Goal: Task Accomplishment & Management: Use online tool/utility

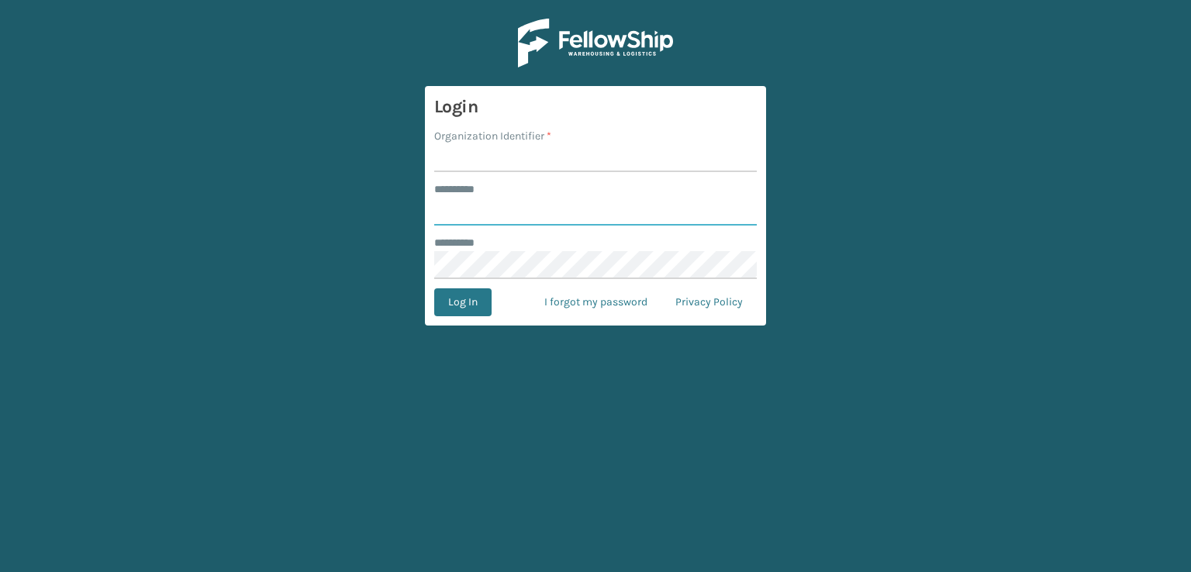
type input "***"
click at [477, 165] on input "Organization Identifier *" at bounding box center [595, 158] width 322 height 28
type input "sleepgeekz warehouse"
click at [455, 305] on button "Log In" at bounding box center [462, 302] width 57 height 28
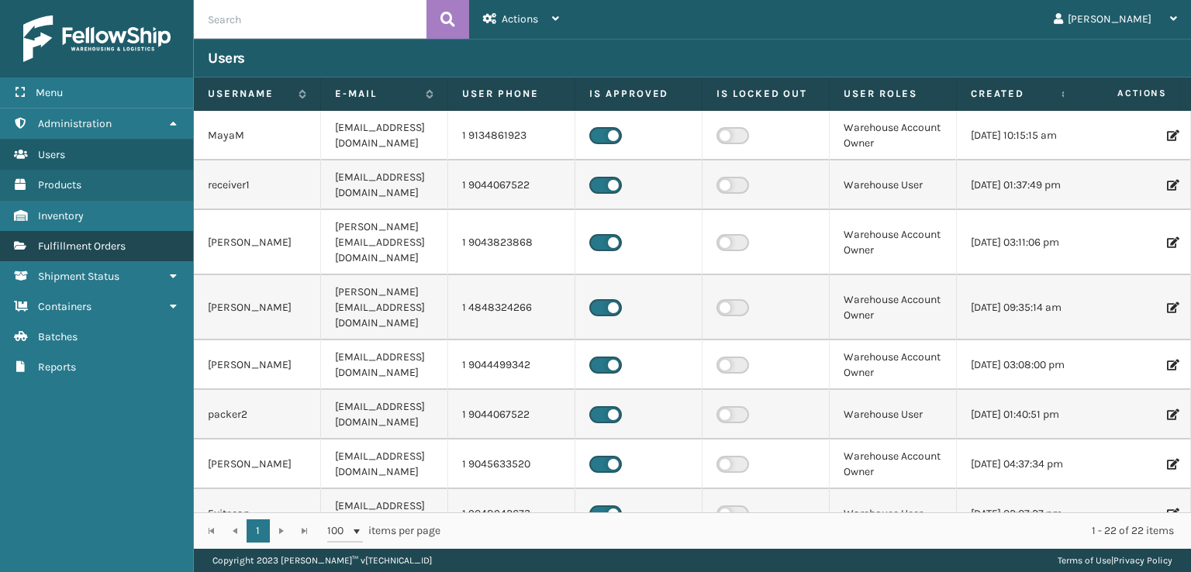
click at [73, 241] on span "Fulfillment Orders" at bounding box center [82, 246] width 88 height 13
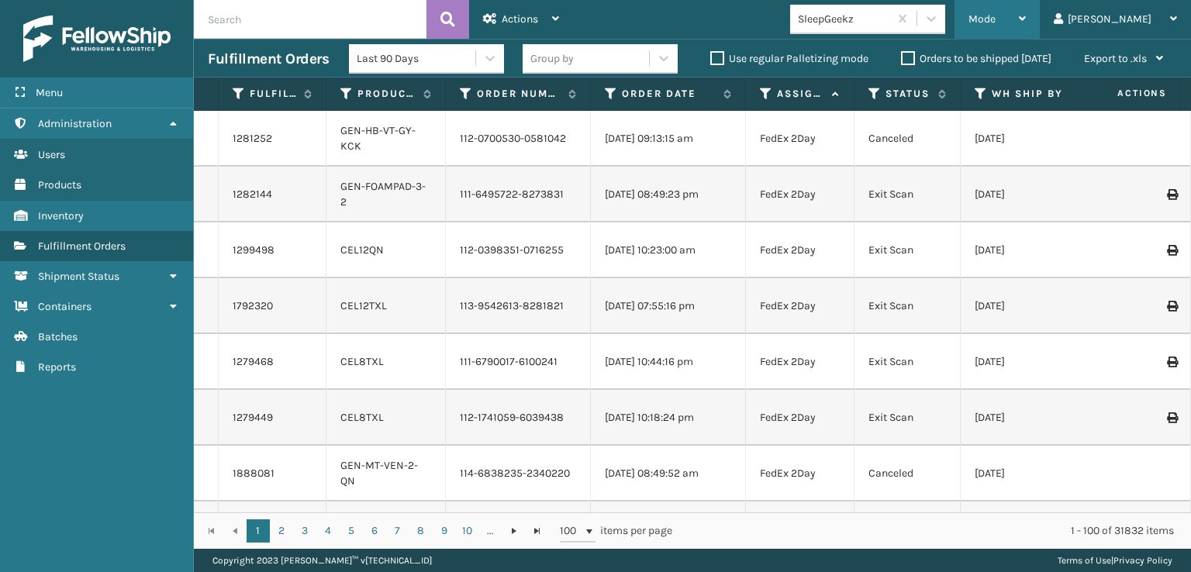
click at [1025, 9] on div "Mode" at bounding box center [996, 19] width 57 height 39
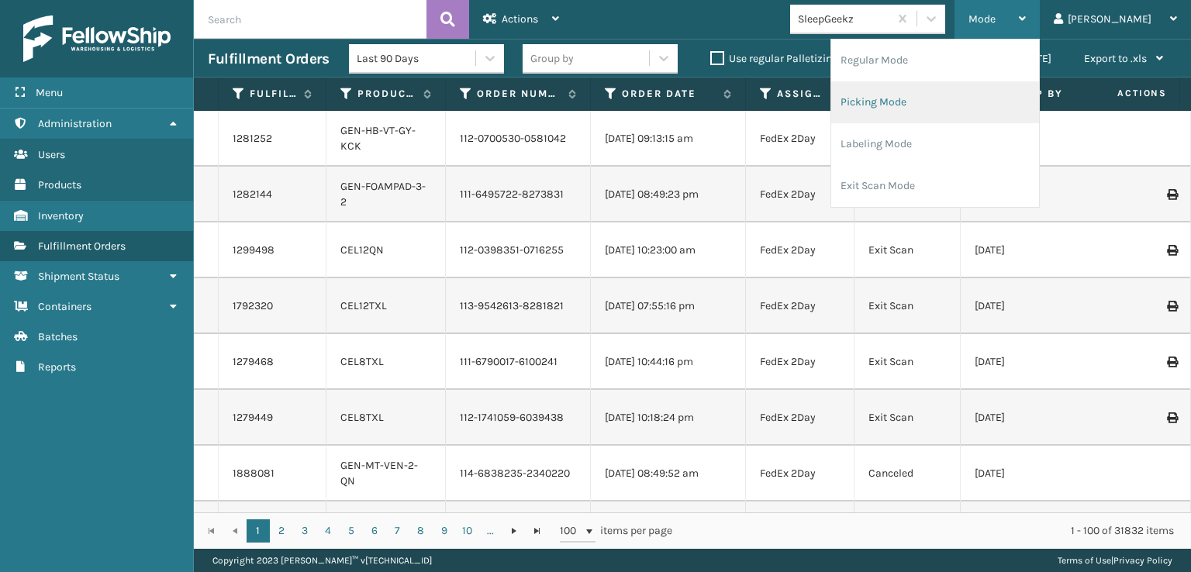
click at [911, 103] on li "Picking Mode" at bounding box center [935, 102] width 208 height 42
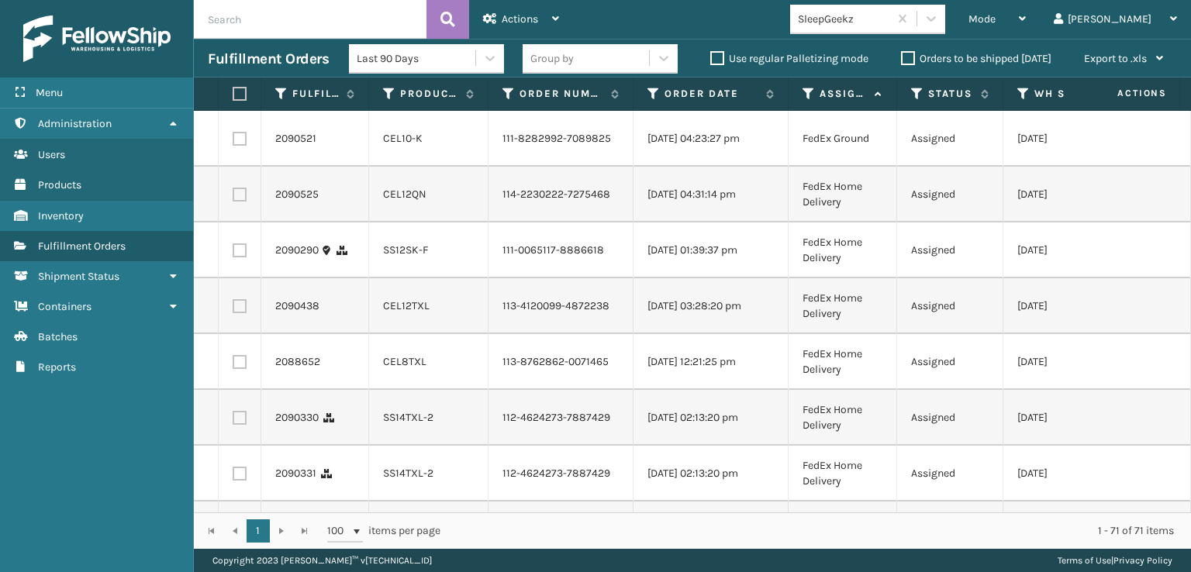
click at [239, 140] on label at bounding box center [240, 139] width 14 height 14
click at [233, 140] on input "checkbox" at bounding box center [233, 137] width 1 height 10
checkbox input "true"
click at [234, 202] on label at bounding box center [240, 195] width 14 height 14
click at [233, 198] on input "checkbox" at bounding box center [233, 193] width 1 height 10
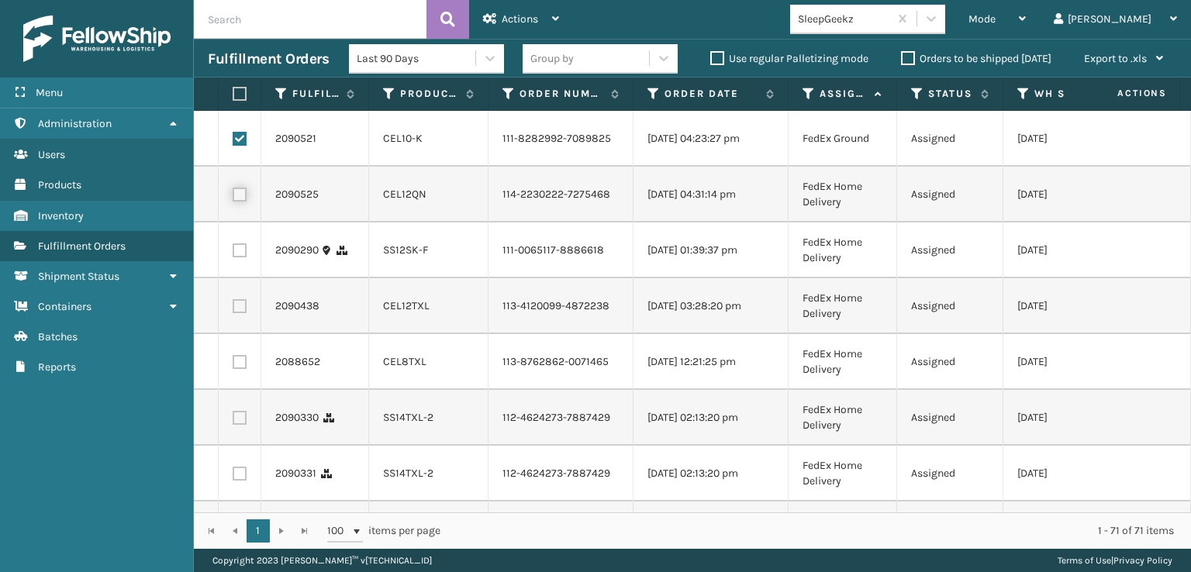
checkbox input "true"
click at [243, 257] on label at bounding box center [240, 250] width 14 height 14
click at [233, 253] on input "checkbox" at bounding box center [233, 248] width 1 height 10
checkbox input "true"
click at [238, 313] on label at bounding box center [240, 306] width 14 height 14
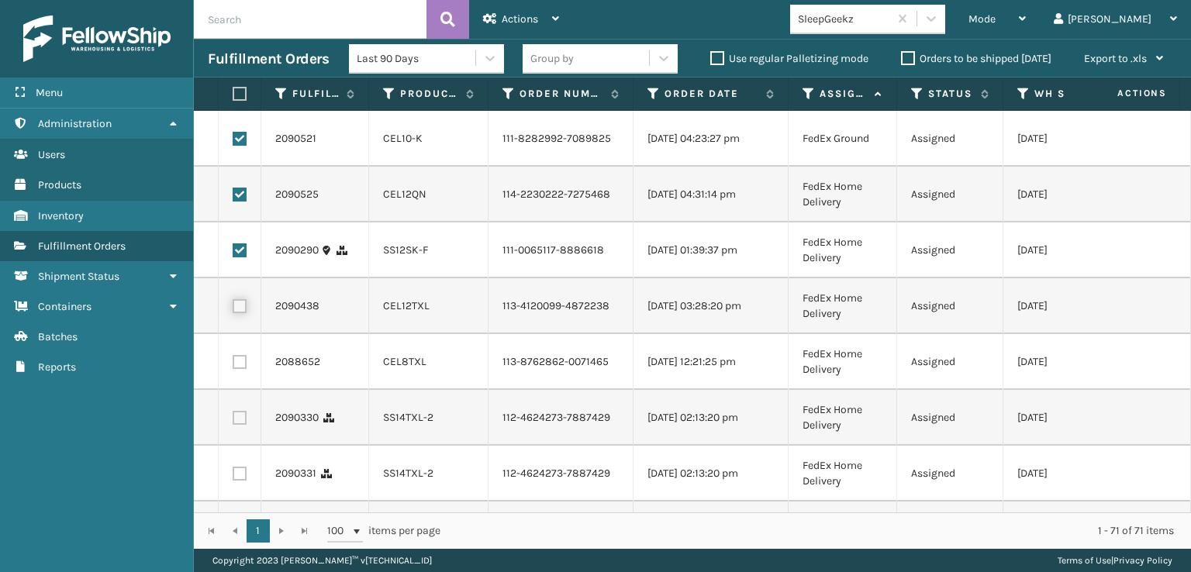
click at [233, 309] on input "checkbox" at bounding box center [233, 304] width 1 height 10
checkbox input "true"
click at [236, 369] on label at bounding box center [240, 362] width 14 height 14
click at [233, 365] on input "checkbox" at bounding box center [233, 360] width 1 height 10
checkbox input "true"
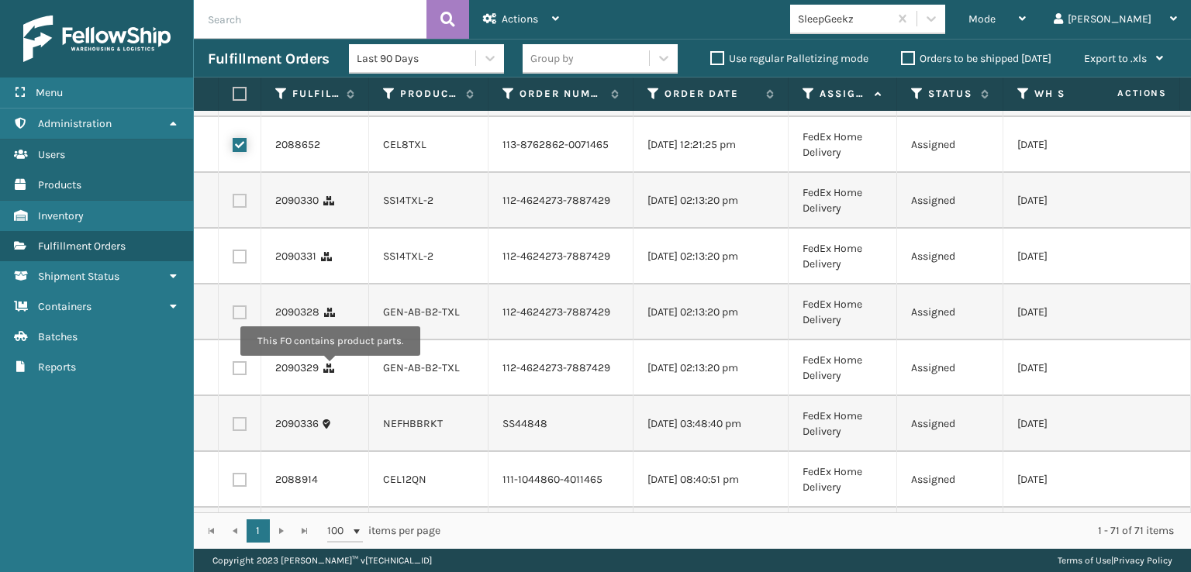
scroll to position [233, 0]
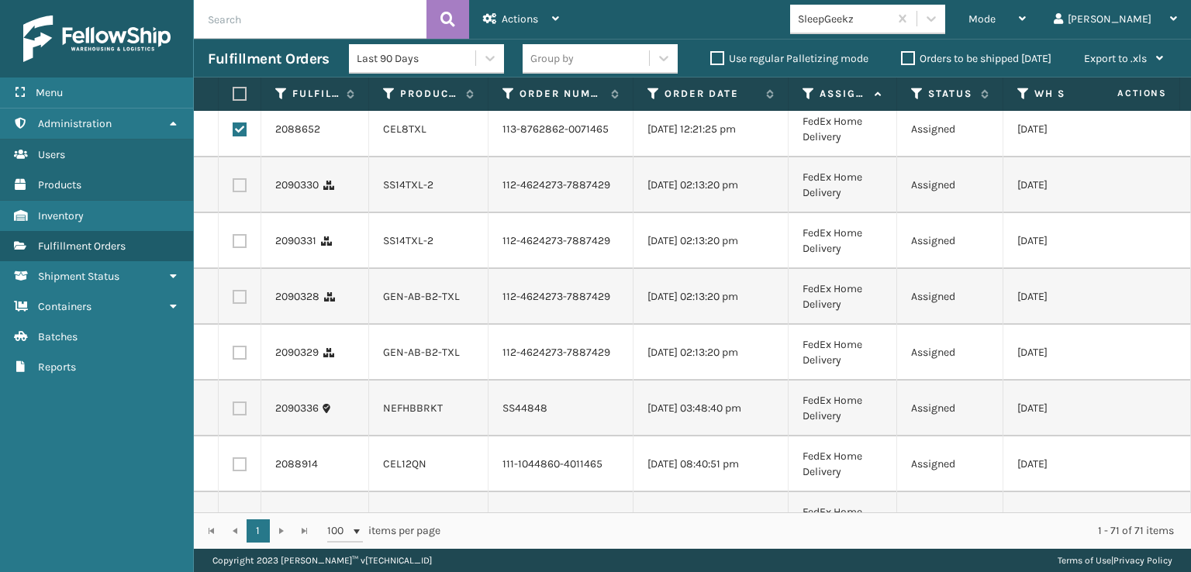
click at [239, 192] on label at bounding box center [240, 185] width 14 height 14
click at [233, 188] on input "checkbox" at bounding box center [233, 183] width 1 height 10
checkbox input "true"
drag, startPoint x: 242, startPoint y: 298, endPoint x: 242, endPoint y: 308, distance: 9.3
click at [242, 248] on label at bounding box center [240, 241] width 14 height 14
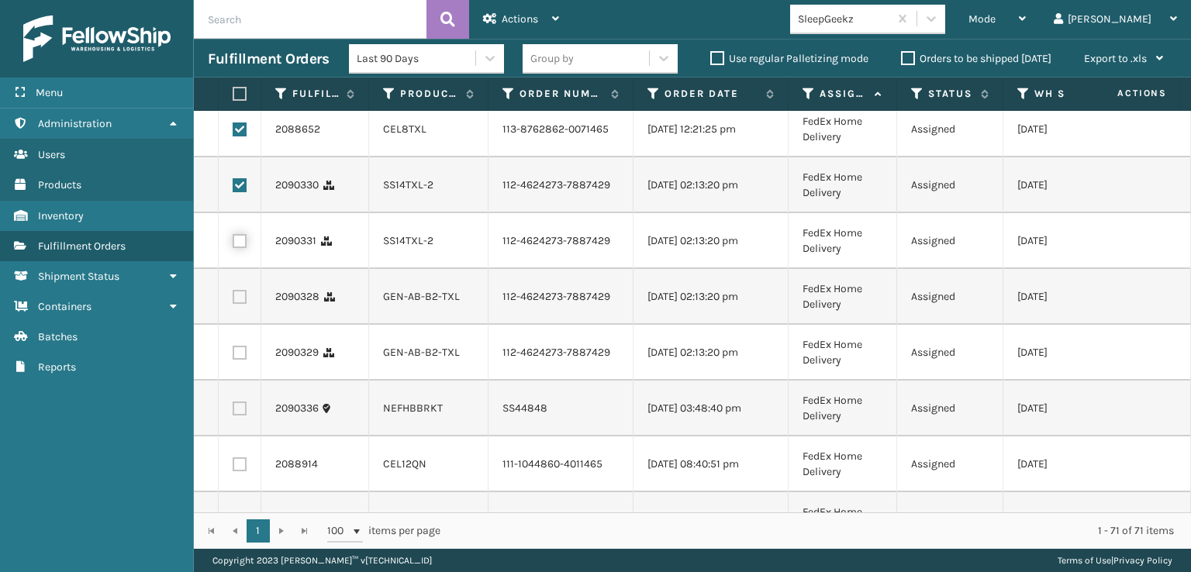
click at [233, 244] on input "checkbox" at bounding box center [233, 239] width 1 height 10
checkbox input "true"
click at [239, 325] on td at bounding box center [240, 297] width 43 height 56
click at [239, 304] on label at bounding box center [240, 297] width 14 height 14
click at [233, 300] on input "checkbox" at bounding box center [233, 295] width 1 height 10
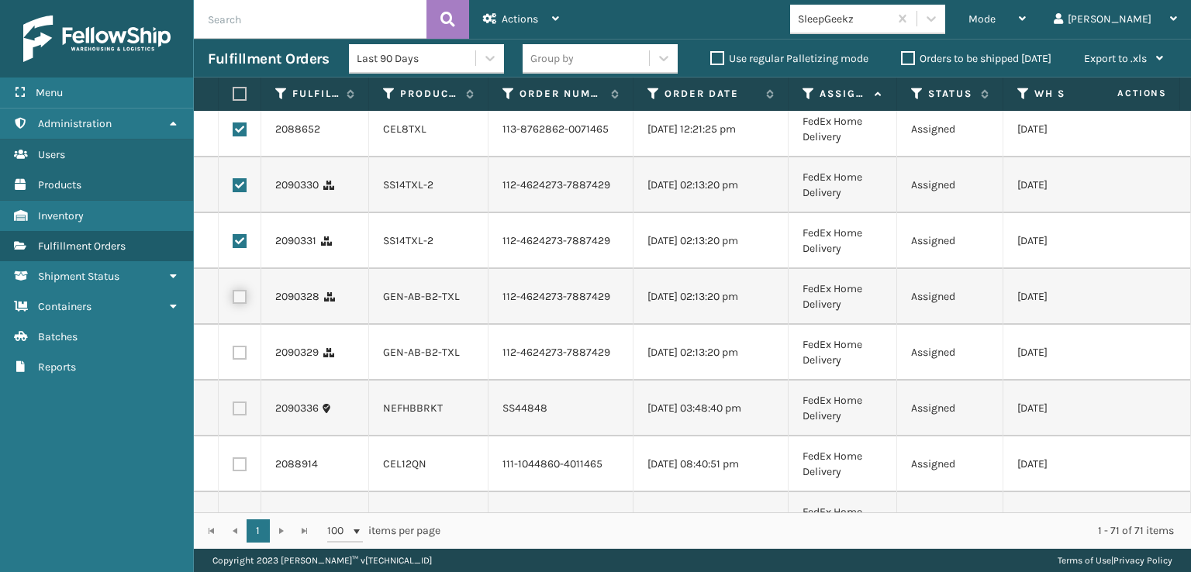
checkbox input "true"
click at [239, 360] on label at bounding box center [240, 353] width 14 height 14
click at [233, 356] on input "checkbox" at bounding box center [233, 351] width 1 height 10
checkbox input "true"
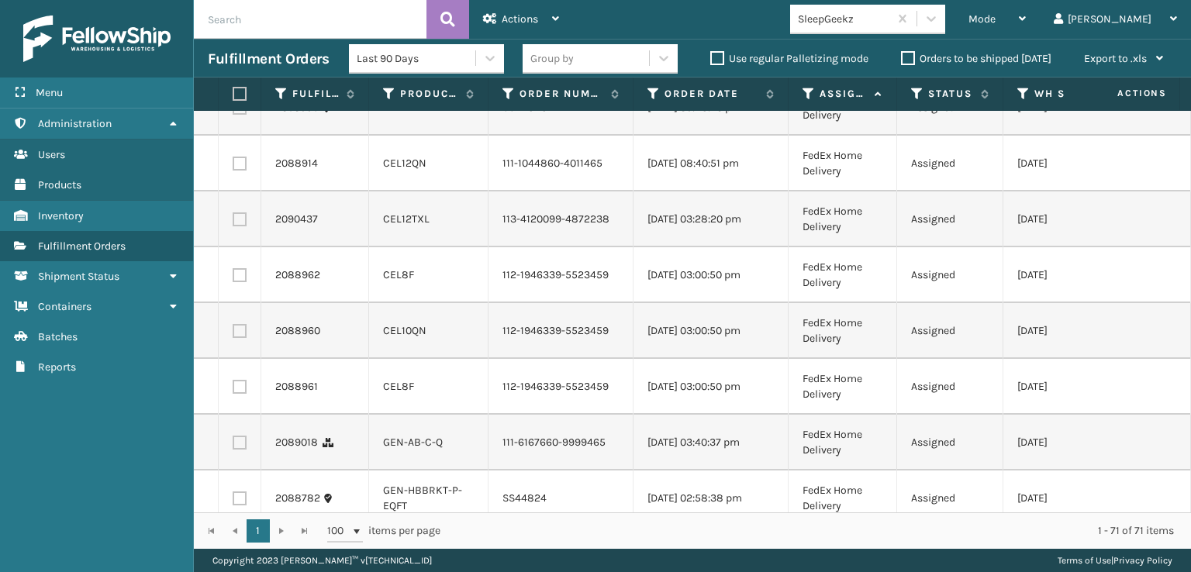
scroll to position [543, 0]
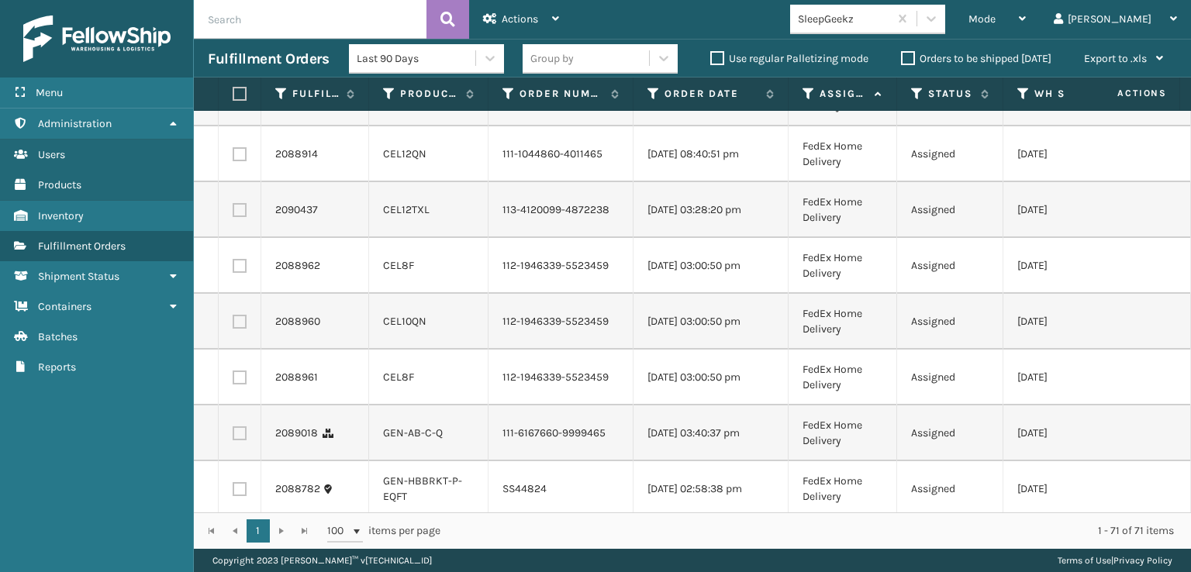
click at [243, 161] on label at bounding box center [240, 154] width 14 height 14
click at [233, 157] on input "checkbox" at bounding box center [233, 152] width 1 height 10
checkbox input "true"
click at [239, 217] on label at bounding box center [240, 210] width 14 height 14
click at [233, 213] on input "checkbox" at bounding box center [233, 208] width 1 height 10
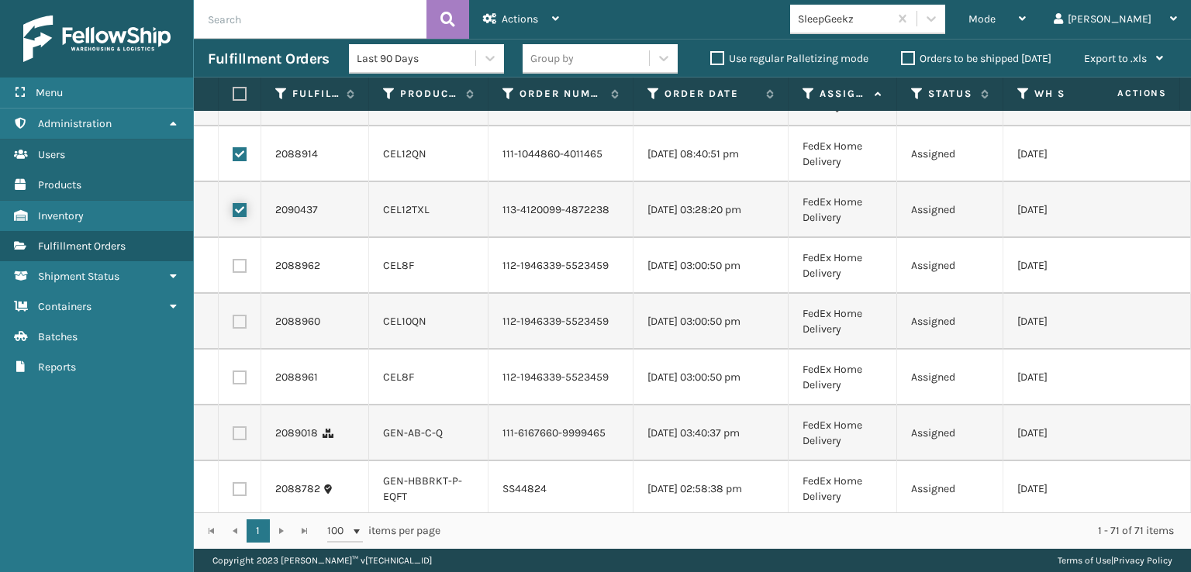
checkbox input "true"
click at [240, 273] on label at bounding box center [240, 266] width 14 height 14
click at [233, 269] on input "checkbox" at bounding box center [233, 264] width 1 height 10
checkbox input "true"
click at [240, 329] on label at bounding box center [240, 322] width 14 height 14
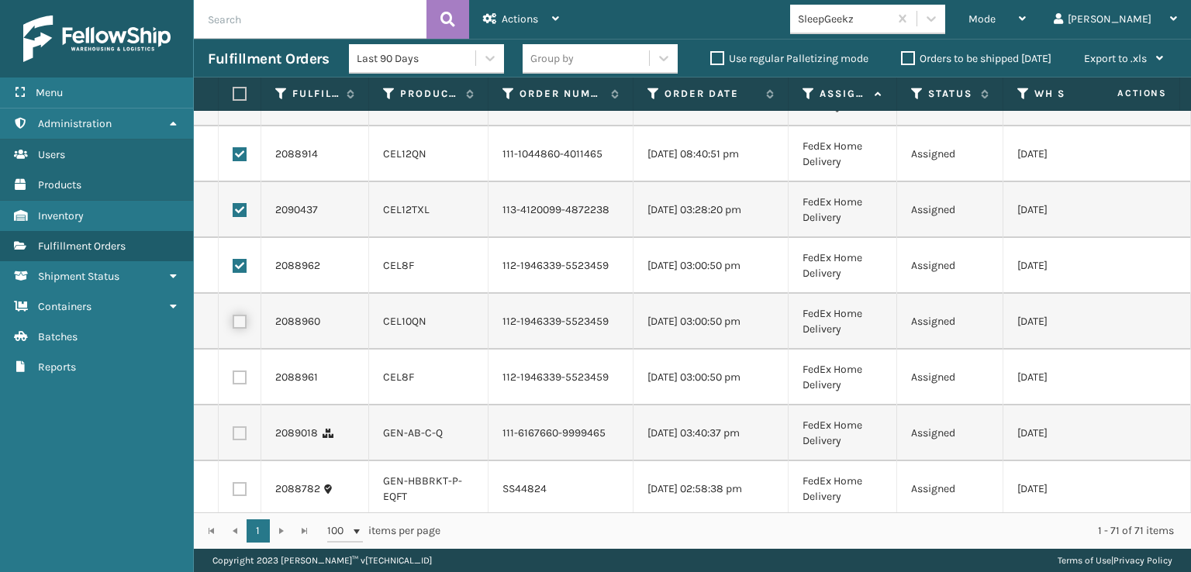
click at [233, 325] on input "checkbox" at bounding box center [233, 320] width 1 height 10
checkbox input "true"
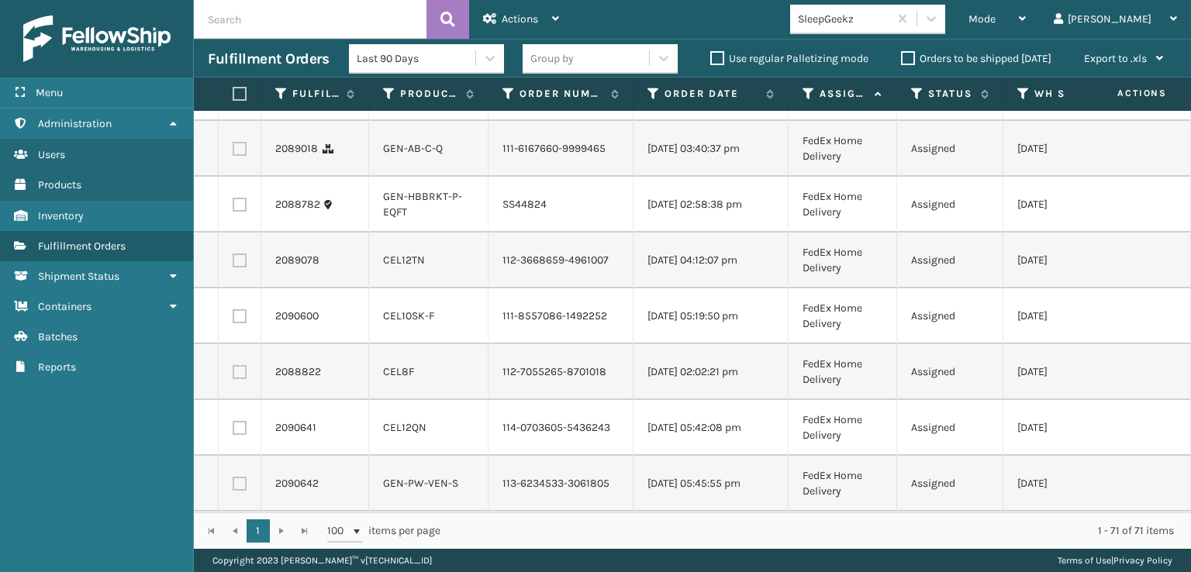
scroll to position [853, 0]
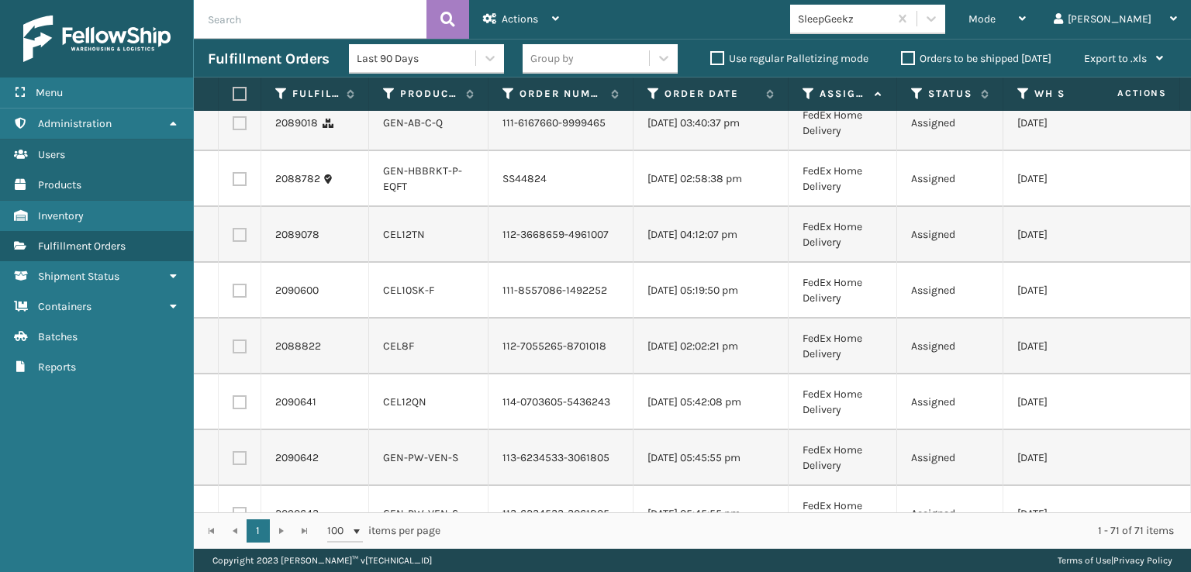
click at [240, 95] on td at bounding box center [240, 68] width 43 height 56
click at [236, 130] on label at bounding box center [240, 123] width 14 height 14
click at [233, 126] on input "checkbox" at bounding box center [233, 121] width 1 height 10
checkbox input "true"
click at [240, 242] on label at bounding box center [240, 235] width 14 height 14
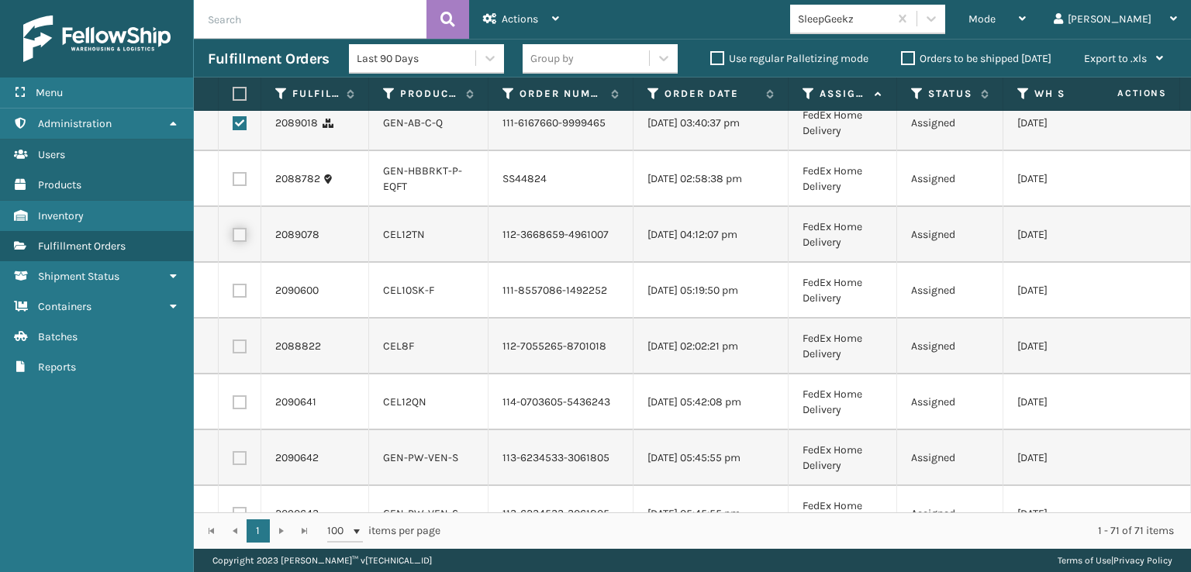
click at [233, 238] on input "checkbox" at bounding box center [233, 233] width 1 height 10
checkbox input "true"
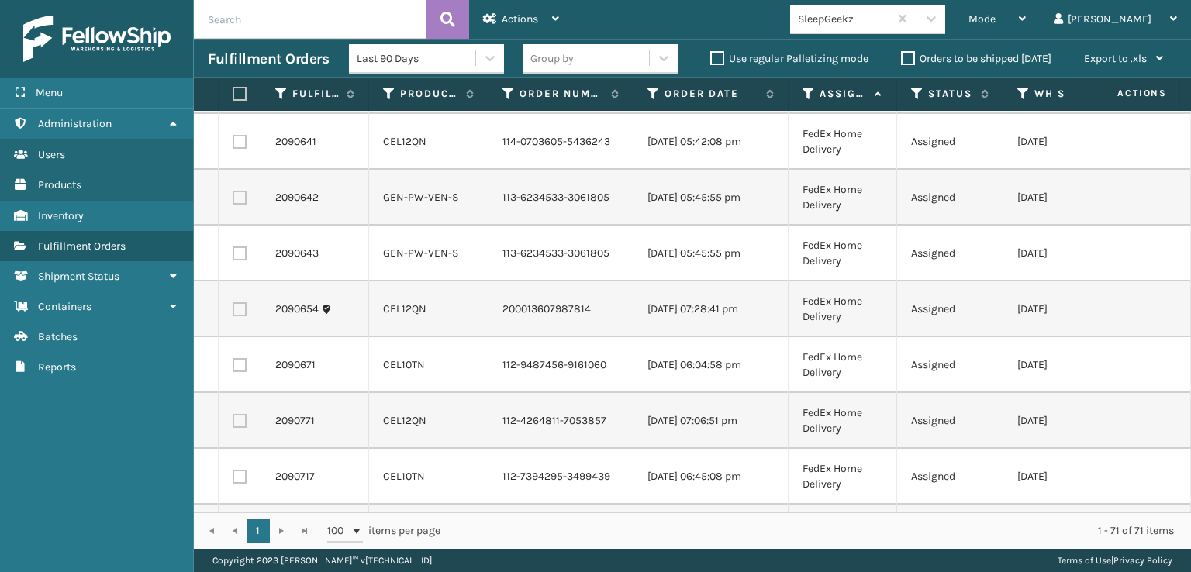
scroll to position [1163, 0]
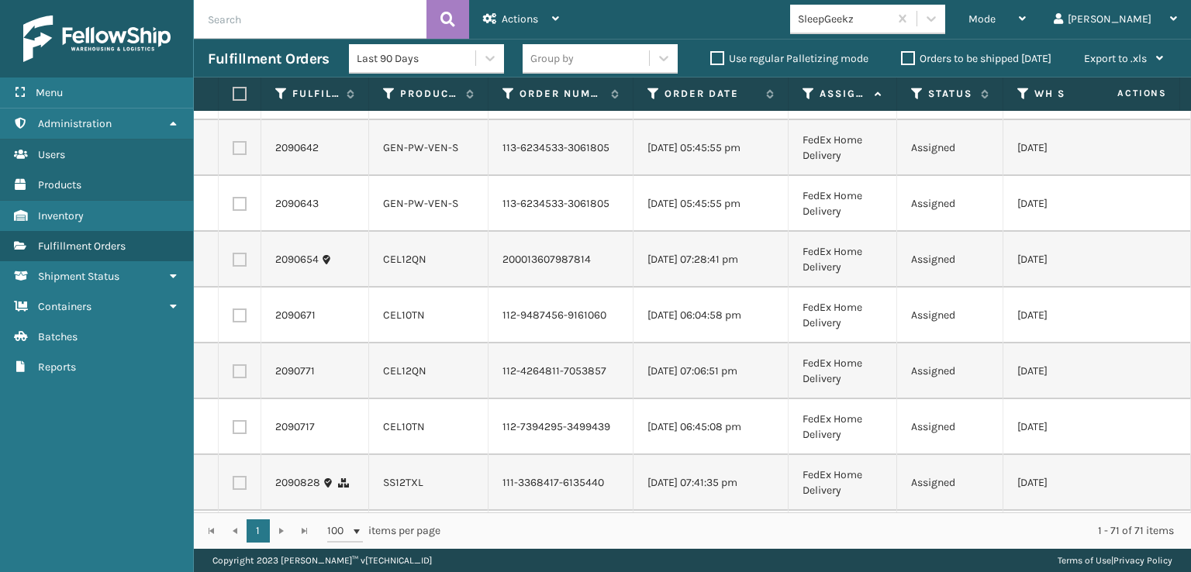
checkbox input "true"
click at [240, 43] on label at bounding box center [240, 36] width 14 height 14
click at [233, 40] on input "checkbox" at bounding box center [233, 34] width 1 height 10
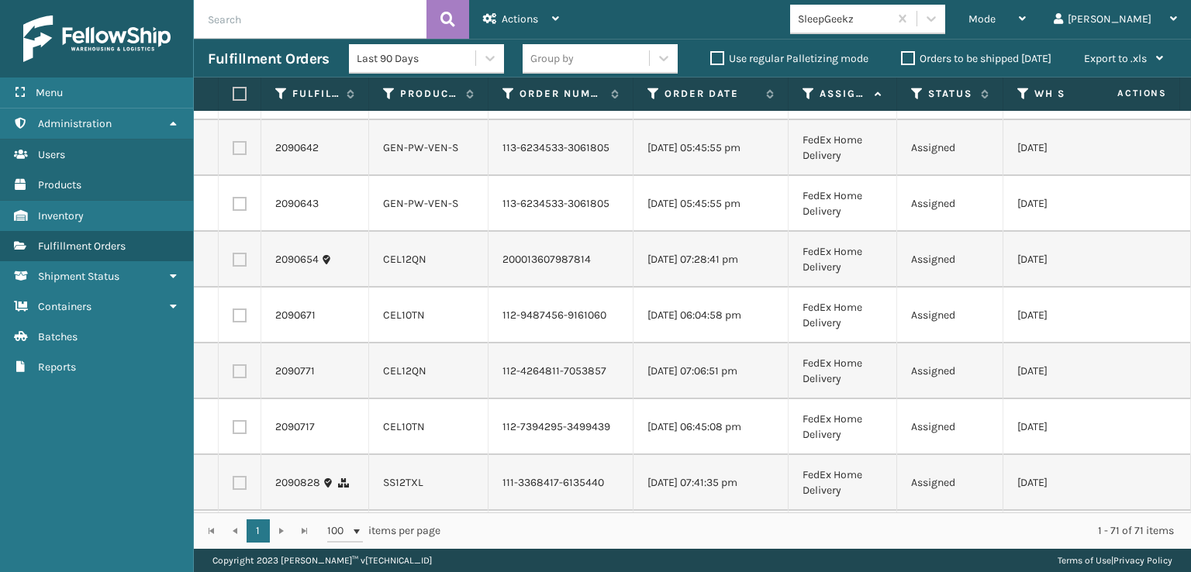
checkbox input "true"
click at [243, 99] on label at bounding box center [240, 92] width 14 height 14
click at [233, 95] on input "checkbox" at bounding box center [233, 90] width 1 height 10
checkbox input "true"
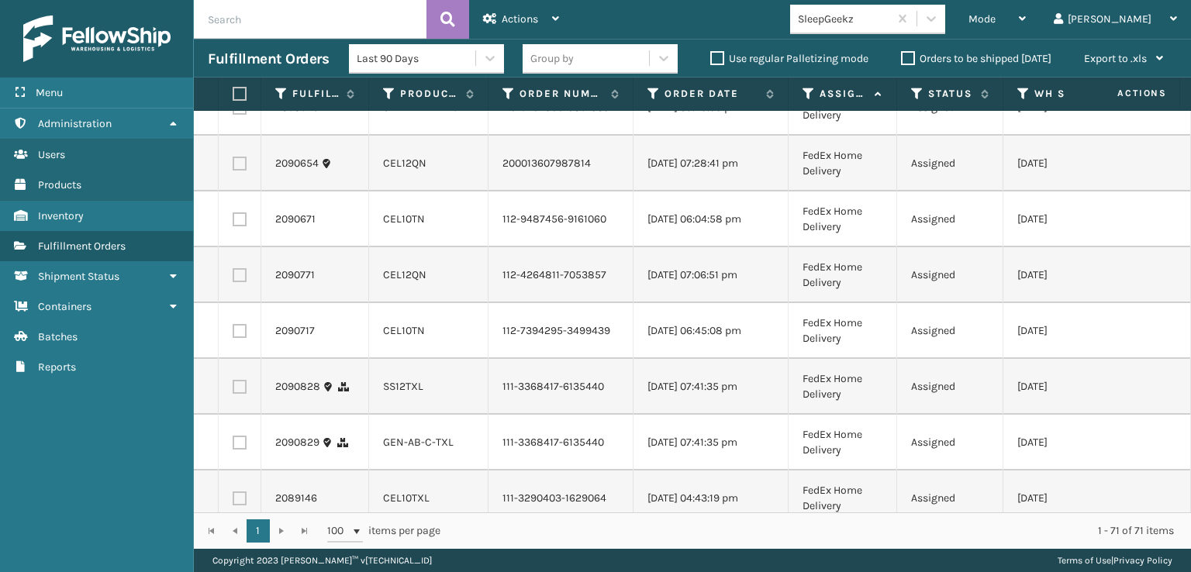
scroll to position [1318, 0]
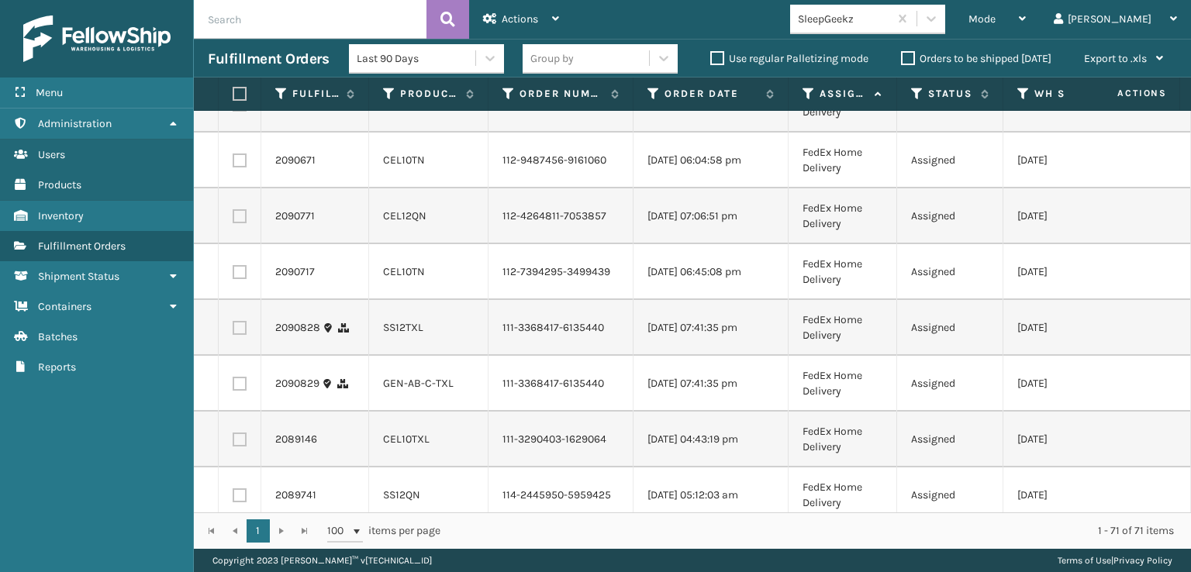
click at [241, 112] on label at bounding box center [240, 105] width 14 height 14
click at [233, 108] on input "checkbox" at bounding box center [233, 103] width 1 height 10
checkbox input "true"
click at [236, 167] on label at bounding box center [240, 160] width 14 height 14
click at [233, 164] on input "checkbox" at bounding box center [233, 158] width 1 height 10
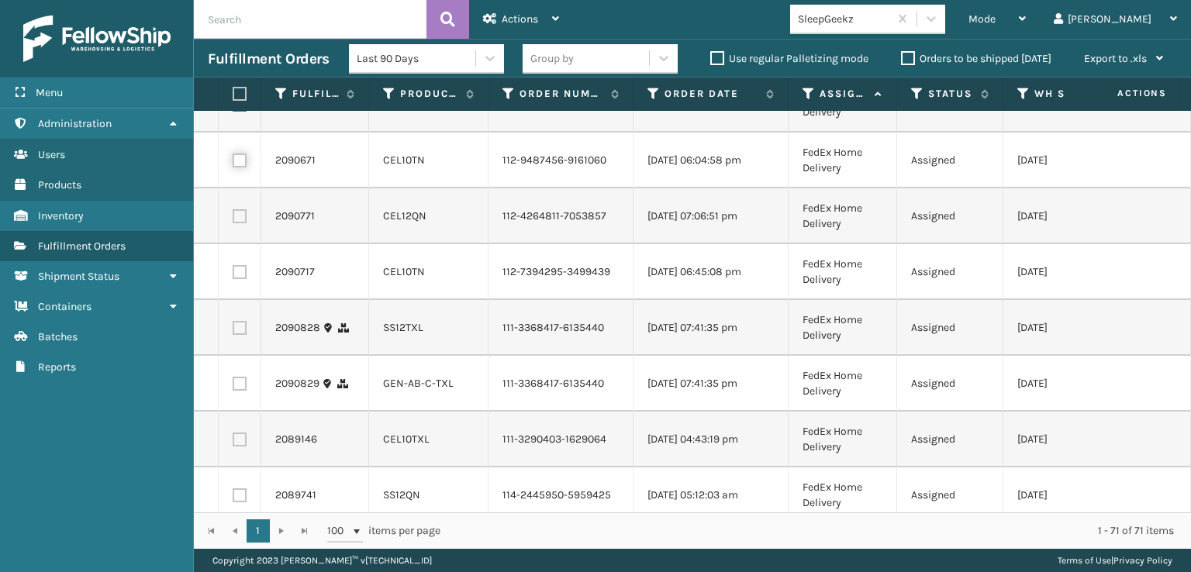
checkbox input "true"
click at [242, 223] on label at bounding box center [240, 216] width 14 height 14
click at [233, 219] on input "checkbox" at bounding box center [233, 214] width 1 height 10
checkbox input "true"
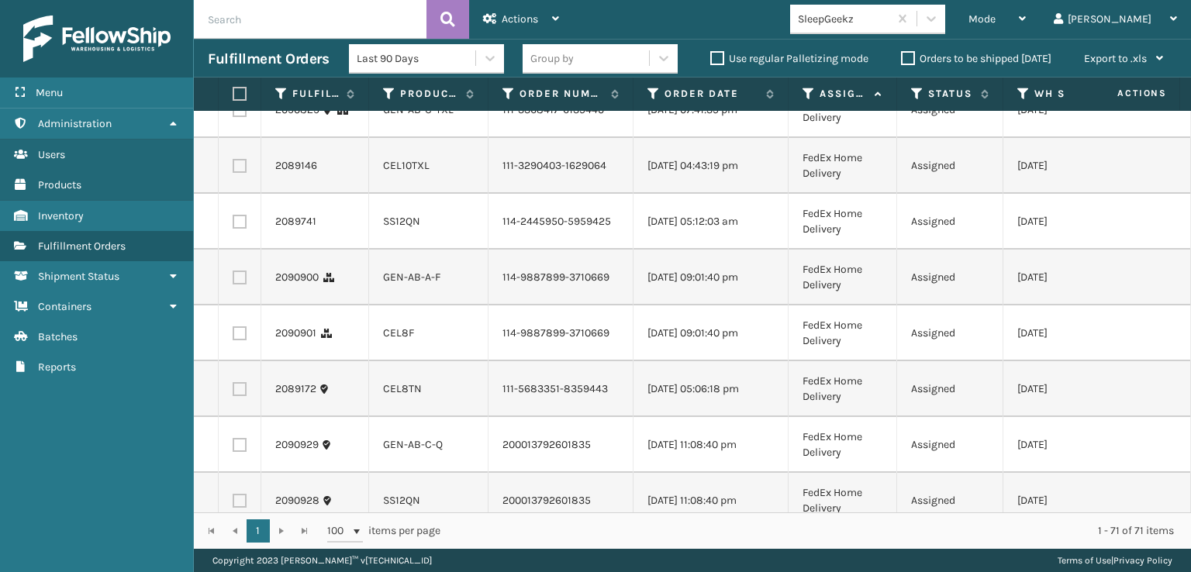
scroll to position [1628, 0]
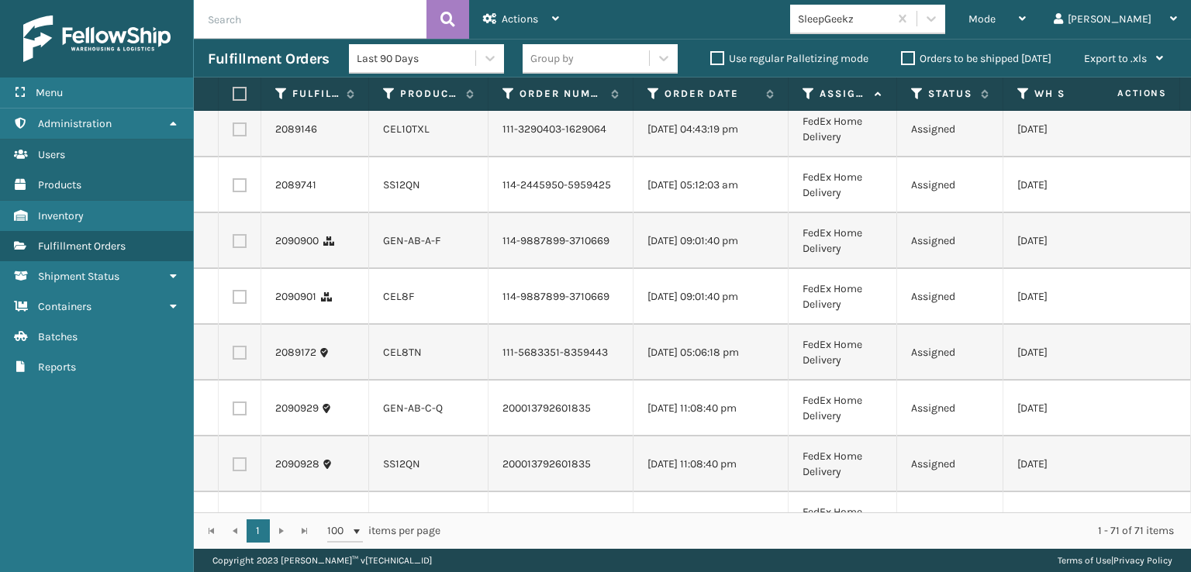
checkbox input "true"
click at [243, 25] on label at bounding box center [240, 18] width 14 height 14
click at [233, 21] on input "checkbox" at bounding box center [233, 16] width 1 height 10
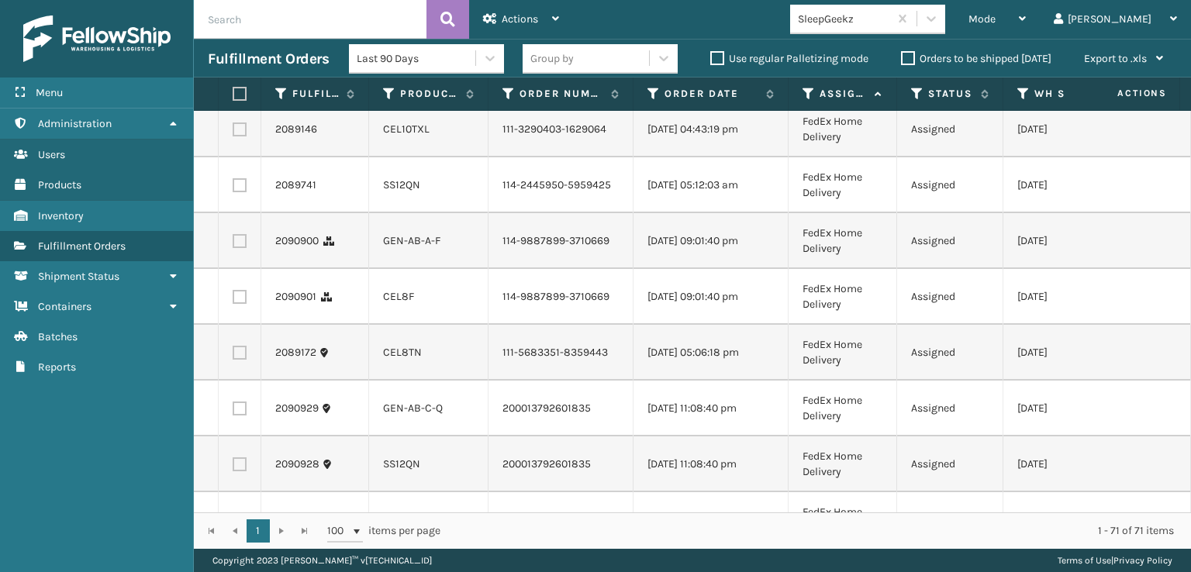
checkbox input "true"
click at [241, 81] on label at bounding box center [240, 74] width 14 height 14
click at [233, 77] on input "checkbox" at bounding box center [233, 72] width 1 height 10
checkbox input "true"
click at [239, 136] on label at bounding box center [240, 129] width 14 height 14
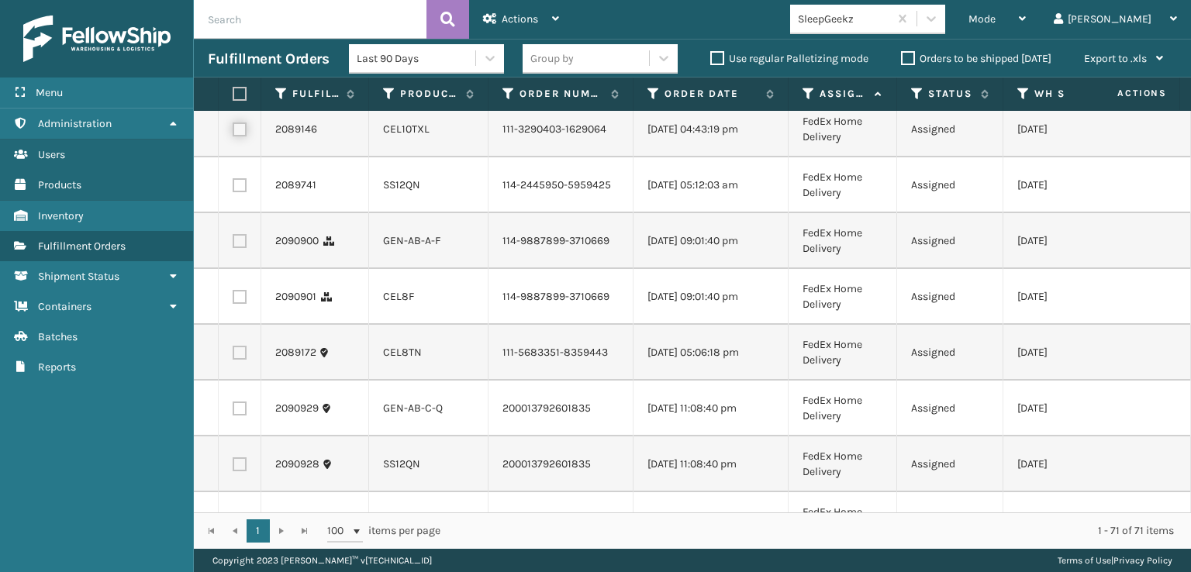
click at [233, 133] on input "checkbox" at bounding box center [233, 127] width 1 height 10
checkbox input "true"
click at [241, 192] on label at bounding box center [240, 185] width 14 height 14
click at [233, 188] on input "checkbox" at bounding box center [233, 183] width 1 height 10
checkbox input "true"
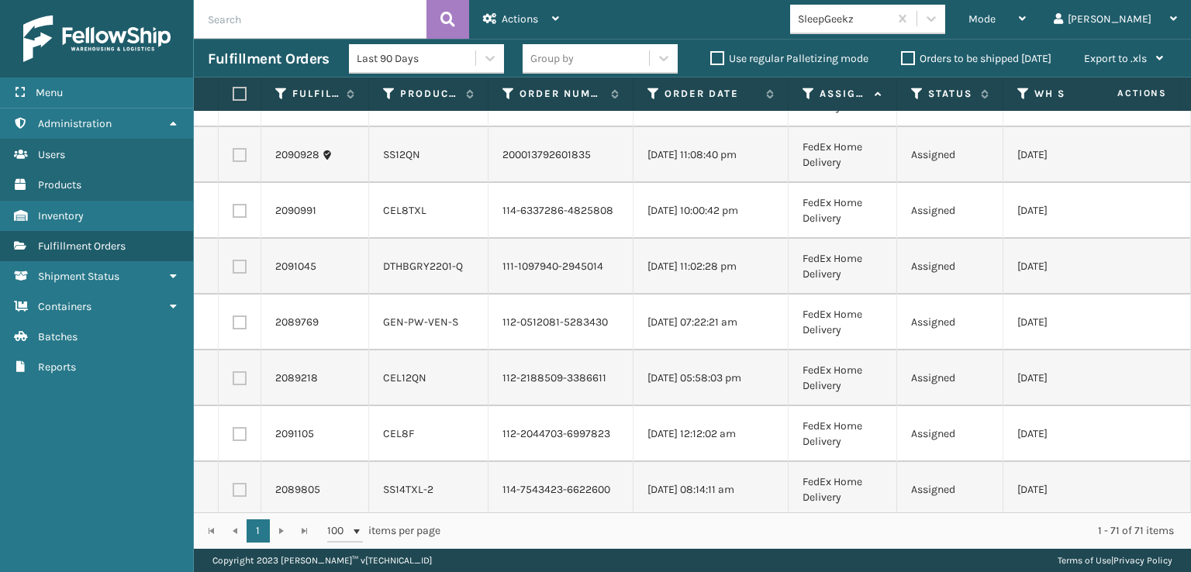
scroll to position [1938, 0]
checkbox input "true"
click at [242, 161] on label at bounding box center [240, 154] width 14 height 14
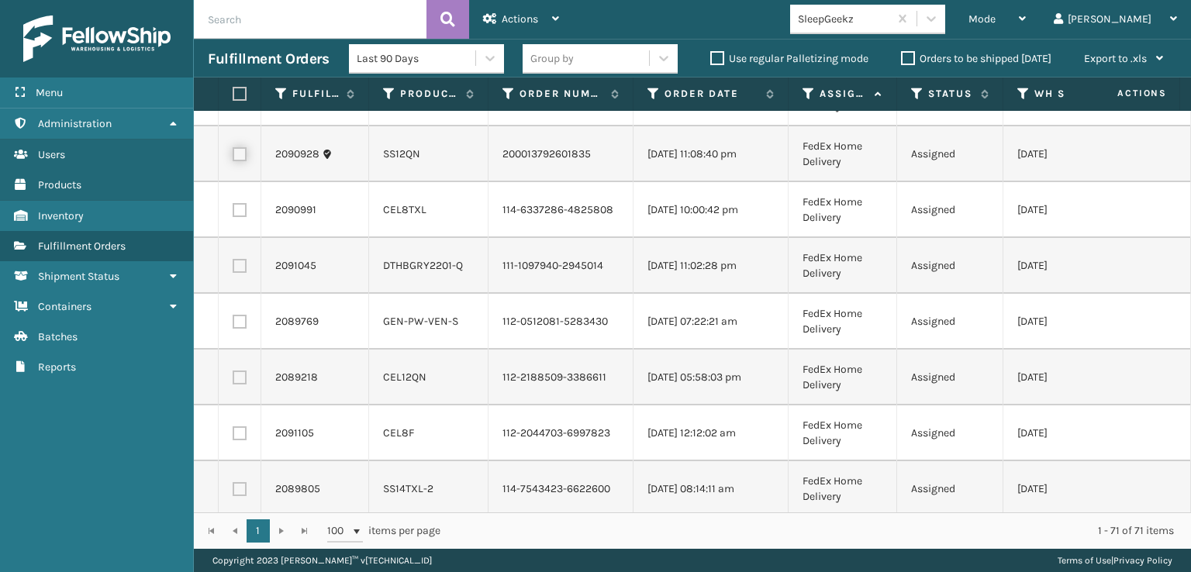
click at [233, 157] on input "checkbox" at bounding box center [233, 152] width 1 height 10
checkbox input "true"
click at [240, 105] on label at bounding box center [240, 98] width 14 height 14
click at [233, 102] on input "checkbox" at bounding box center [233, 96] width 1 height 10
checkbox input "true"
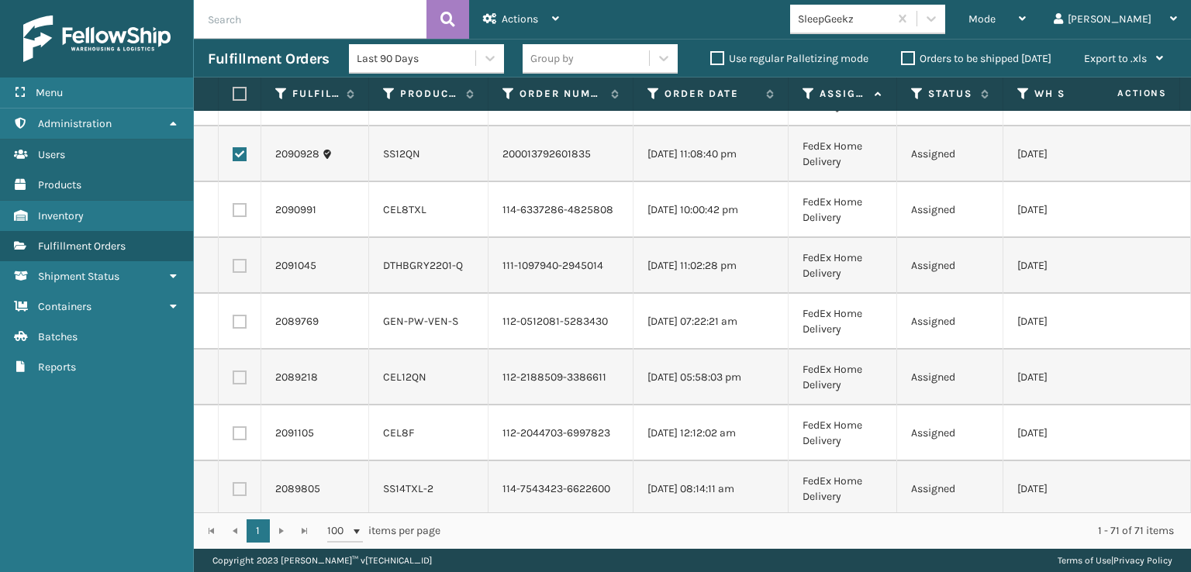
click at [240, 50] on label at bounding box center [240, 43] width 14 height 14
click at [233, 46] on input "checkbox" at bounding box center [233, 41] width 1 height 10
checkbox input "true"
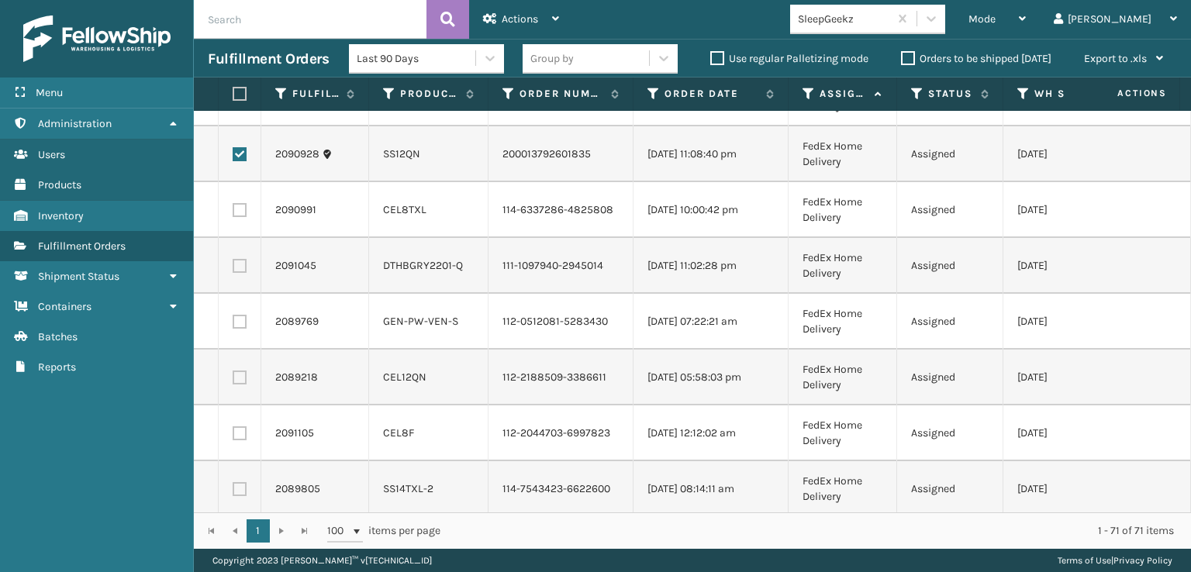
checkbox input "true"
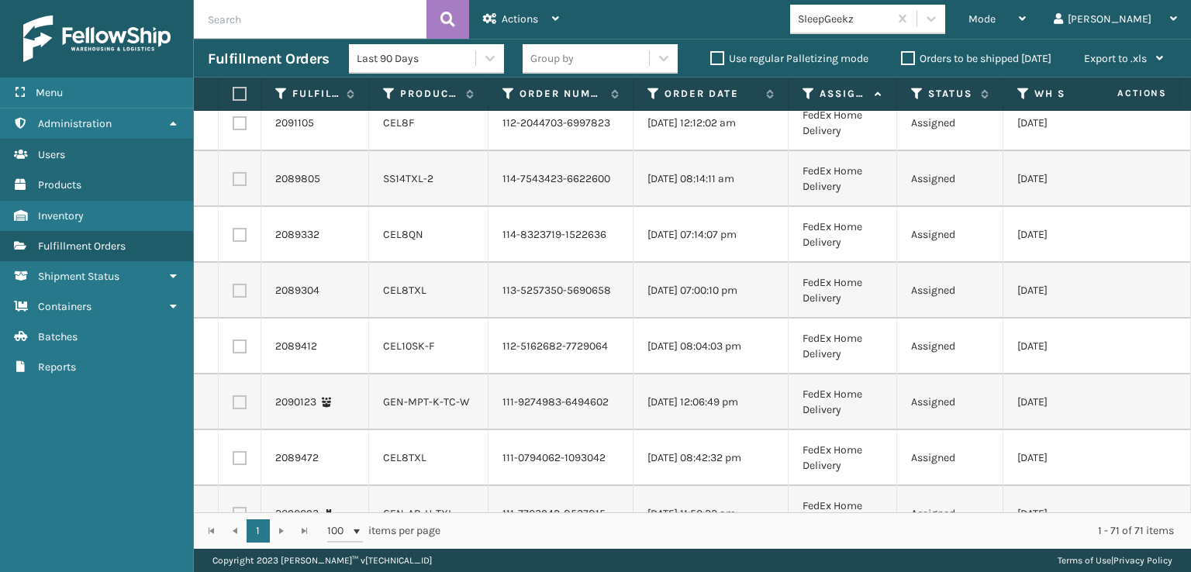
scroll to position [2325, 0]
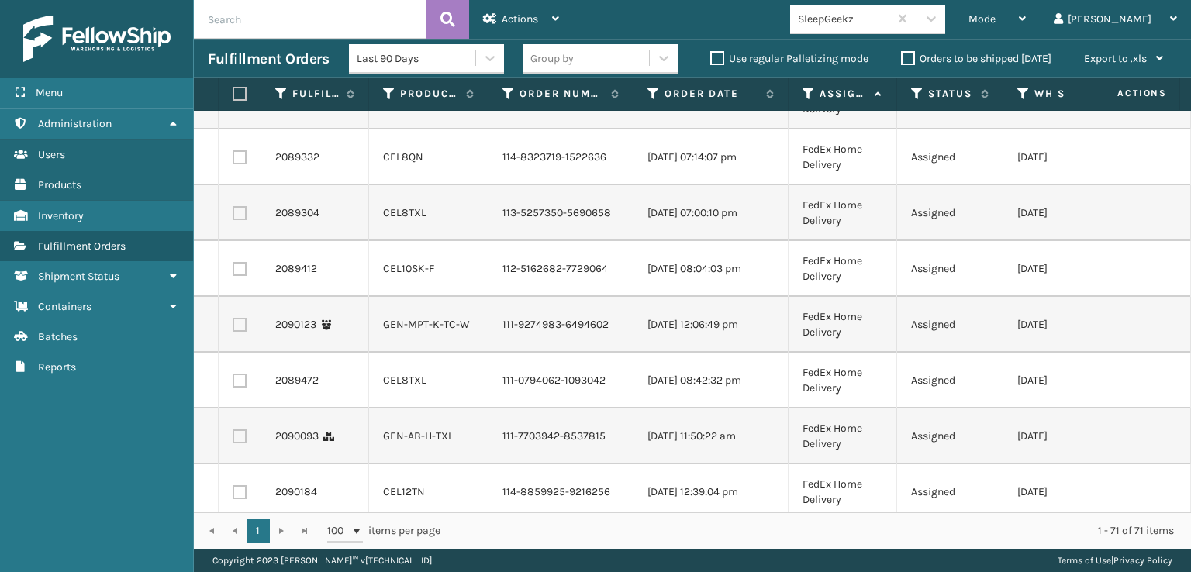
click at [237, 109] on label at bounding box center [240, 102] width 14 height 14
click at [233, 105] on input "checkbox" at bounding box center [233, 100] width 1 height 10
checkbox input "true"
click at [236, 53] on label at bounding box center [240, 46] width 14 height 14
click at [233, 49] on input "checkbox" at bounding box center [233, 44] width 1 height 10
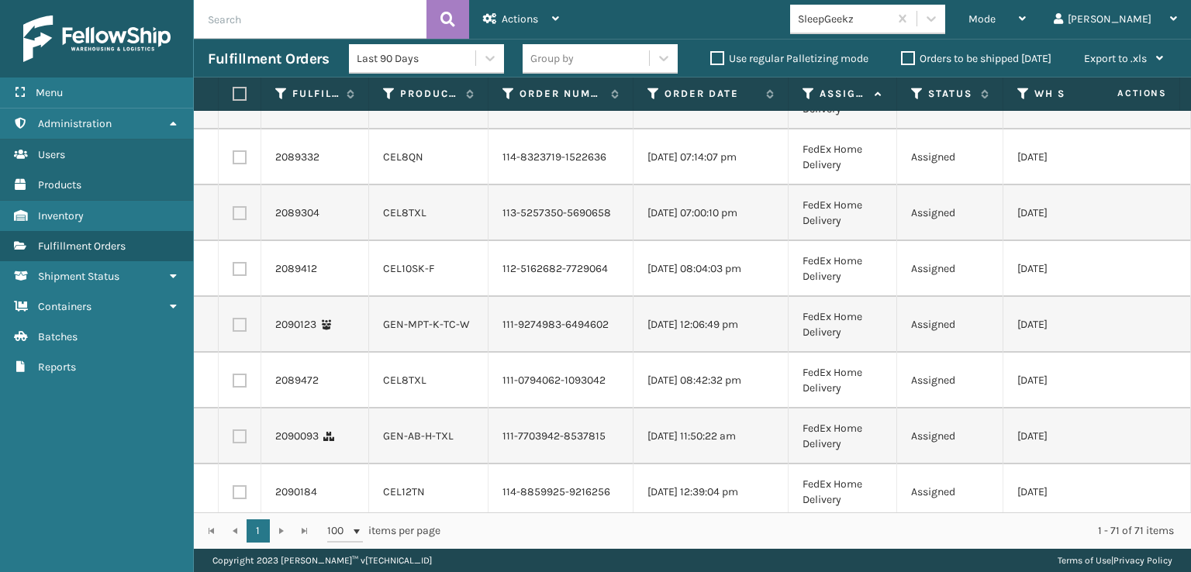
checkbox input "true"
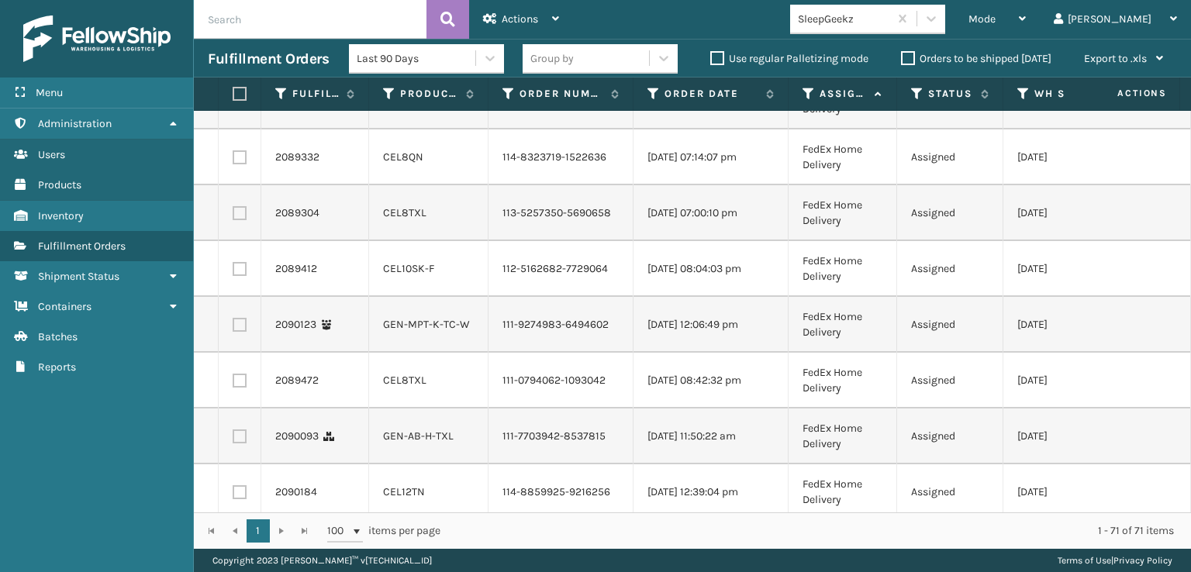
checkbox input "true"
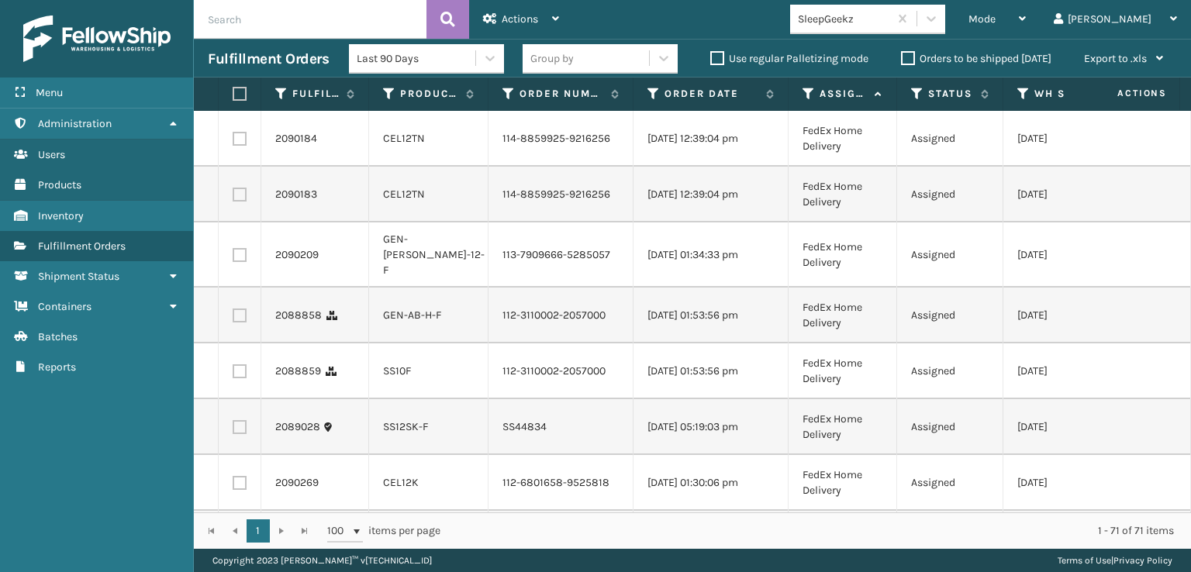
scroll to position [2713, 0]
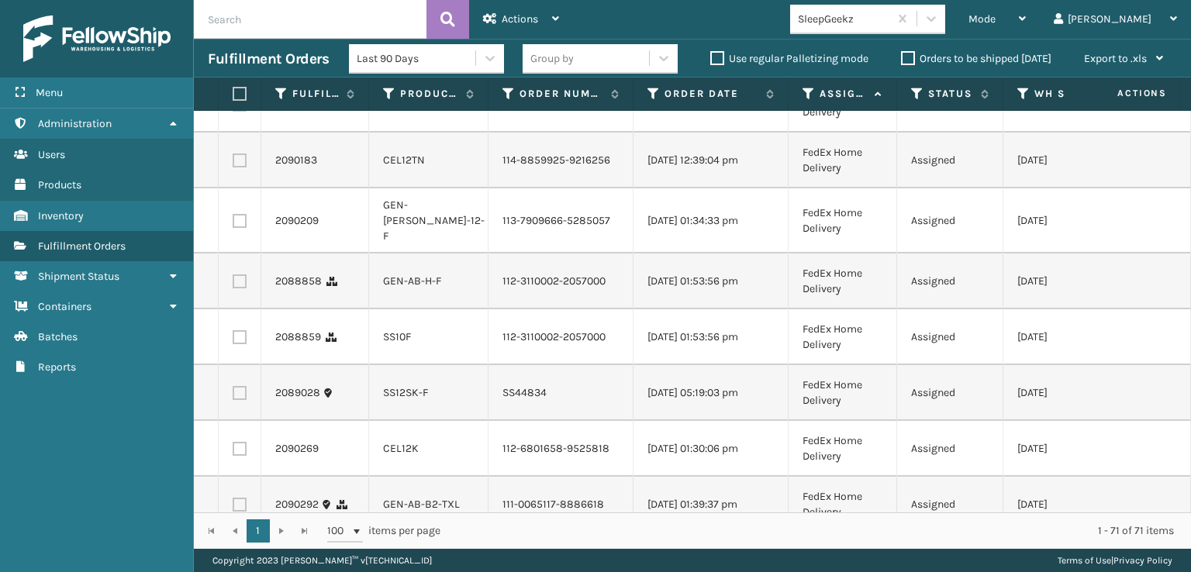
click at [242, 56] on label at bounding box center [240, 49] width 14 height 14
click at [233, 52] on input "checkbox" at bounding box center [233, 47] width 1 height 10
checkbox input "true"
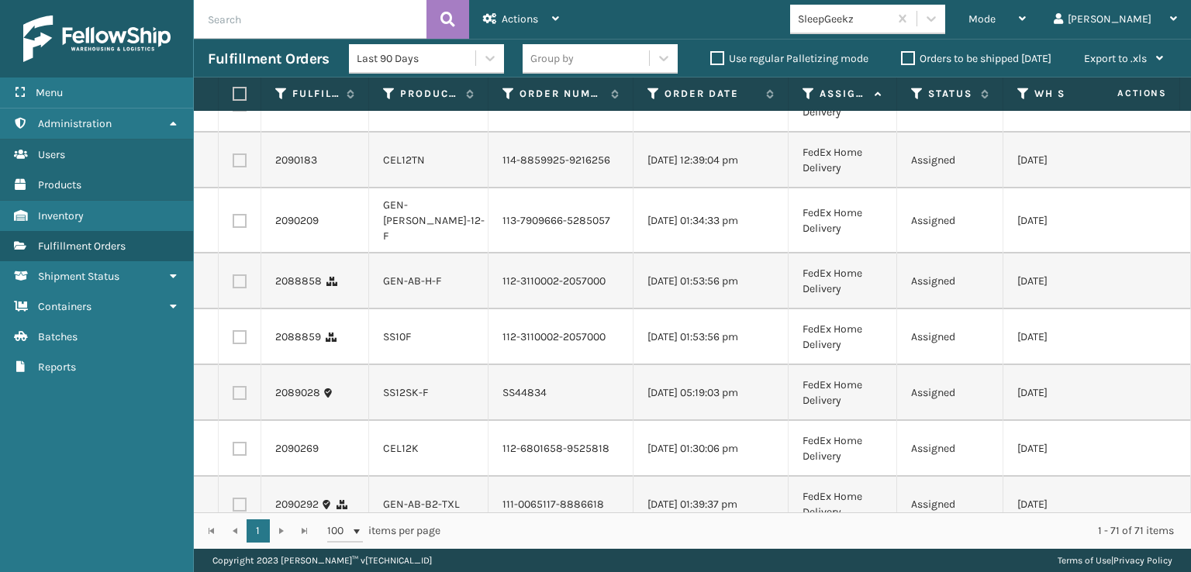
checkbox input "true"
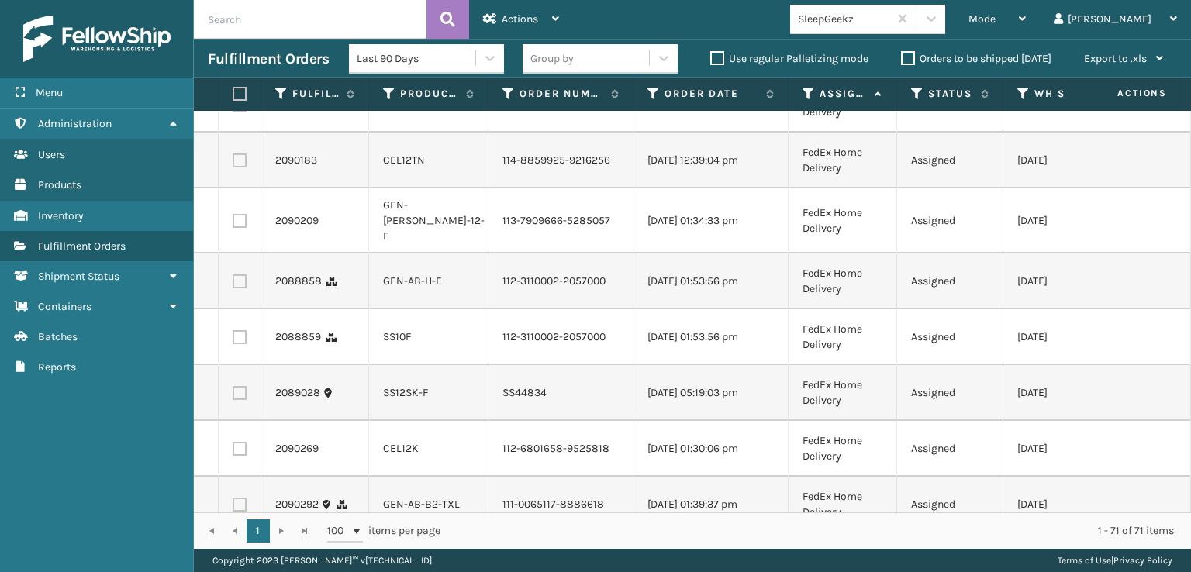
checkbox input "true"
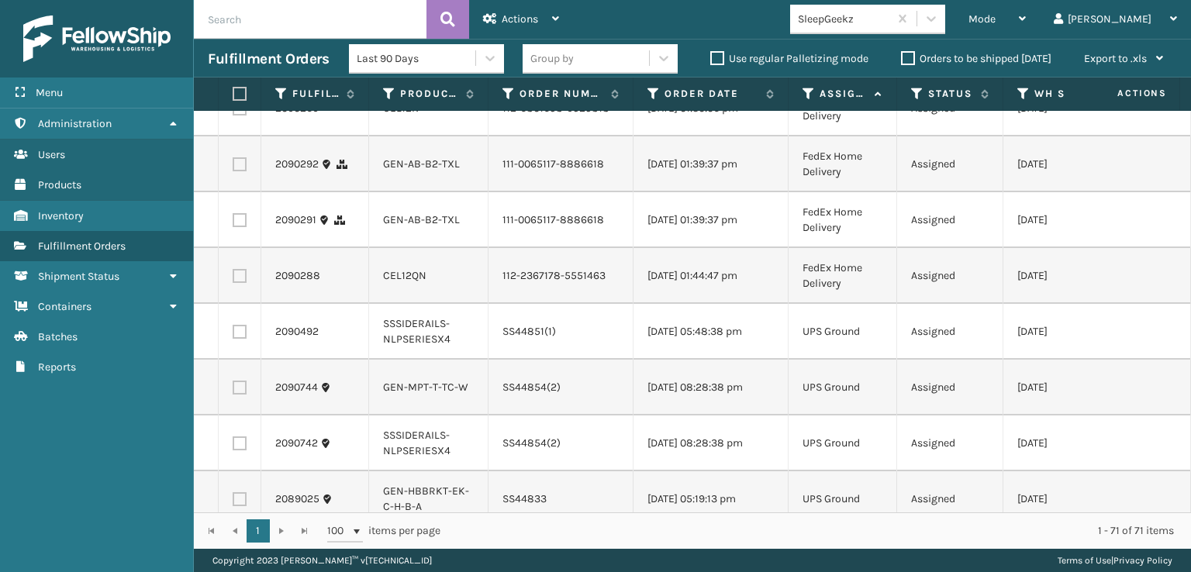
scroll to position [3100, 0]
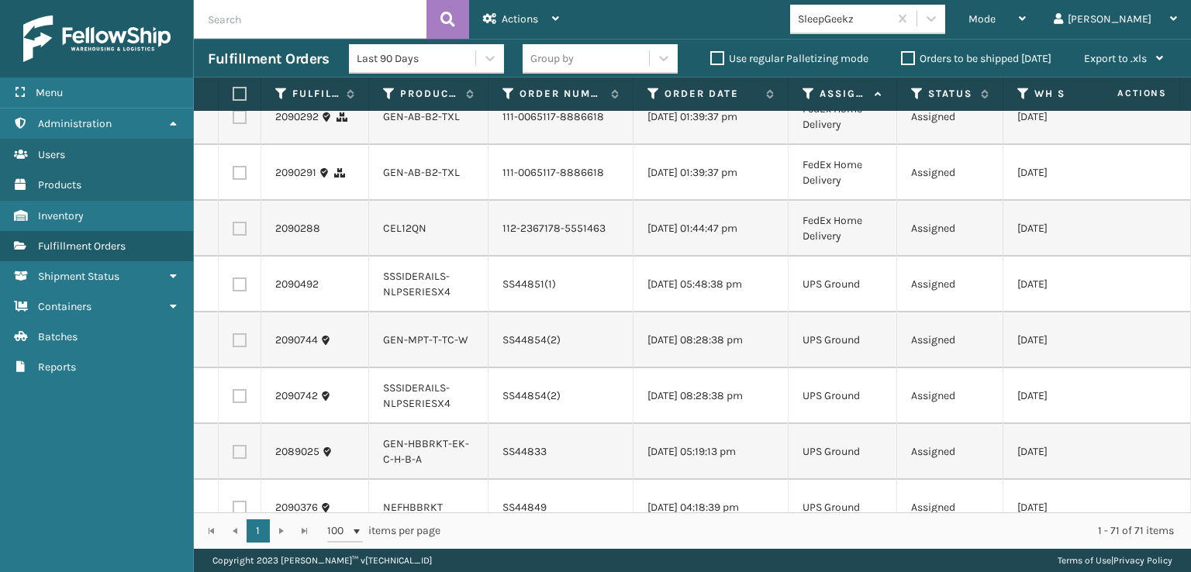
click at [239, 12] on label at bounding box center [240, 5] width 14 height 14
click at [233, 9] on input "checkbox" at bounding box center [233, 3] width 1 height 10
checkbox input "true"
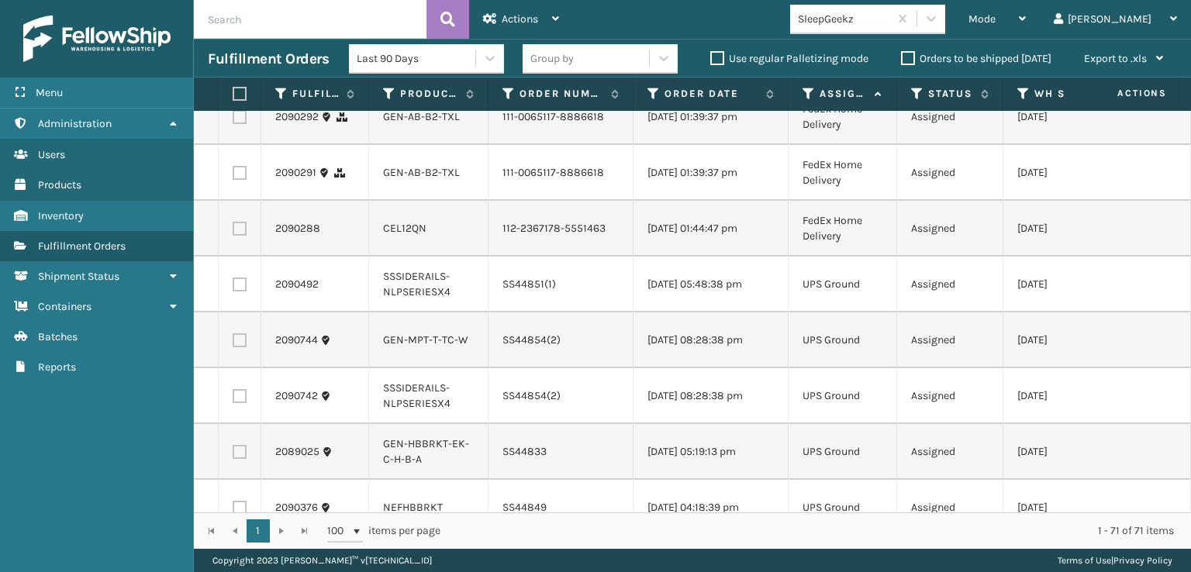
checkbox input "true"
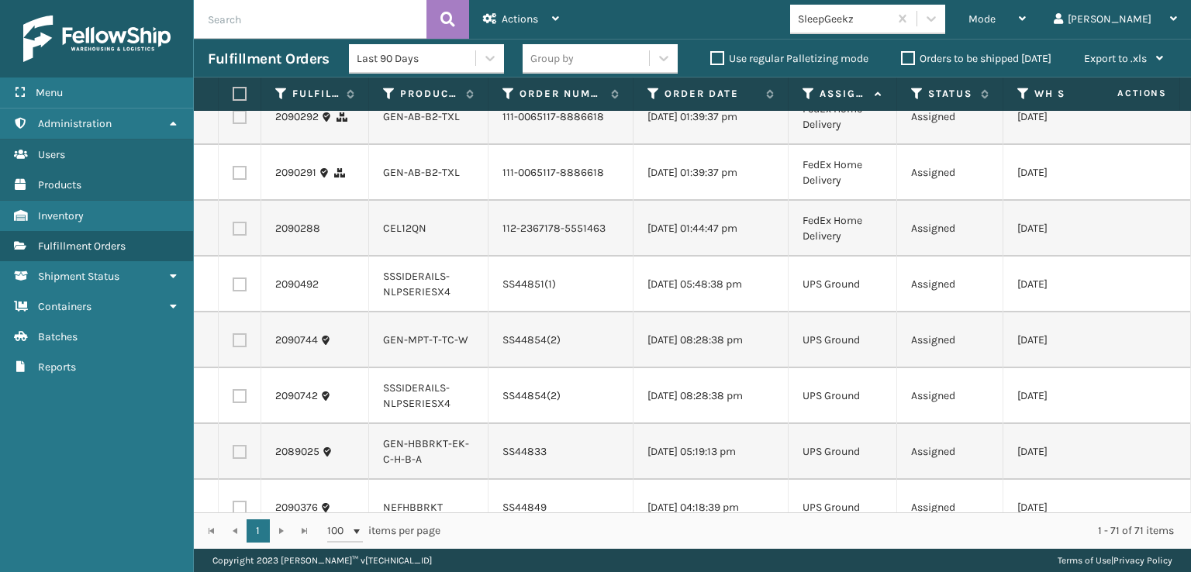
checkbox input "true"
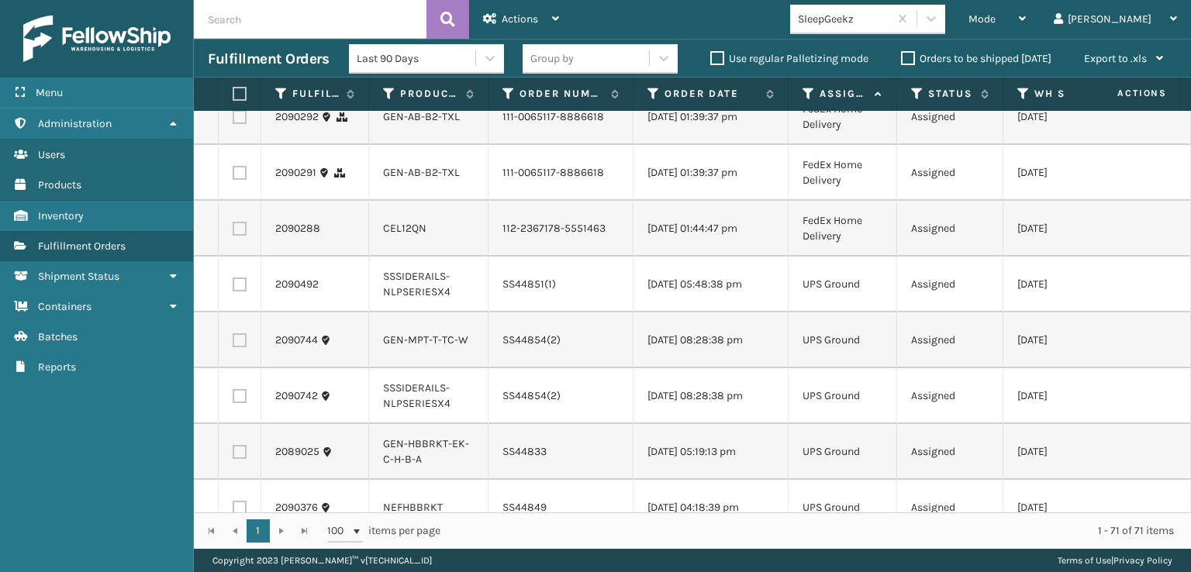
checkbox input "true"
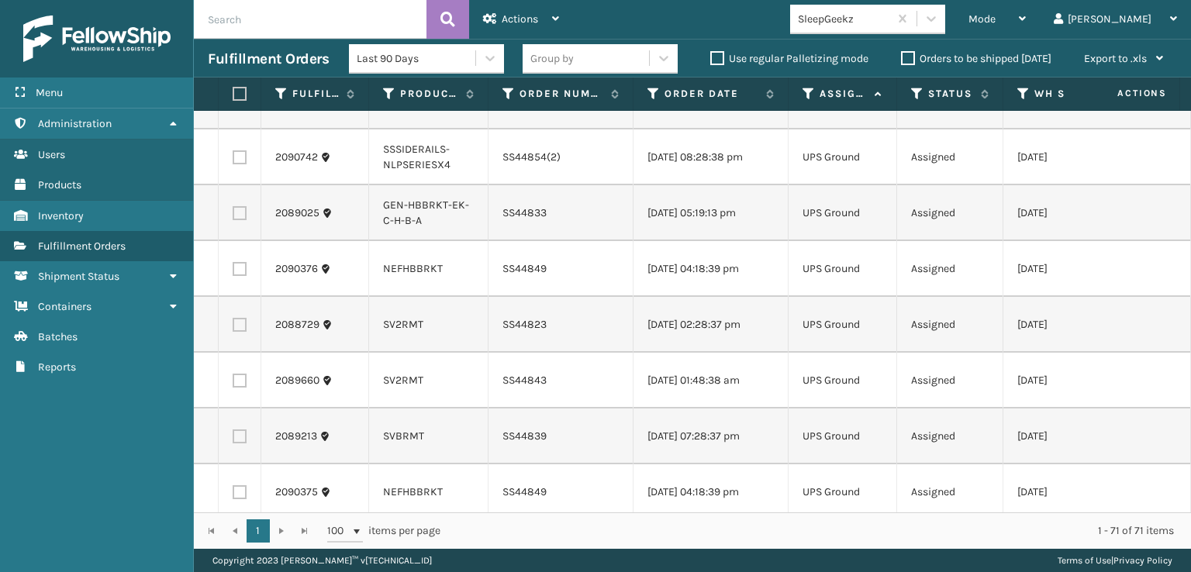
scroll to position [3410, 0]
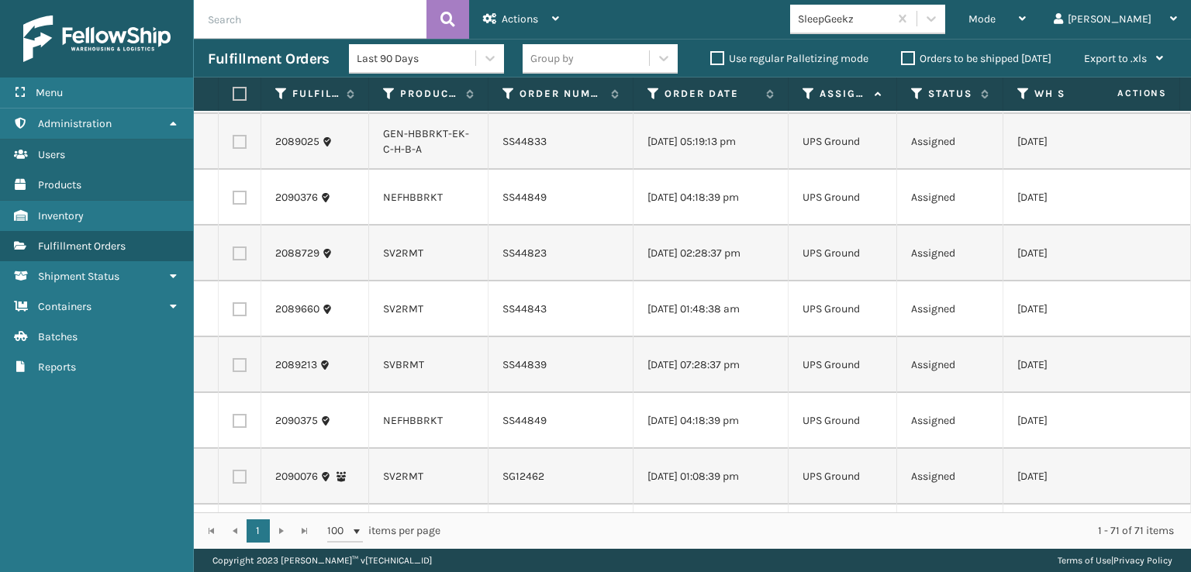
checkbox input "true"
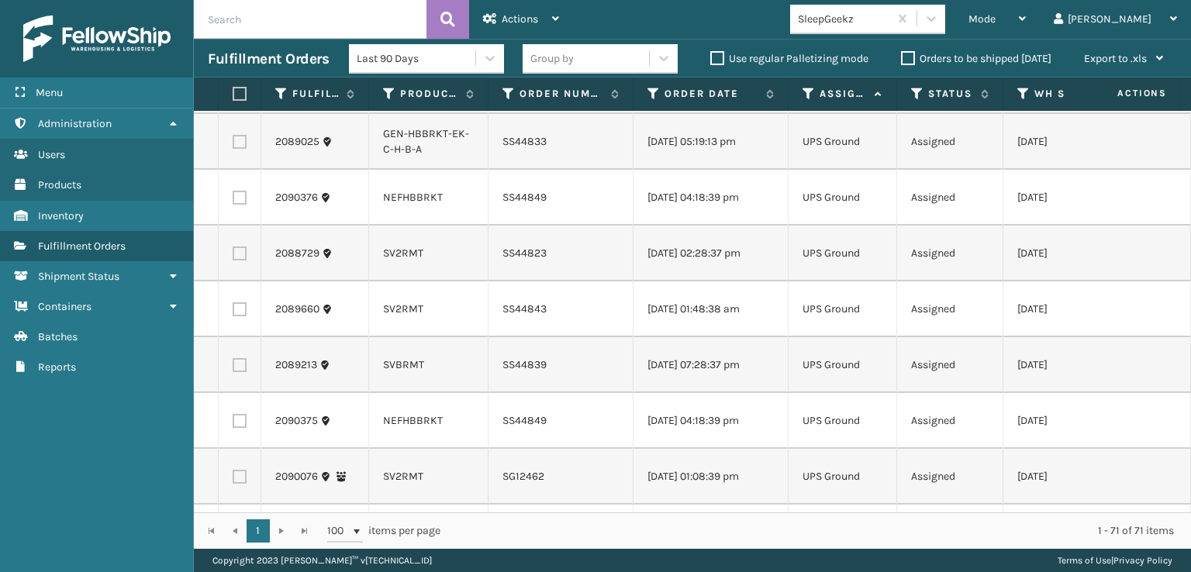
checkbox input "true"
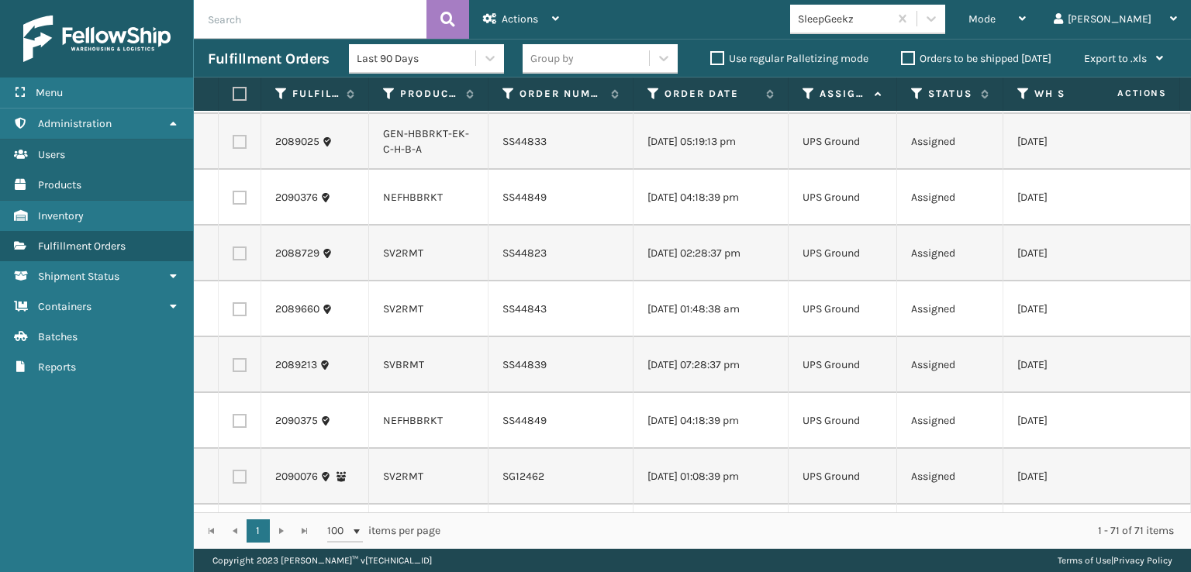
checkbox input "true"
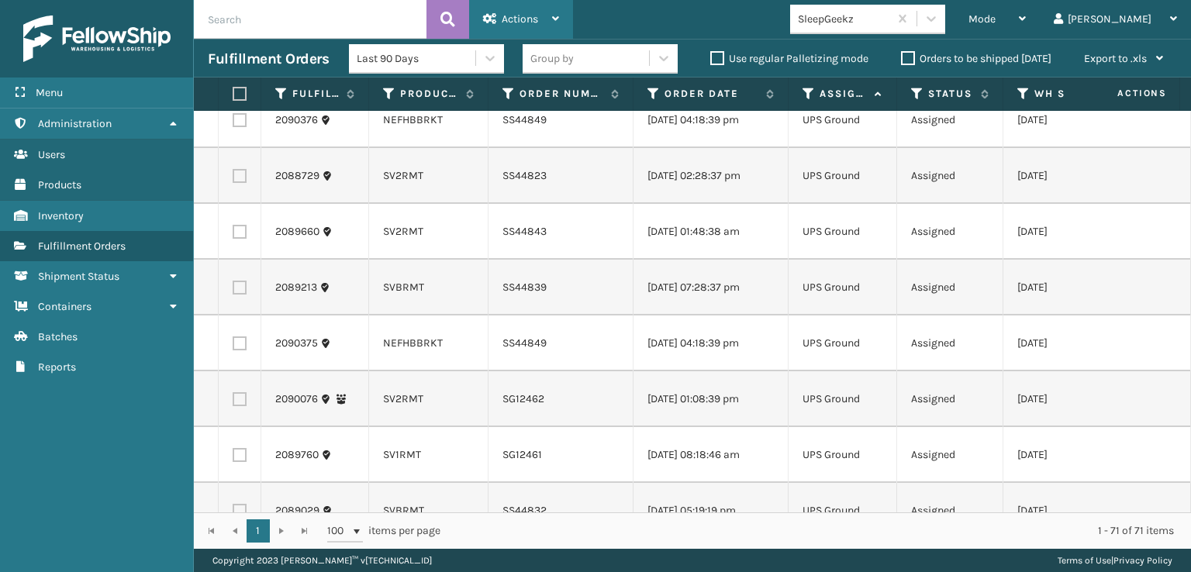
click at [514, 13] on span "Actions" at bounding box center [519, 18] width 36 height 13
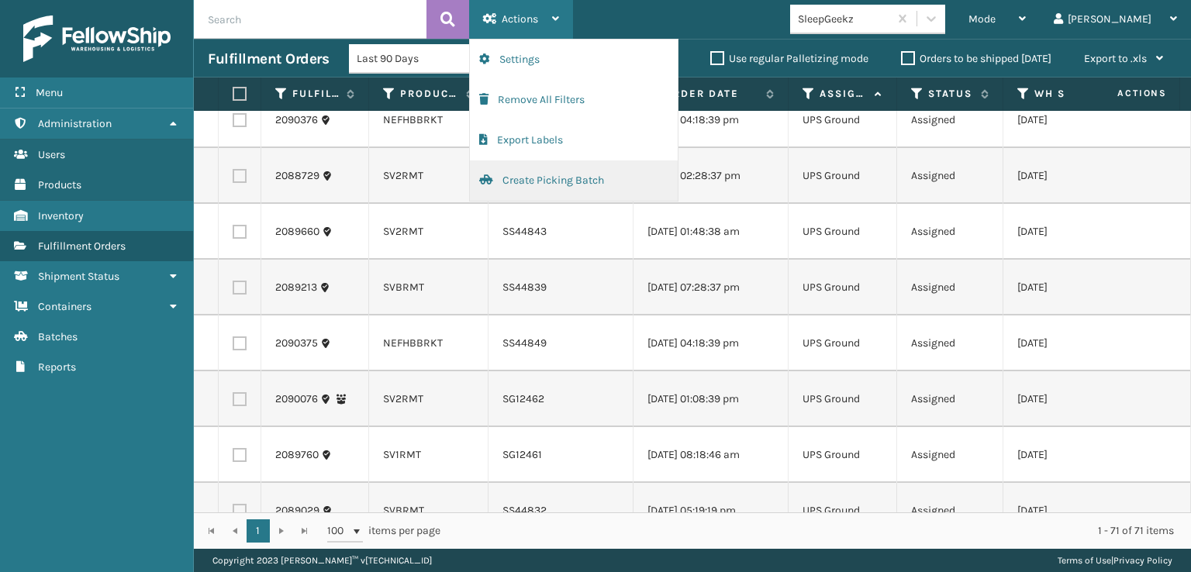
click at [526, 181] on button "Create Picking Batch" at bounding box center [574, 180] width 208 height 40
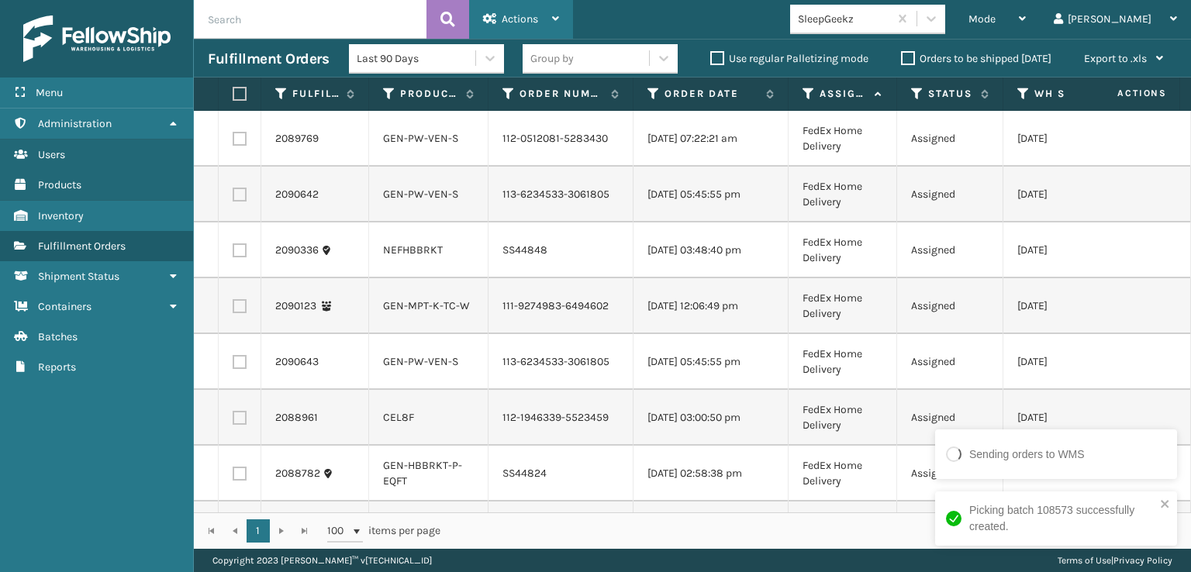
click at [533, 12] on div "Actions" at bounding box center [521, 19] width 76 height 39
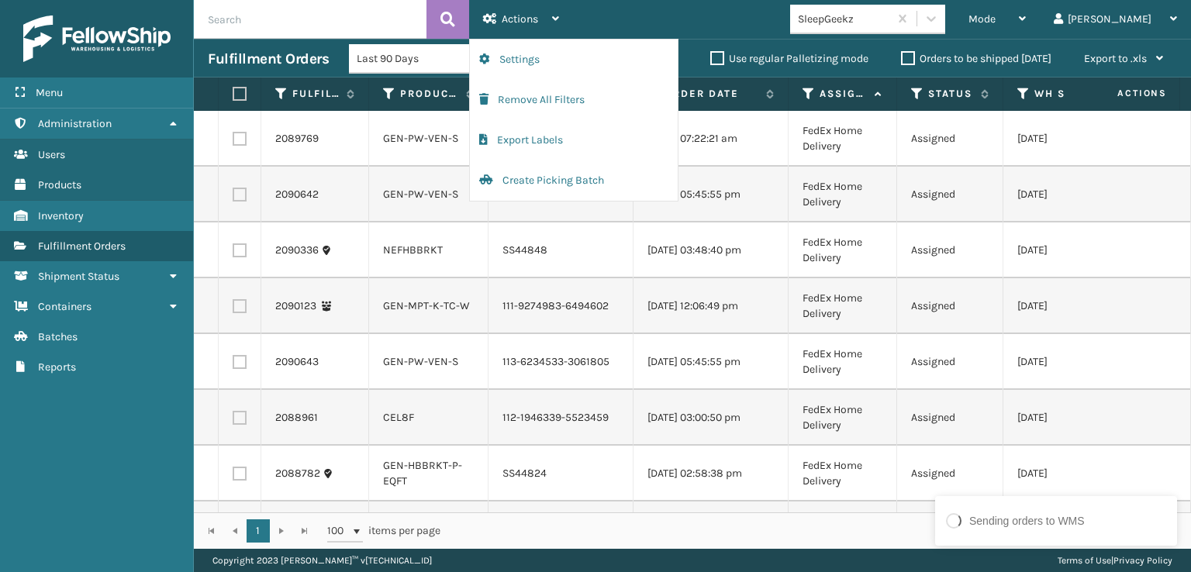
click at [240, 425] on label at bounding box center [240, 418] width 14 height 14
click at [233, 421] on input "checkbox" at bounding box center [233, 416] width 1 height 10
checkbox input "true"
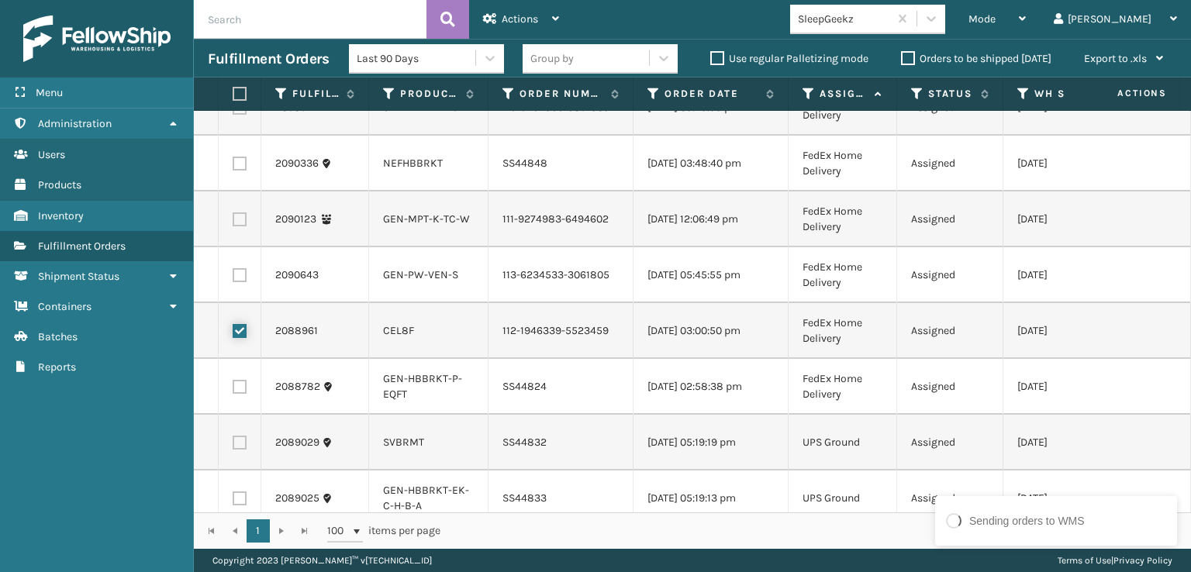
scroll to position [0, 0]
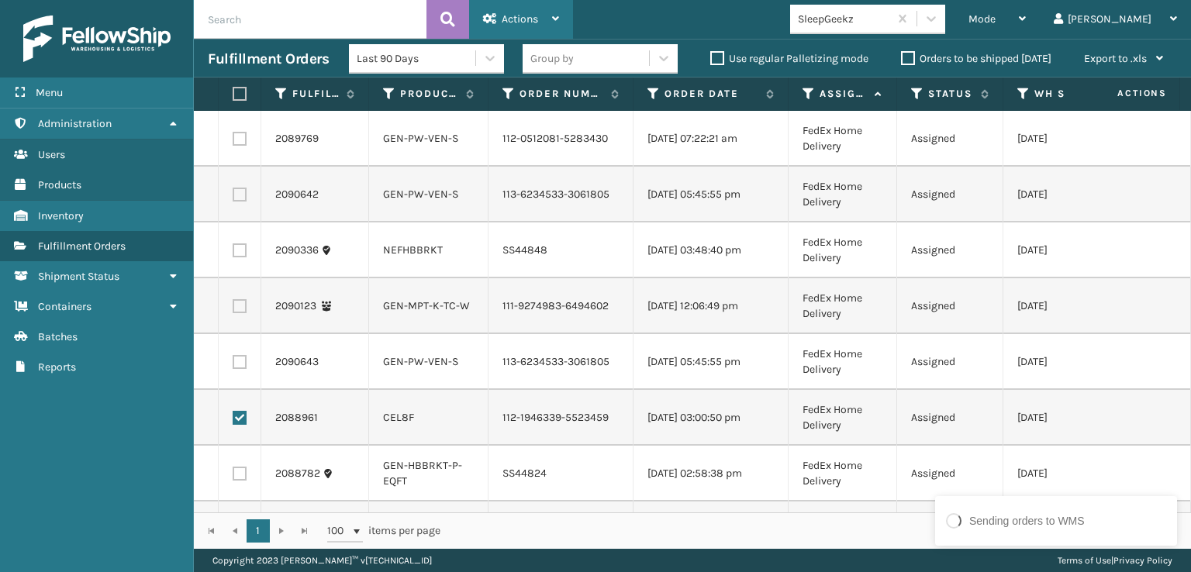
click at [505, 16] on span "Actions" at bounding box center [519, 18] width 36 height 13
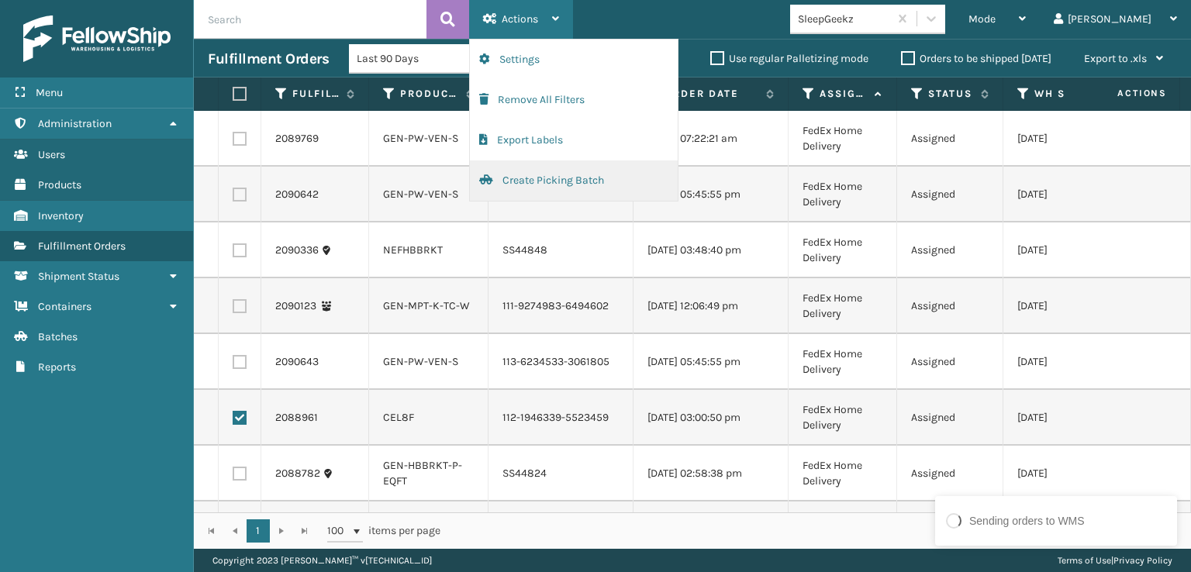
click at [519, 177] on button "Create Picking Batch" at bounding box center [574, 180] width 208 height 40
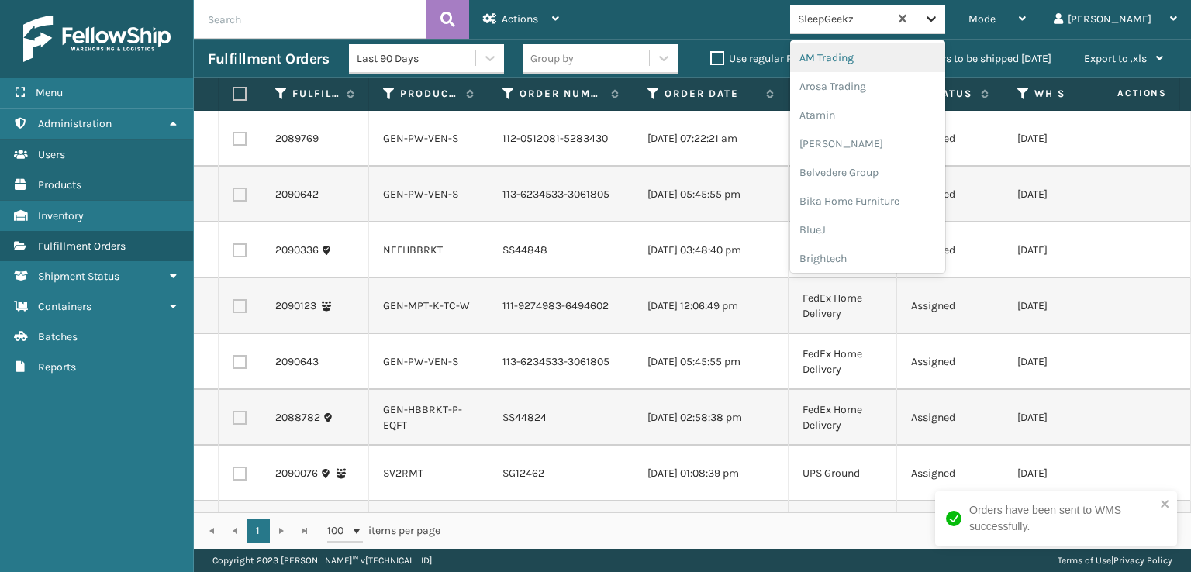
click at [939, 16] on icon at bounding box center [931, 19] width 16 height 16
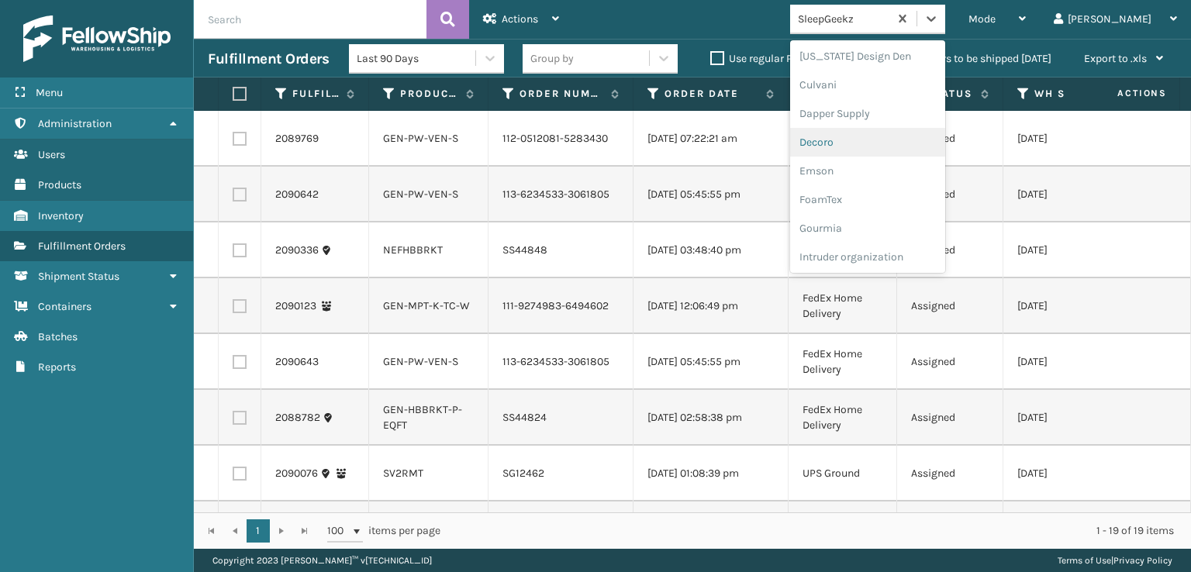
scroll to position [310, 0]
click at [876, 121] on div "FoamTex" at bounding box center [867, 120] width 155 height 29
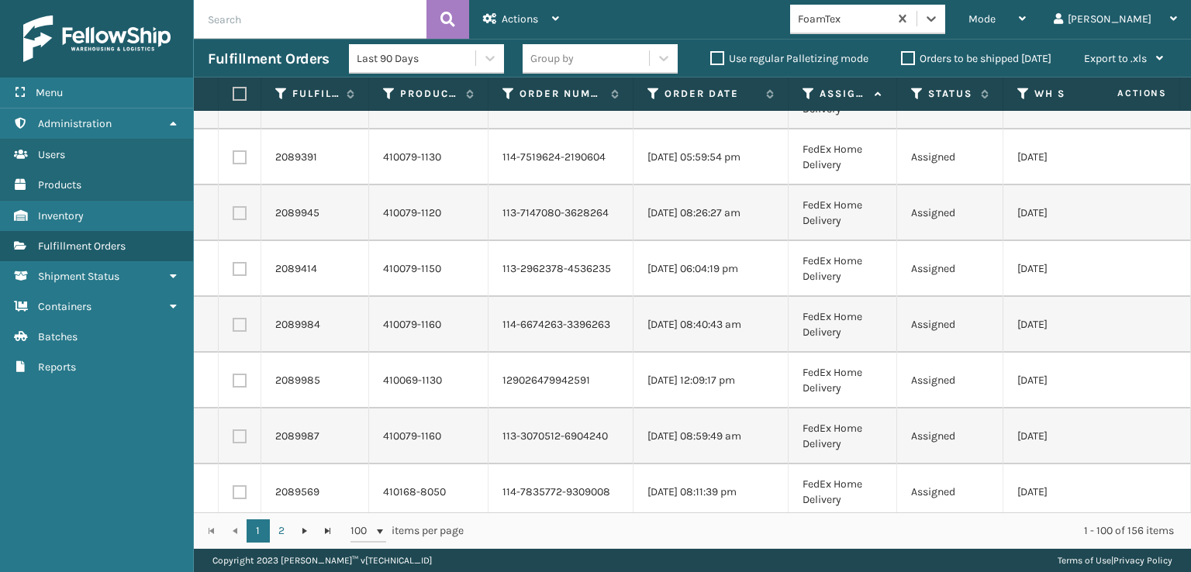
scroll to position [5190, 0]
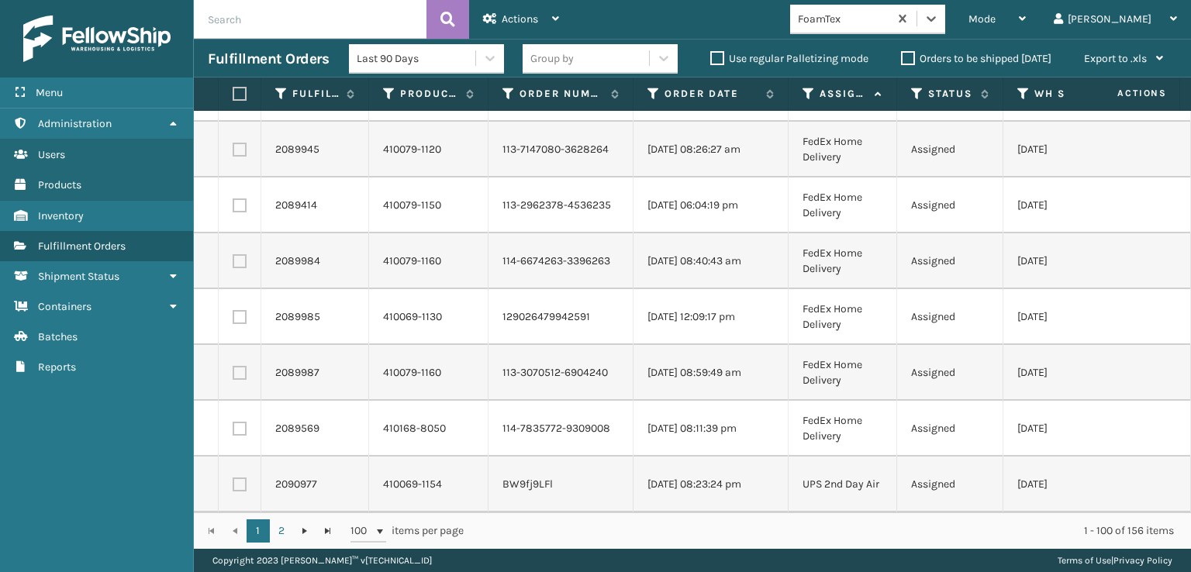
click at [240, 422] on label at bounding box center [240, 429] width 14 height 14
click at [233, 422] on input "checkbox" at bounding box center [233, 427] width 1 height 10
checkbox input "true"
click at [241, 366] on label at bounding box center [240, 373] width 14 height 14
click at [233, 366] on input "checkbox" at bounding box center [233, 371] width 1 height 10
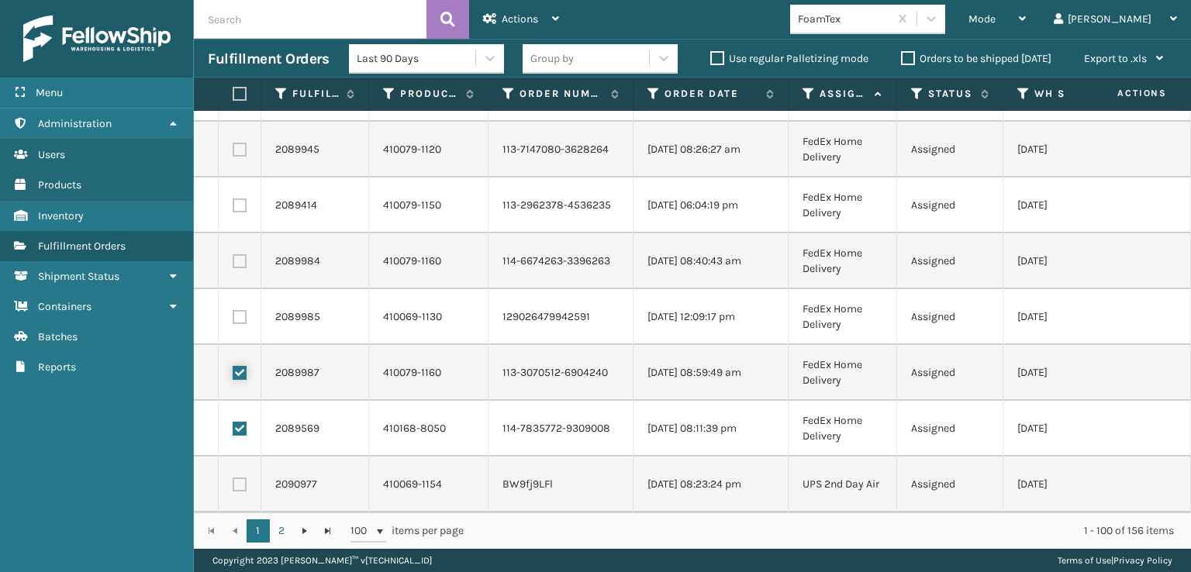
checkbox input "true"
drag, startPoint x: 241, startPoint y: 308, endPoint x: 241, endPoint y: 286, distance: 21.7
click at [241, 310] on label at bounding box center [240, 317] width 14 height 14
click at [233, 310] on input "checkbox" at bounding box center [233, 315] width 1 height 10
checkbox input "true"
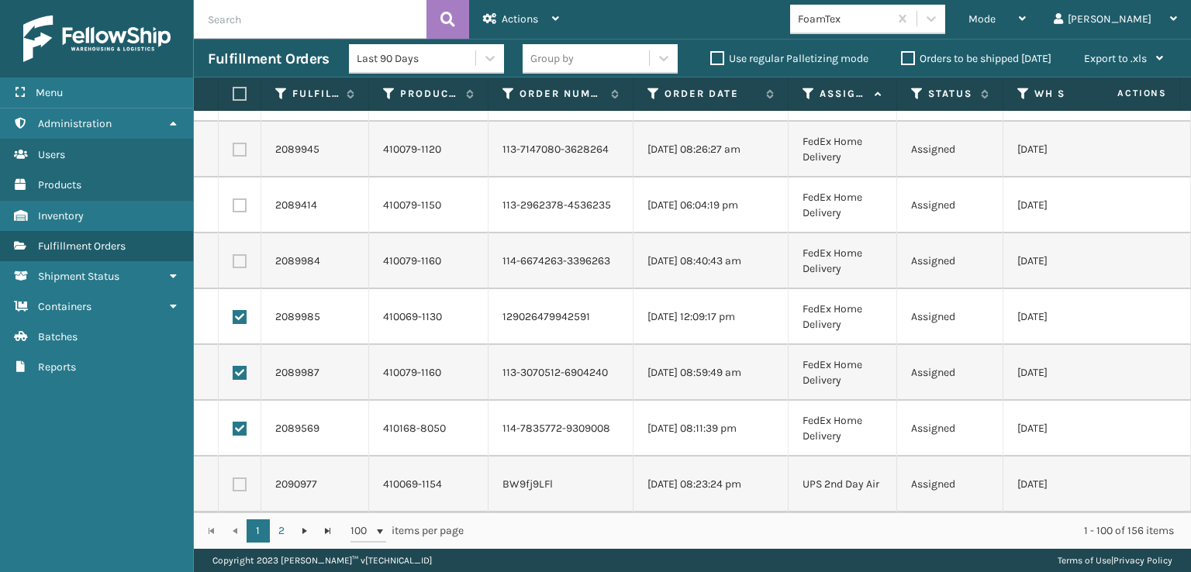
click at [238, 254] on label at bounding box center [240, 261] width 14 height 14
click at [233, 254] on input "checkbox" at bounding box center [233, 259] width 1 height 10
checkbox input "true"
click at [237, 198] on label at bounding box center [240, 205] width 14 height 14
click at [233, 198] on input "checkbox" at bounding box center [233, 203] width 1 height 10
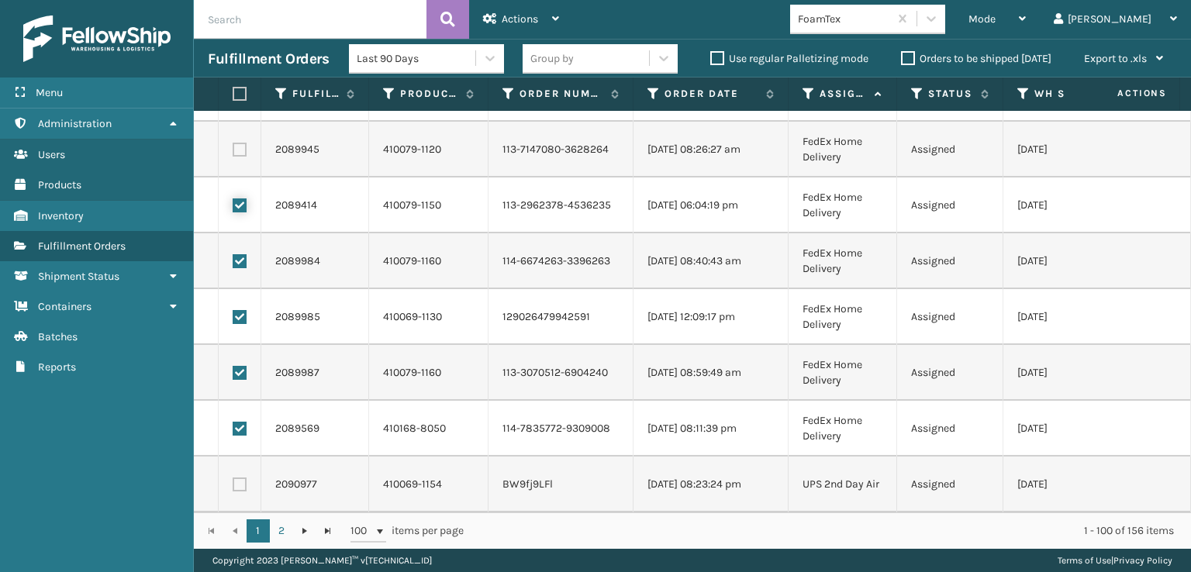
checkbox input "true"
click at [243, 143] on label at bounding box center [240, 150] width 14 height 14
click at [233, 143] on input "checkbox" at bounding box center [233, 148] width 1 height 10
checkbox input "true"
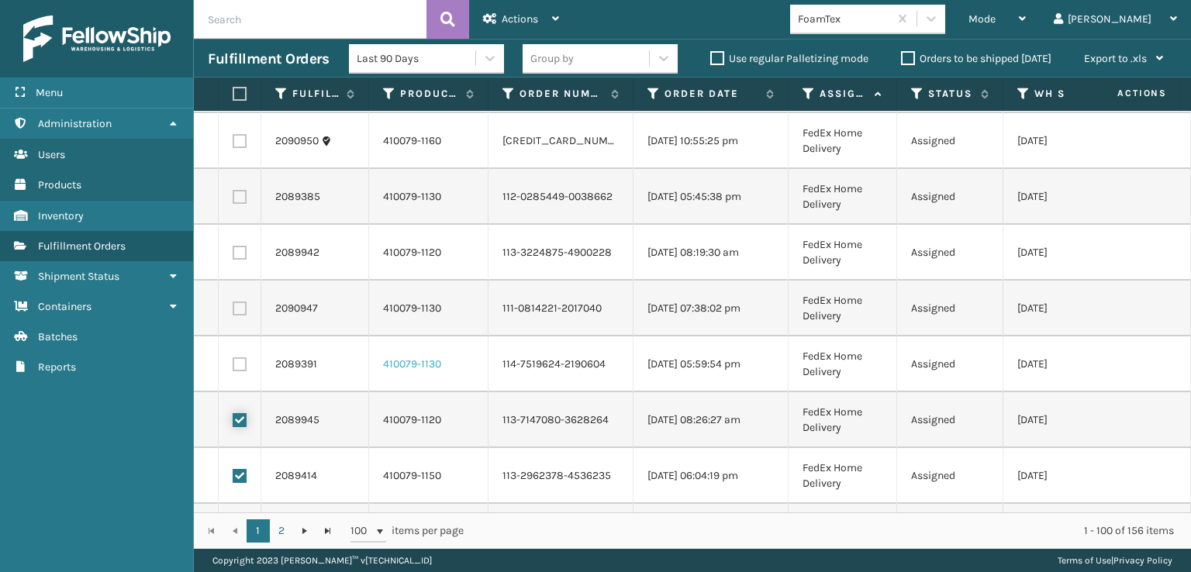
scroll to position [4880, 0]
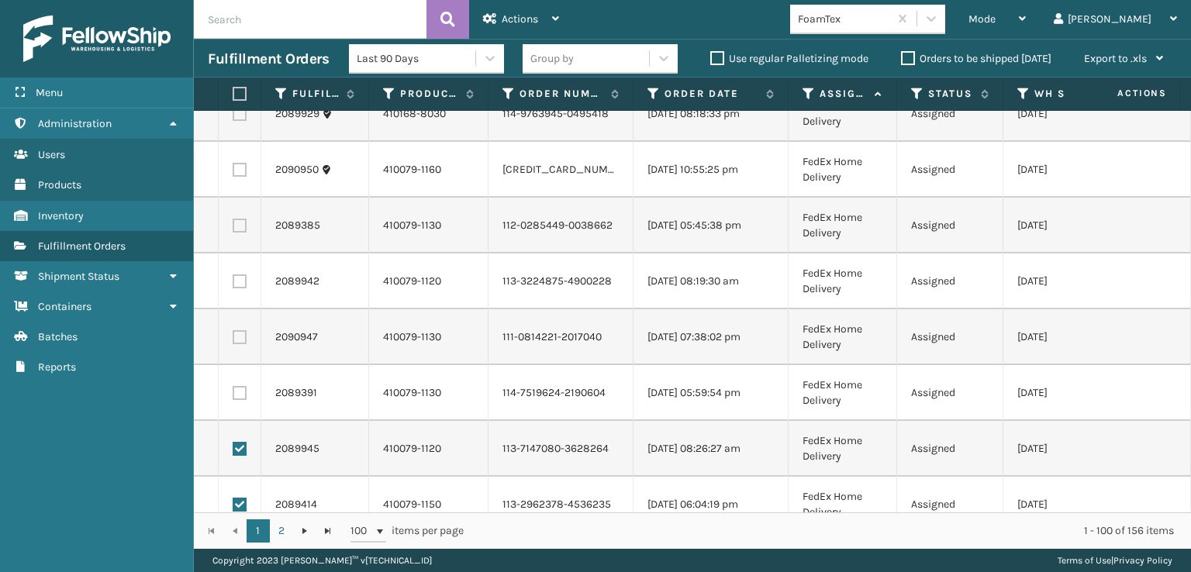
click at [238, 386] on label at bounding box center [240, 393] width 14 height 14
click at [233, 386] on input "checkbox" at bounding box center [233, 391] width 1 height 10
checkbox input "true"
click at [240, 333] on label at bounding box center [240, 337] width 14 height 14
click at [233, 333] on input "checkbox" at bounding box center [233, 335] width 1 height 10
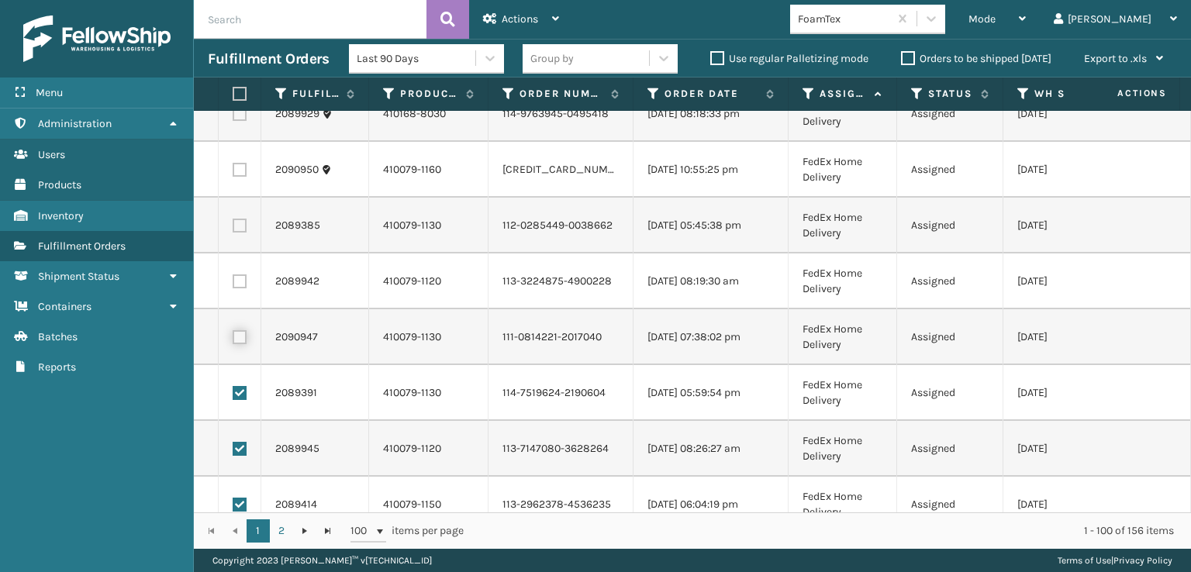
checkbox input "true"
click at [239, 279] on label at bounding box center [240, 281] width 14 height 14
click at [233, 279] on input "checkbox" at bounding box center [233, 279] width 1 height 10
checkbox input "true"
click at [236, 225] on label at bounding box center [240, 226] width 14 height 14
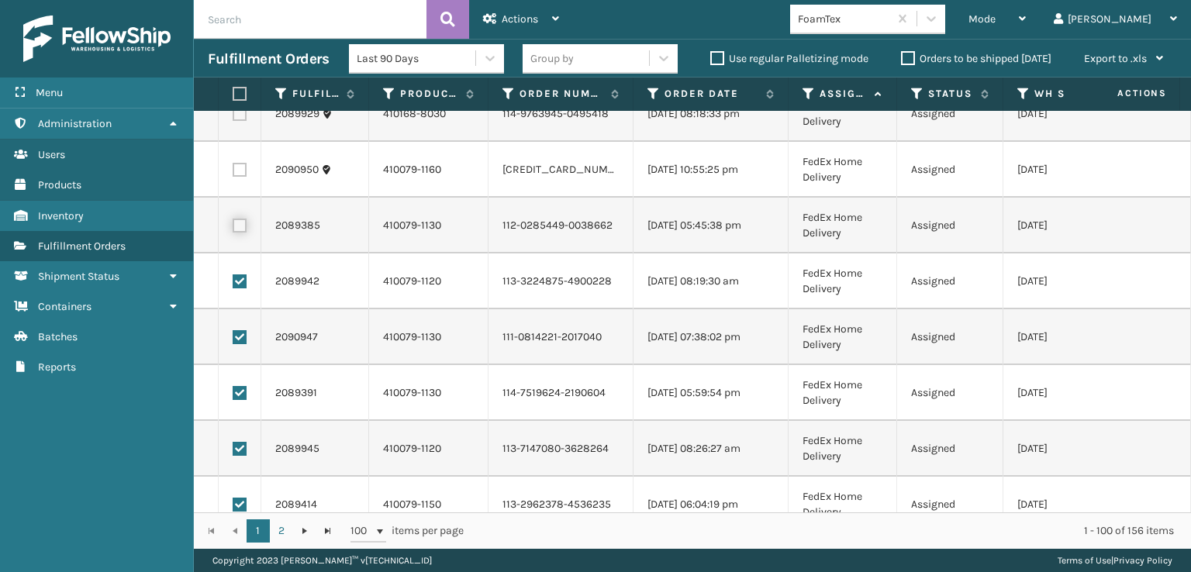
click at [233, 225] on input "checkbox" at bounding box center [233, 224] width 1 height 10
checkbox input "true"
click at [238, 171] on label at bounding box center [240, 170] width 14 height 14
click at [233, 171] on input "checkbox" at bounding box center [233, 168] width 1 height 10
checkbox input "true"
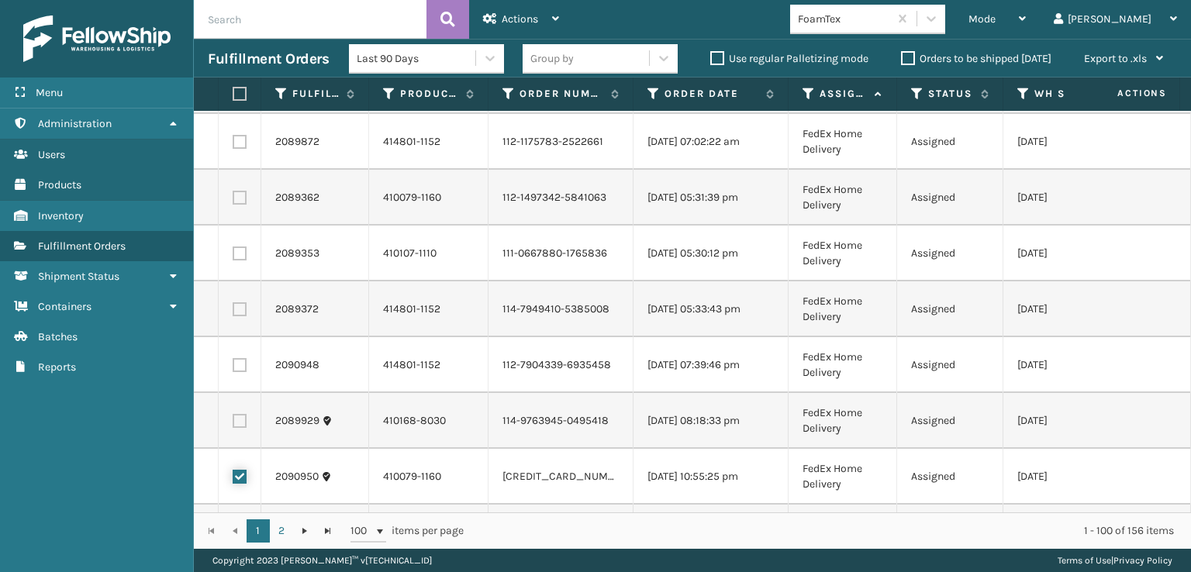
scroll to position [4570, 0]
click at [240, 419] on label at bounding box center [240, 424] width 14 height 14
click at [233, 419] on input "checkbox" at bounding box center [233, 422] width 1 height 10
checkbox input "true"
click at [245, 358] on td at bounding box center [240, 368] width 43 height 56
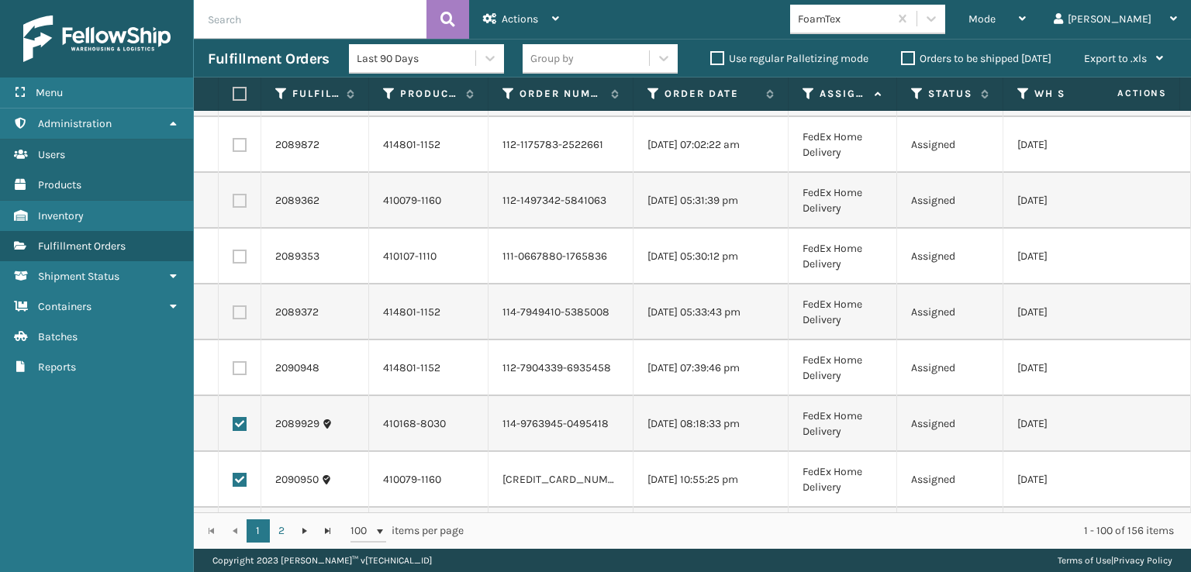
click at [240, 367] on label at bounding box center [240, 368] width 14 height 14
click at [233, 367] on input "checkbox" at bounding box center [233, 366] width 1 height 10
checkbox input "true"
click at [243, 310] on label at bounding box center [240, 312] width 14 height 14
click at [233, 310] on input "checkbox" at bounding box center [233, 310] width 1 height 10
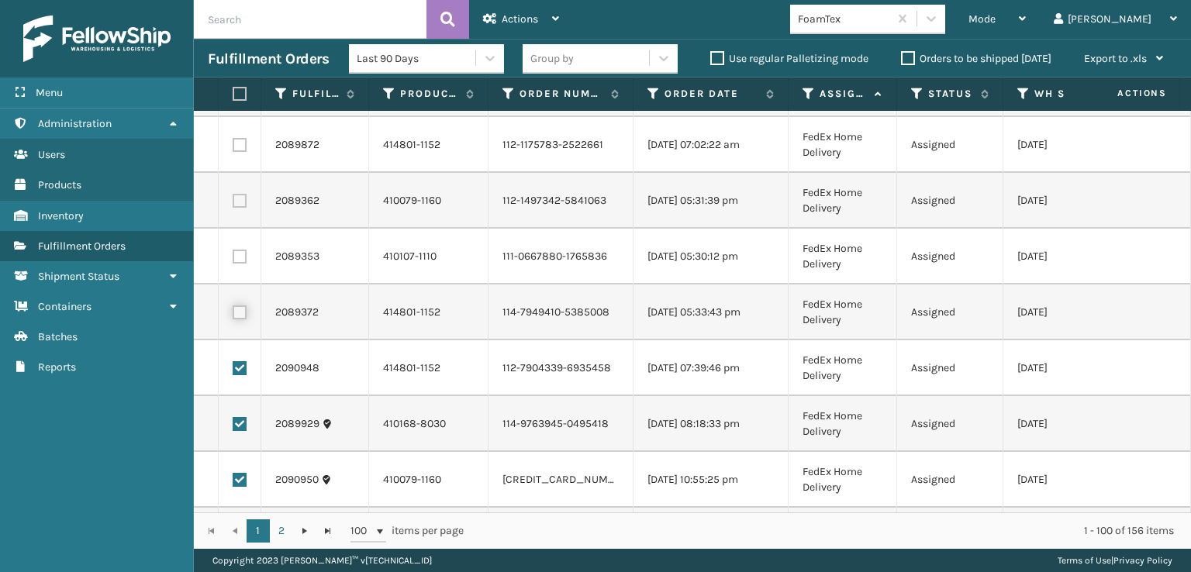
checkbox input "true"
click at [240, 258] on label at bounding box center [240, 257] width 14 height 14
click at [233, 258] on input "checkbox" at bounding box center [233, 255] width 1 height 10
checkbox input "true"
click at [237, 200] on label at bounding box center [240, 201] width 14 height 14
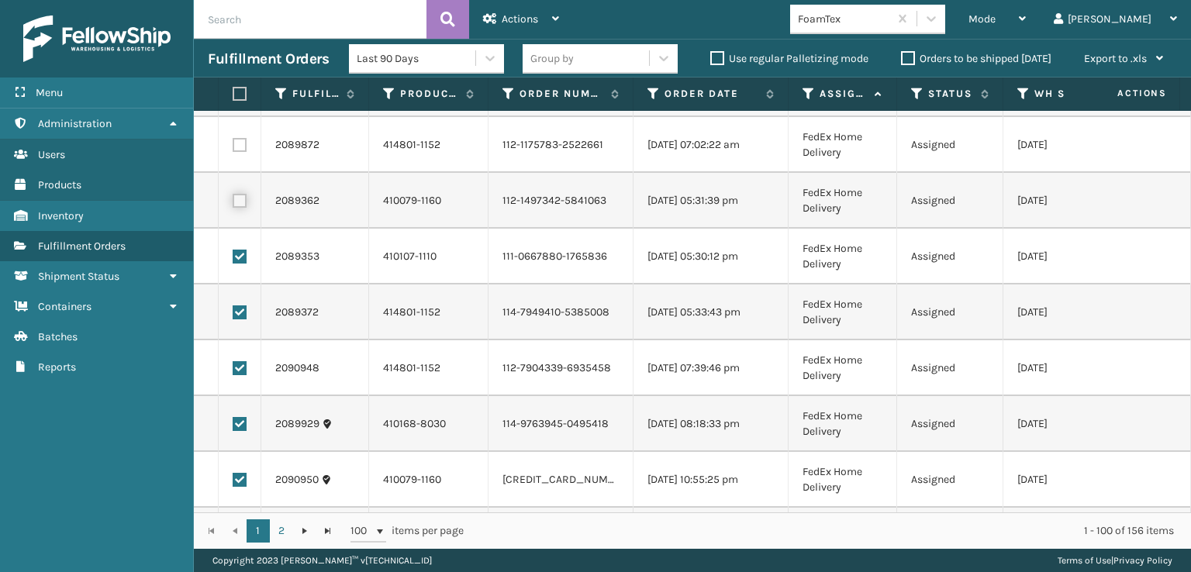
click at [233, 200] on input "checkbox" at bounding box center [233, 199] width 1 height 10
checkbox input "true"
click at [239, 145] on label at bounding box center [240, 145] width 14 height 14
click at [233, 145] on input "checkbox" at bounding box center [233, 143] width 1 height 10
checkbox input "true"
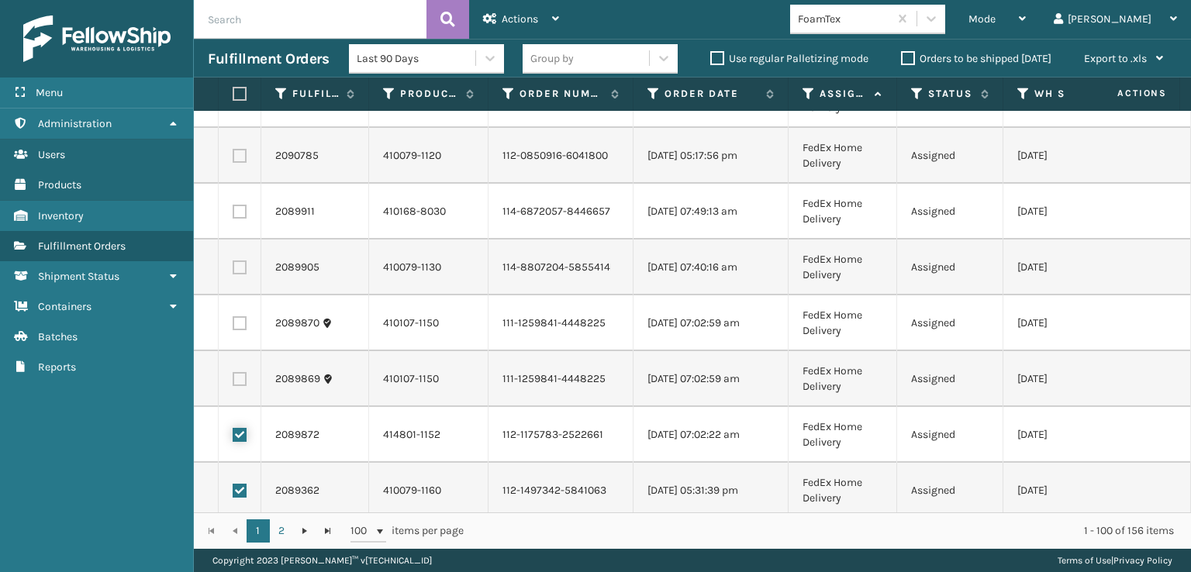
scroll to position [4260, 0]
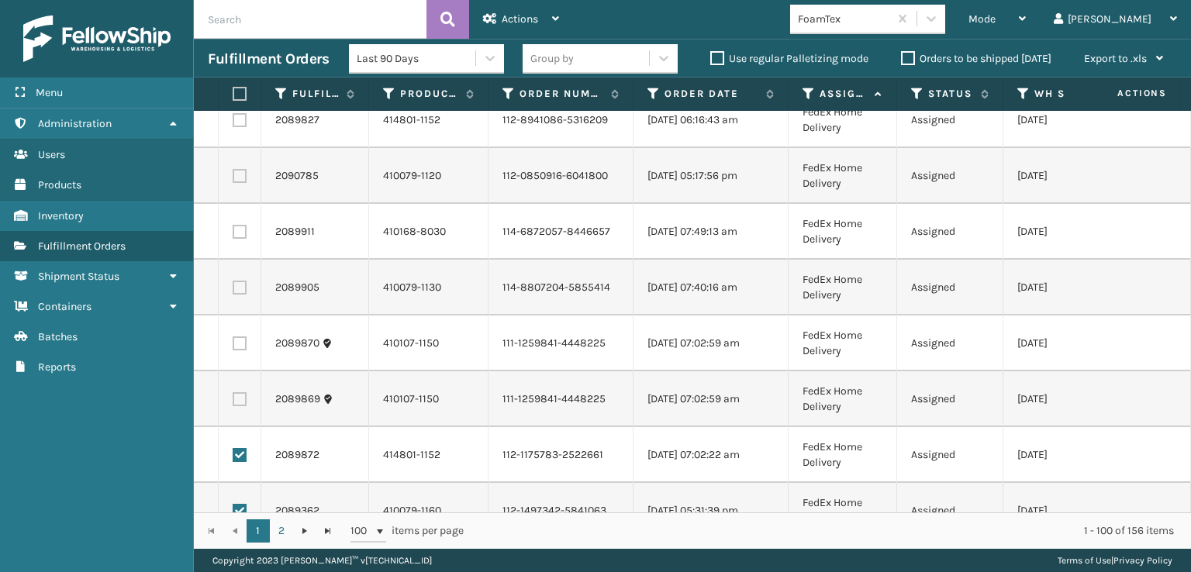
click at [239, 395] on label at bounding box center [240, 399] width 14 height 14
click at [233, 395] on input "checkbox" at bounding box center [233, 397] width 1 height 10
checkbox input "true"
click at [238, 339] on label at bounding box center [240, 343] width 14 height 14
click at [233, 339] on input "checkbox" at bounding box center [233, 341] width 1 height 10
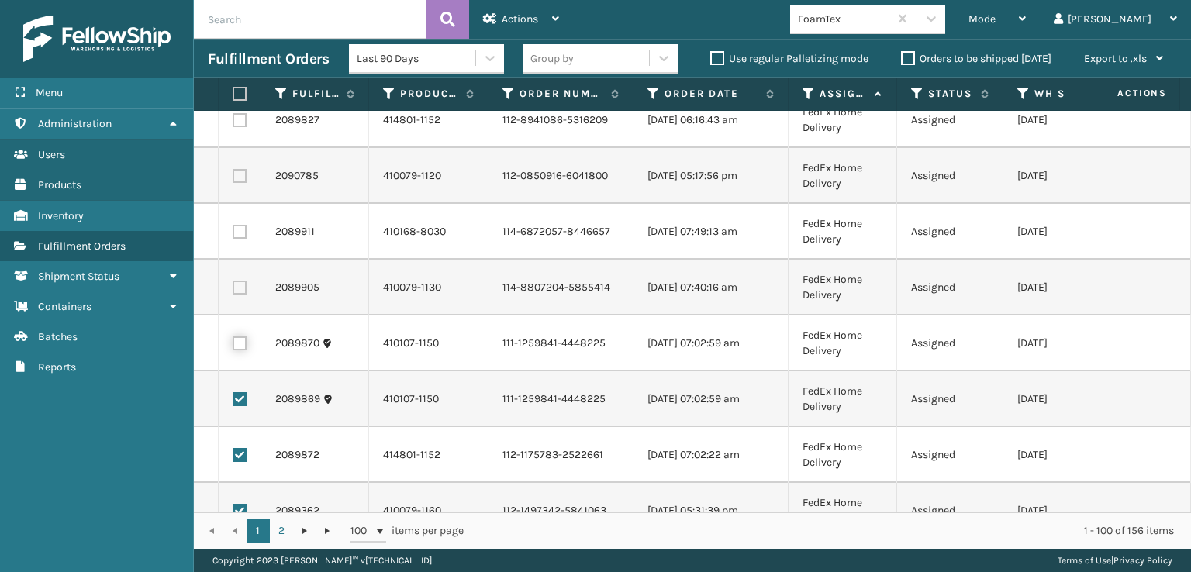
checkbox input "true"
click at [243, 282] on label at bounding box center [240, 288] width 14 height 14
click at [233, 282] on input "checkbox" at bounding box center [233, 286] width 1 height 10
checkbox input "true"
click at [238, 227] on label at bounding box center [240, 232] width 14 height 14
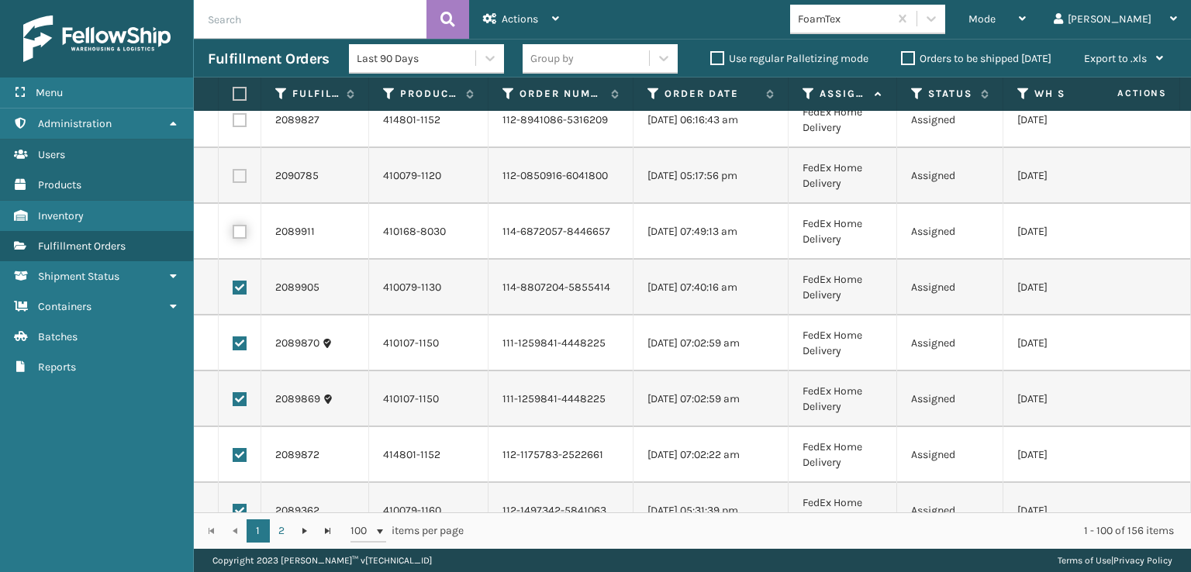
click at [233, 227] on input "checkbox" at bounding box center [233, 230] width 1 height 10
checkbox input "true"
click at [242, 175] on label at bounding box center [240, 176] width 14 height 14
click at [233, 175] on input "checkbox" at bounding box center [233, 174] width 1 height 10
checkbox input "true"
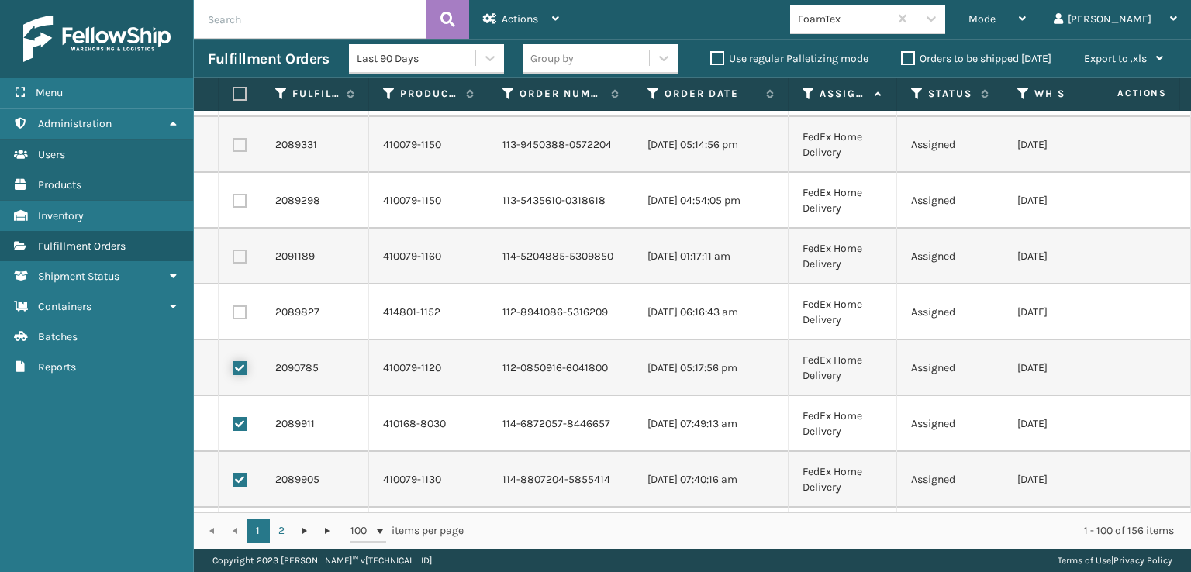
scroll to position [4027, 0]
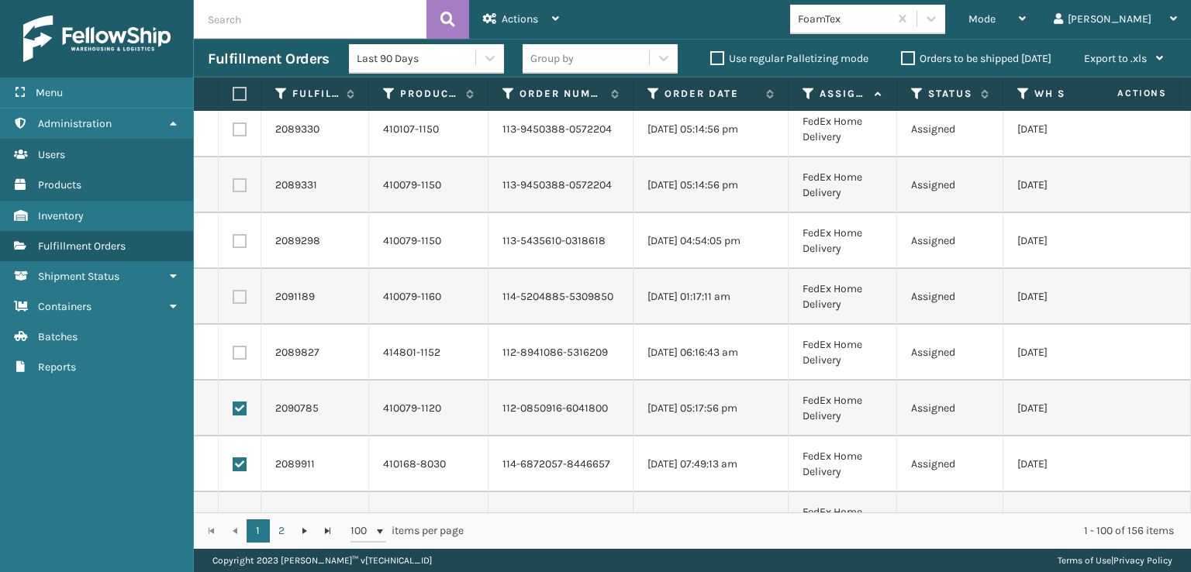
click at [237, 355] on label at bounding box center [240, 353] width 14 height 14
click at [233, 355] on input "checkbox" at bounding box center [233, 351] width 1 height 10
checkbox input "true"
click at [240, 300] on label at bounding box center [240, 297] width 14 height 14
click at [233, 300] on input "checkbox" at bounding box center [233, 295] width 1 height 10
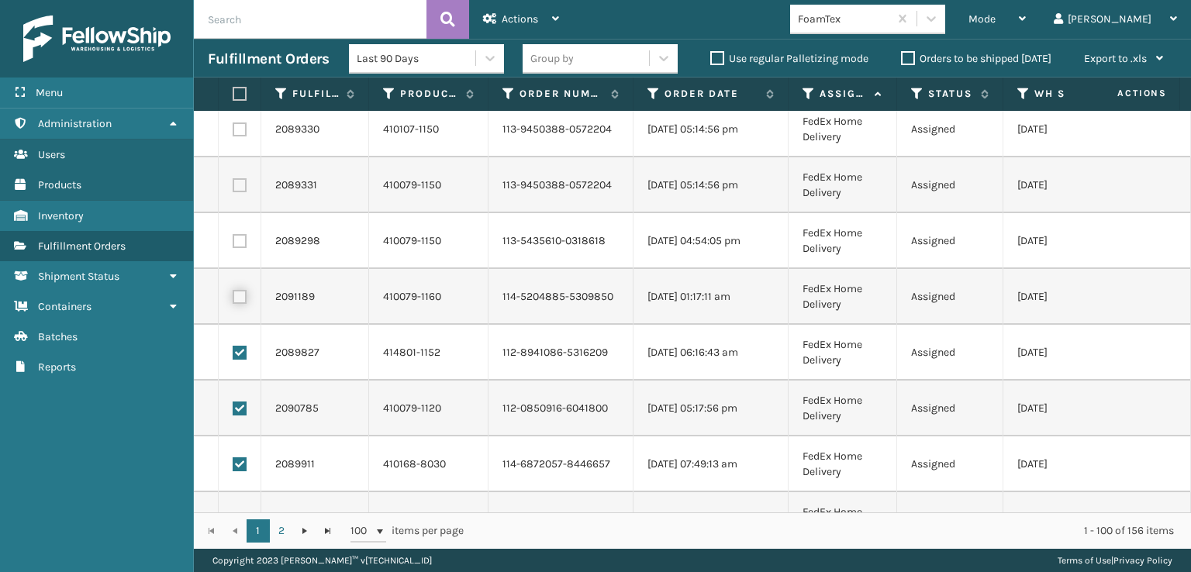
checkbox input "true"
click at [240, 240] on label at bounding box center [240, 241] width 14 height 14
click at [233, 240] on input "checkbox" at bounding box center [233, 239] width 1 height 10
checkbox input "true"
click at [242, 181] on label at bounding box center [240, 185] width 14 height 14
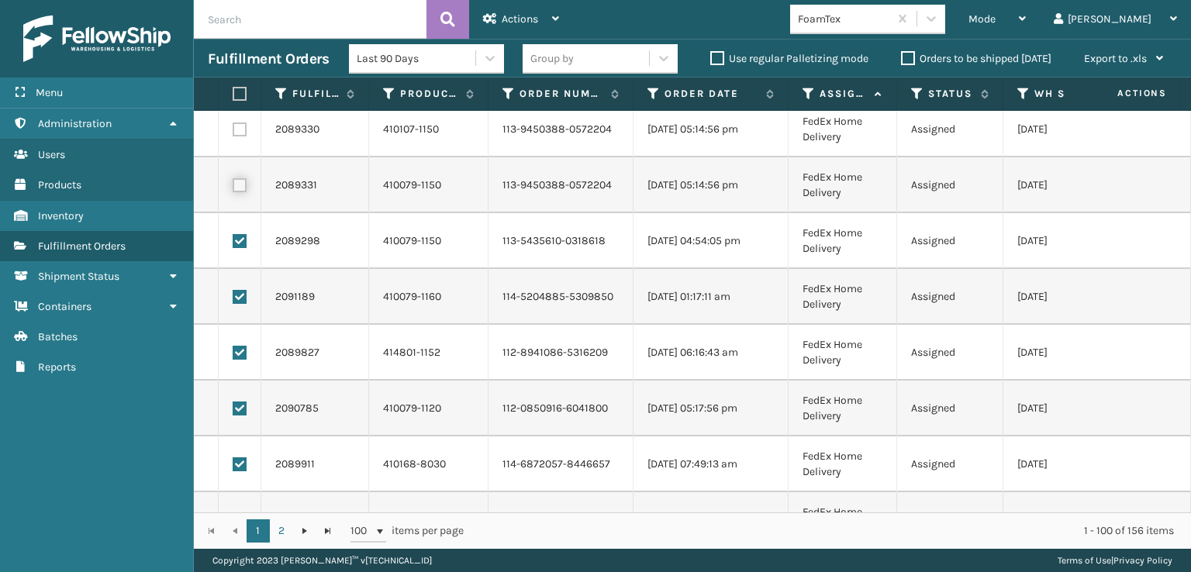
click at [233, 181] on input "checkbox" at bounding box center [233, 183] width 1 height 10
checkbox input "true"
click at [242, 128] on label at bounding box center [240, 129] width 14 height 14
click at [233, 128] on input "checkbox" at bounding box center [233, 127] width 1 height 10
checkbox input "true"
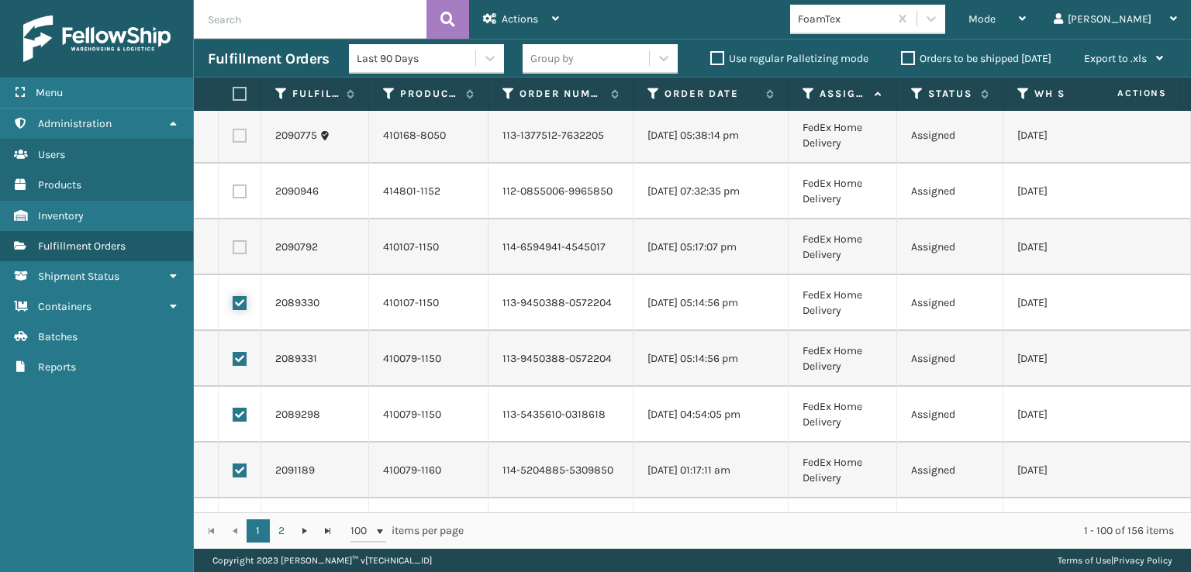
scroll to position [3795, 0]
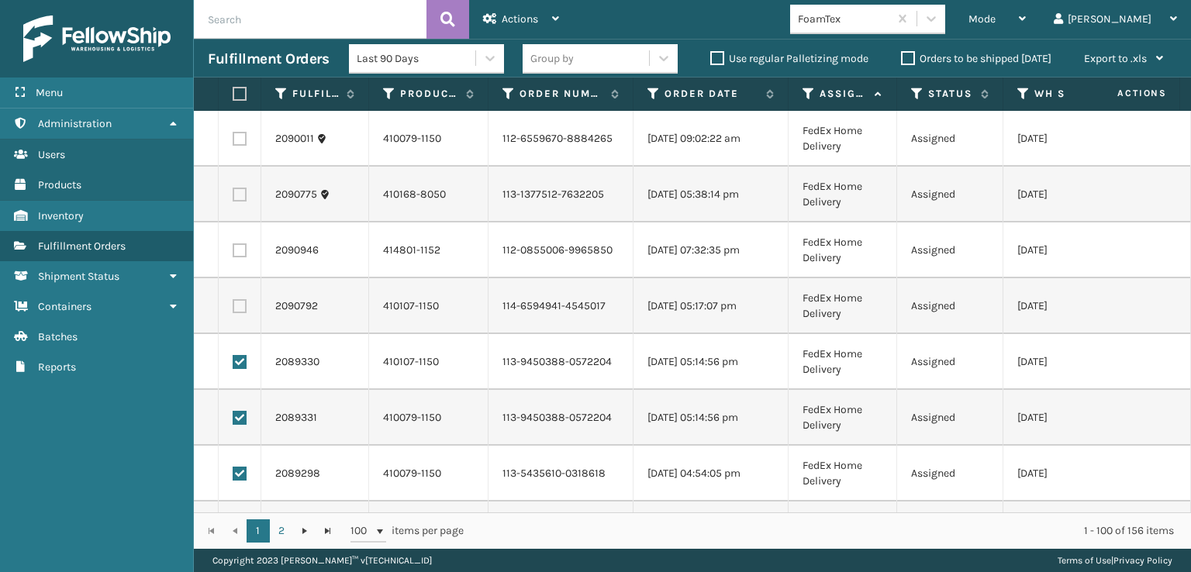
click at [239, 303] on label at bounding box center [240, 306] width 14 height 14
click at [233, 303] on input "checkbox" at bounding box center [233, 304] width 1 height 10
checkbox input "true"
click at [240, 251] on label at bounding box center [240, 250] width 14 height 14
click at [233, 251] on input "checkbox" at bounding box center [233, 248] width 1 height 10
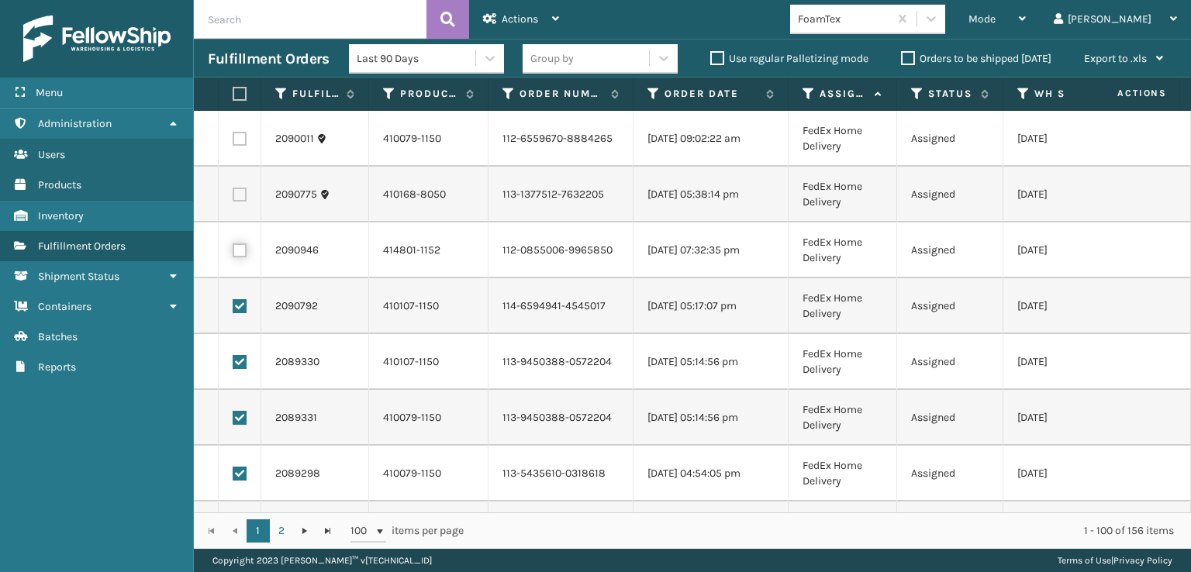
checkbox input "true"
click at [239, 193] on label at bounding box center [240, 195] width 14 height 14
click at [233, 193] on input "checkbox" at bounding box center [233, 193] width 1 height 10
checkbox input "true"
click at [240, 140] on label at bounding box center [240, 139] width 14 height 14
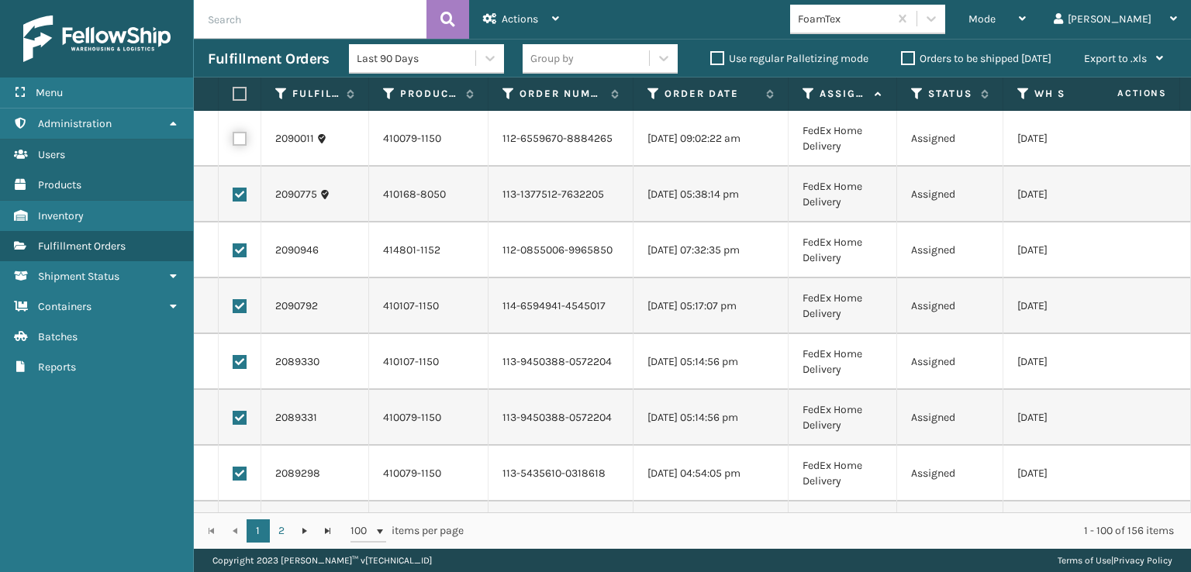
click at [233, 140] on input "checkbox" at bounding box center [233, 137] width 1 height 10
checkbox input "true"
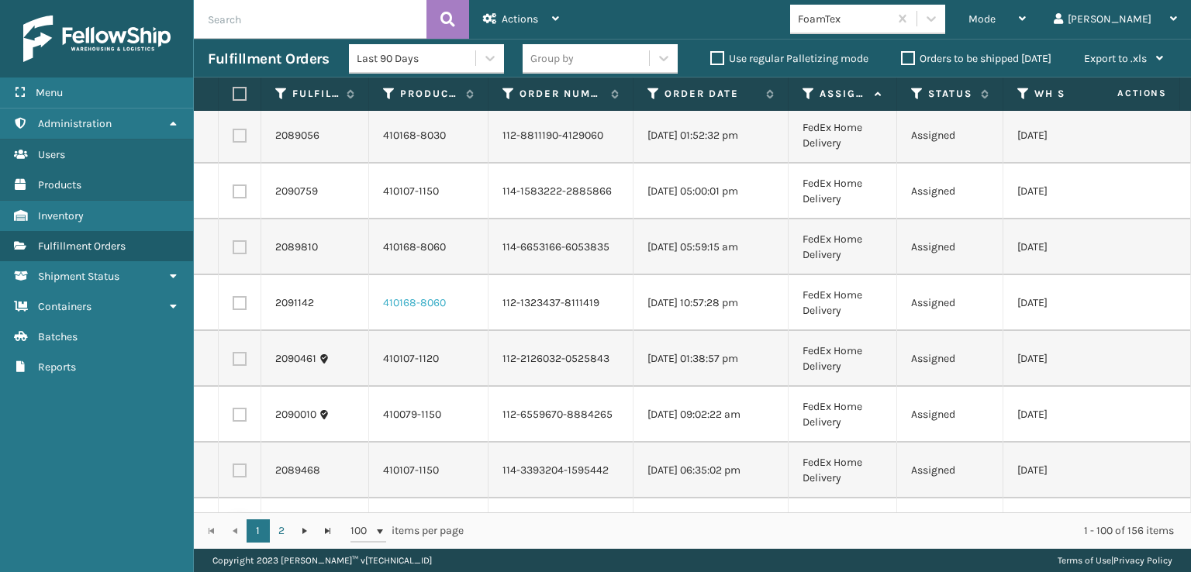
scroll to position [3485, 0]
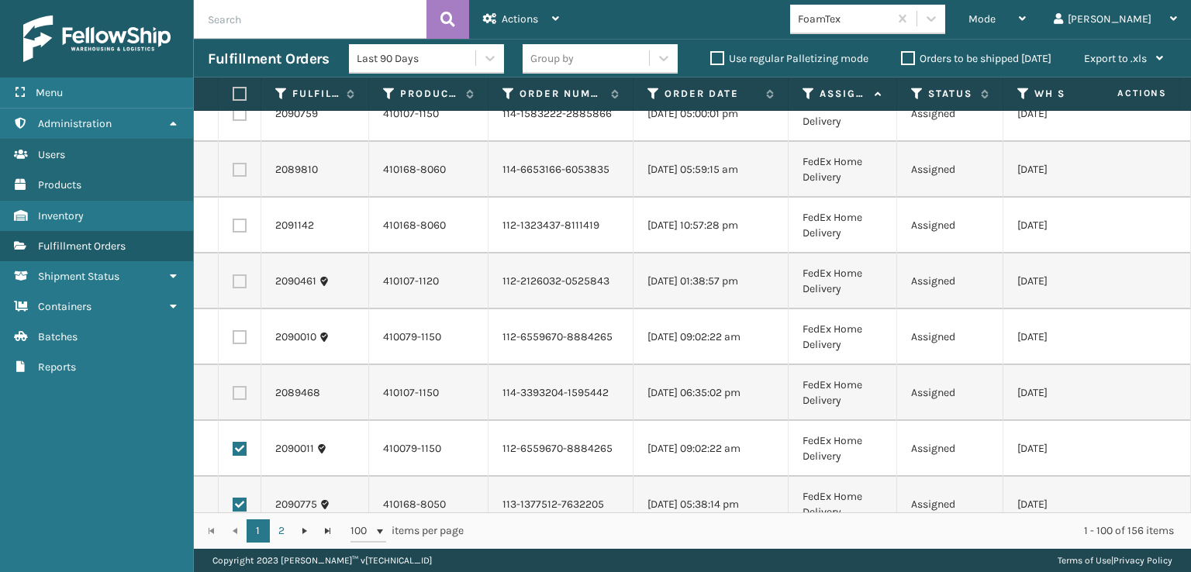
click at [240, 392] on label at bounding box center [240, 393] width 14 height 14
click at [233, 392] on input "checkbox" at bounding box center [233, 391] width 1 height 10
checkbox input "true"
click at [236, 336] on label at bounding box center [240, 337] width 14 height 14
click at [233, 336] on input "checkbox" at bounding box center [233, 335] width 1 height 10
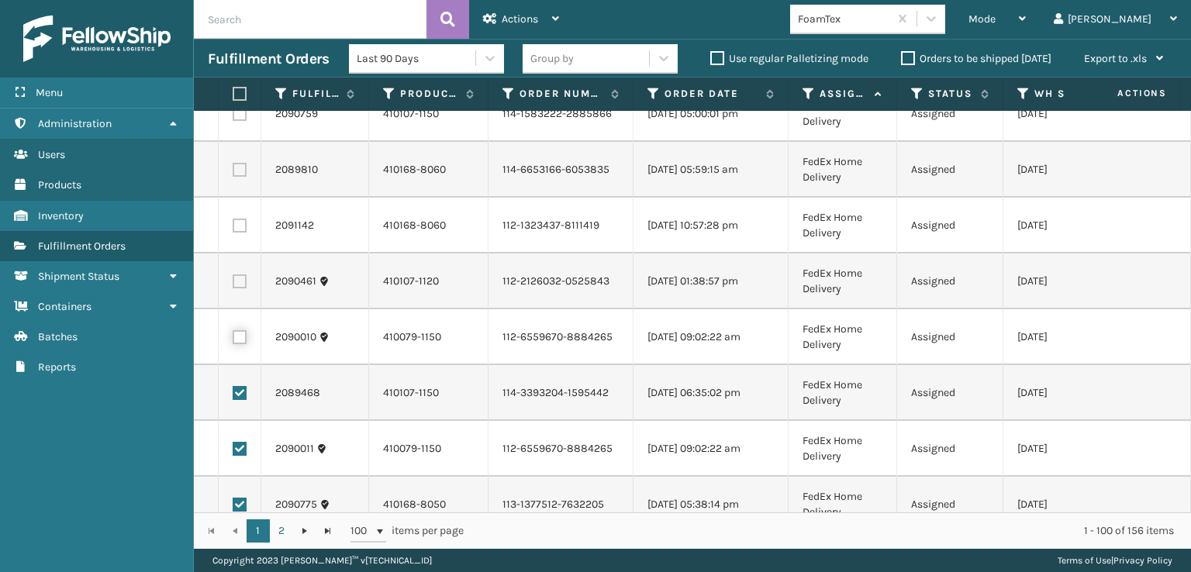
checkbox input "true"
click at [236, 280] on label at bounding box center [240, 281] width 14 height 14
click at [233, 280] on input "checkbox" at bounding box center [233, 279] width 1 height 10
checkbox input "true"
click at [237, 226] on label at bounding box center [240, 226] width 14 height 14
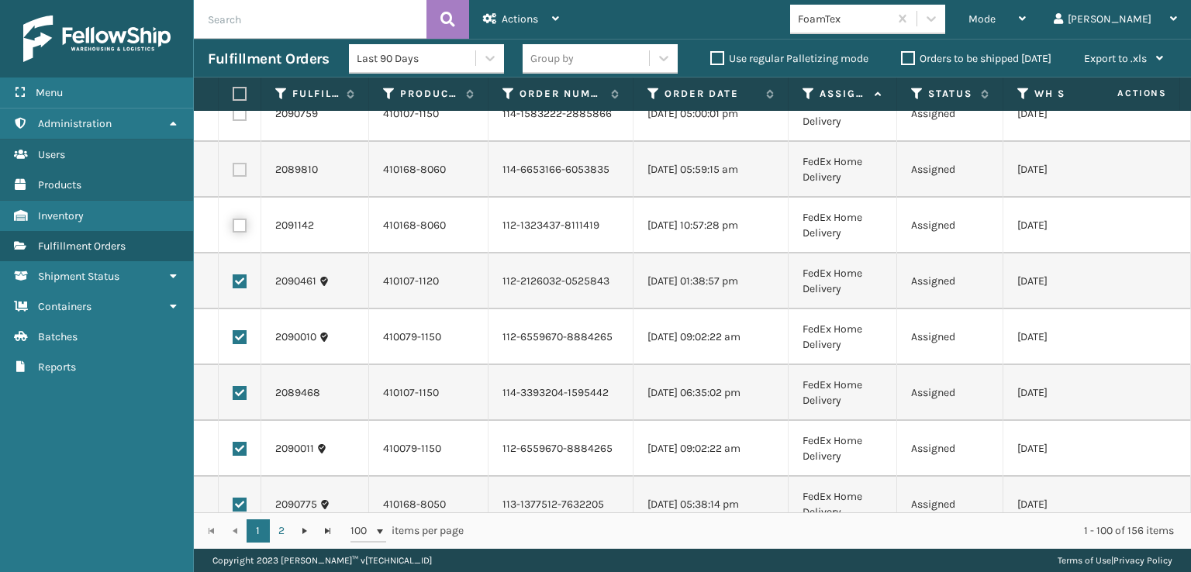
click at [233, 226] on input "checkbox" at bounding box center [233, 224] width 1 height 10
checkbox input "true"
click at [239, 170] on label at bounding box center [240, 170] width 14 height 14
click at [233, 170] on input "checkbox" at bounding box center [233, 168] width 1 height 10
checkbox input "true"
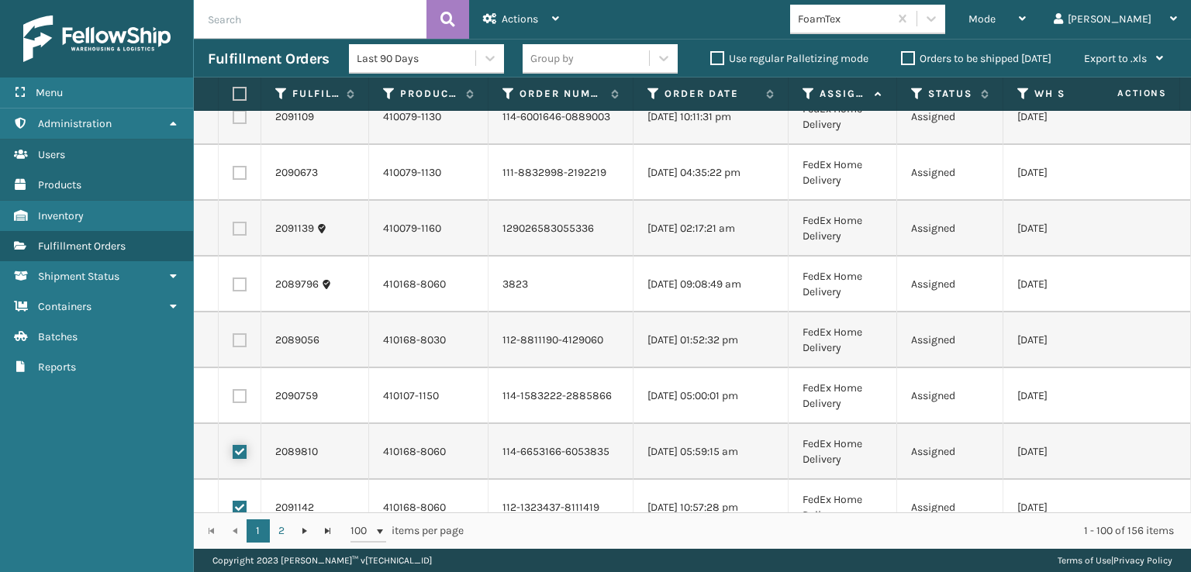
scroll to position [3175, 0]
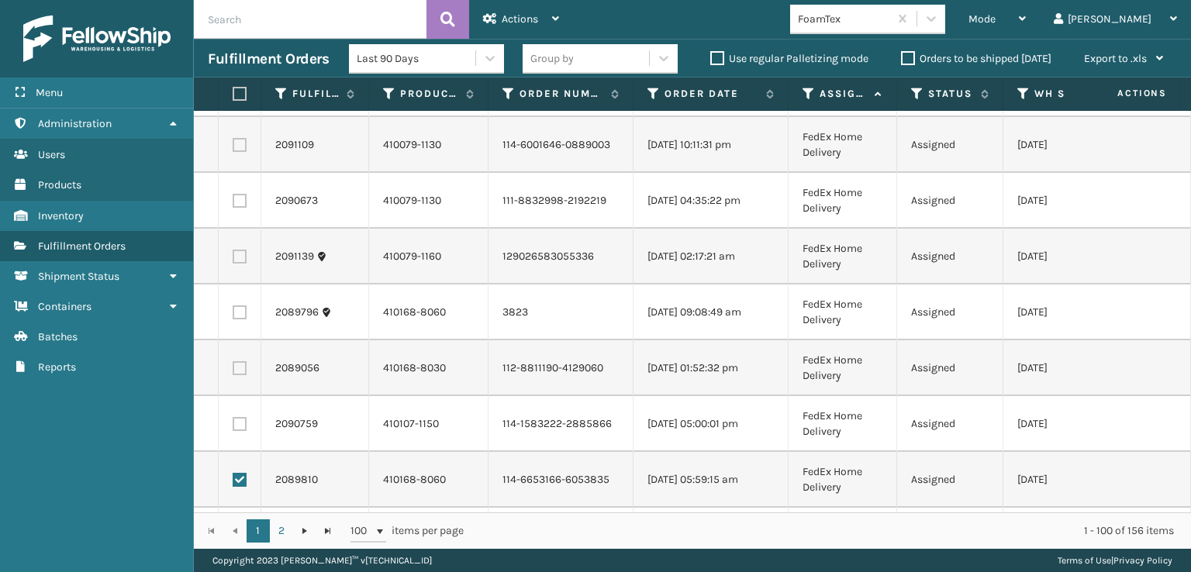
click at [239, 425] on label at bounding box center [240, 424] width 14 height 14
click at [233, 425] on input "checkbox" at bounding box center [233, 422] width 1 height 10
checkbox input "true"
click at [237, 367] on label at bounding box center [240, 368] width 14 height 14
click at [233, 367] on input "checkbox" at bounding box center [233, 366] width 1 height 10
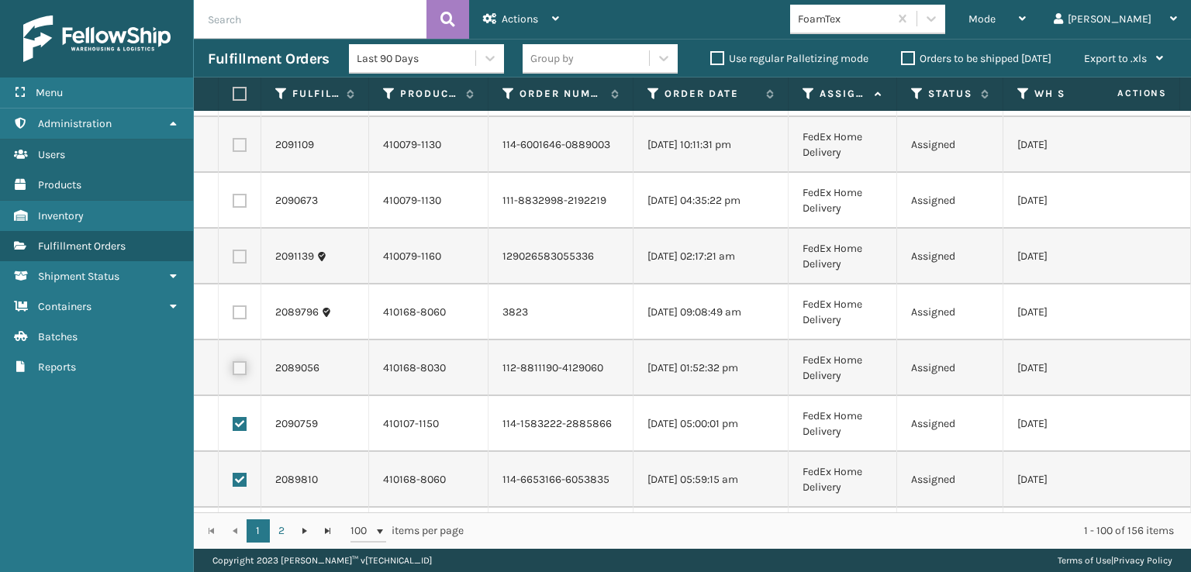
checkbox input "true"
click at [242, 306] on label at bounding box center [240, 312] width 14 height 14
click at [233, 306] on input "checkbox" at bounding box center [233, 310] width 1 height 10
checkbox input "true"
click at [240, 260] on label at bounding box center [240, 257] width 14 height 14
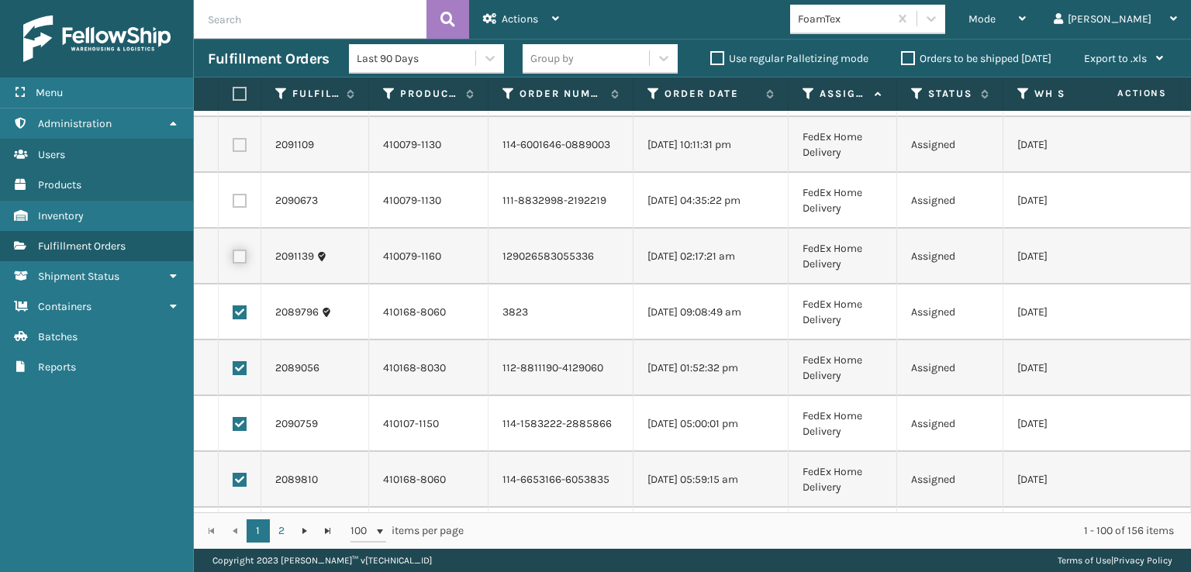
click at [233, 260] on input "checkbox" at bounding box center [233, 255] width 1 height 10
checkbox input "true"
click at [240, 197] on label at bounding box center [240, 201] width 14 height 14
click at [233, 197] on input "checkbox" at bounding box center [233, 199] width 1 height 10
checkbox input "true"
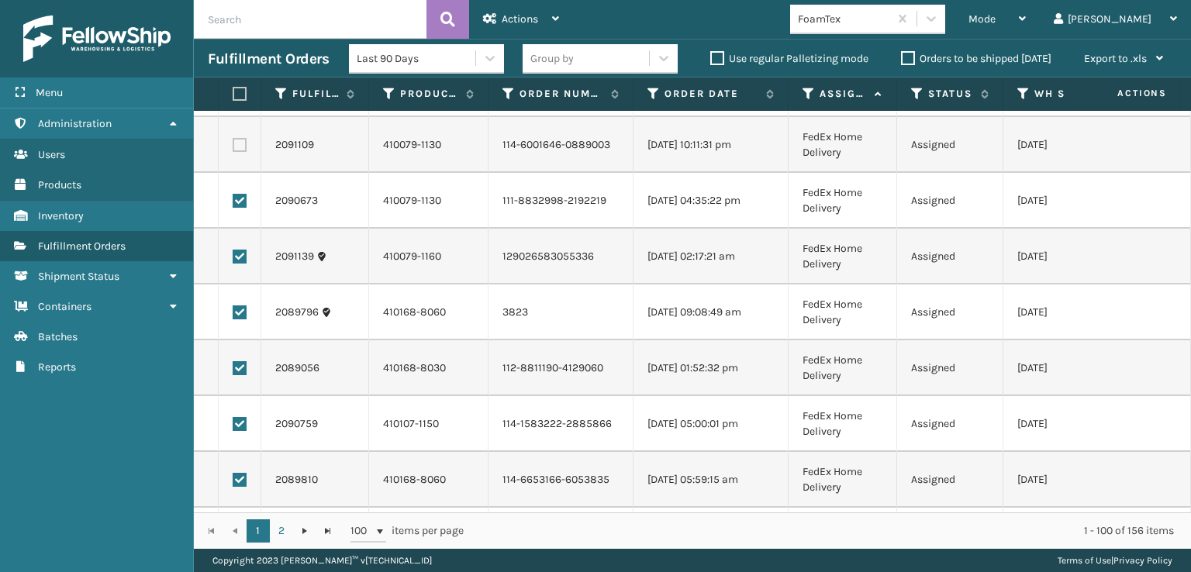
click at [236, 138] on label at bounding box center [240, 145] width 14 height 14
click at [233, 138] on input "checkbox" at bounding box center [233, 143] width 1 height 10
checkbox input "true"
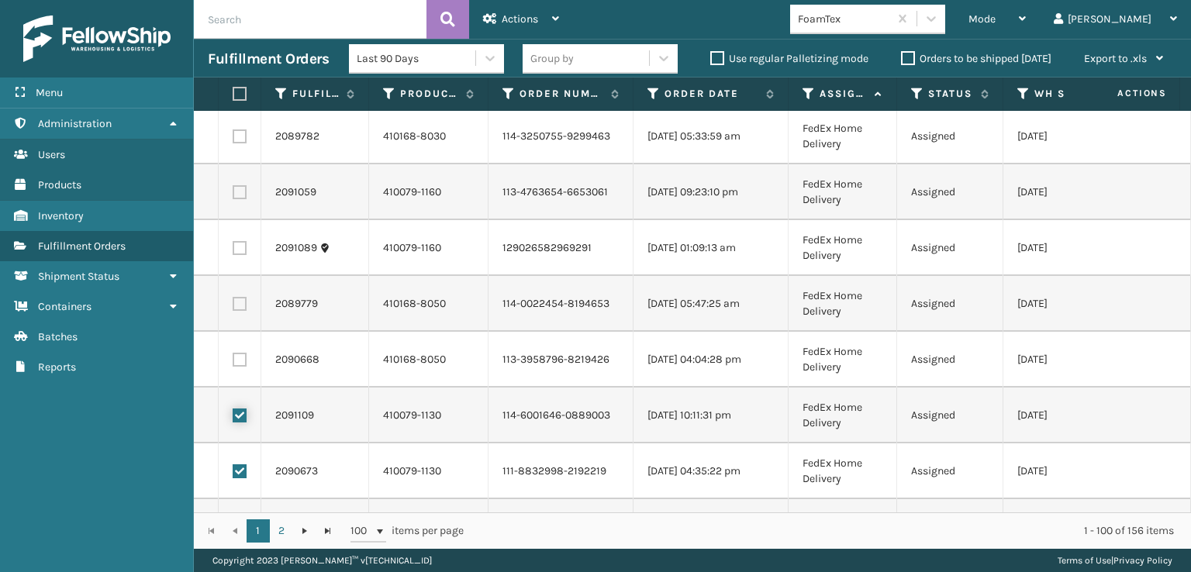
scroll to position [2865, 0]
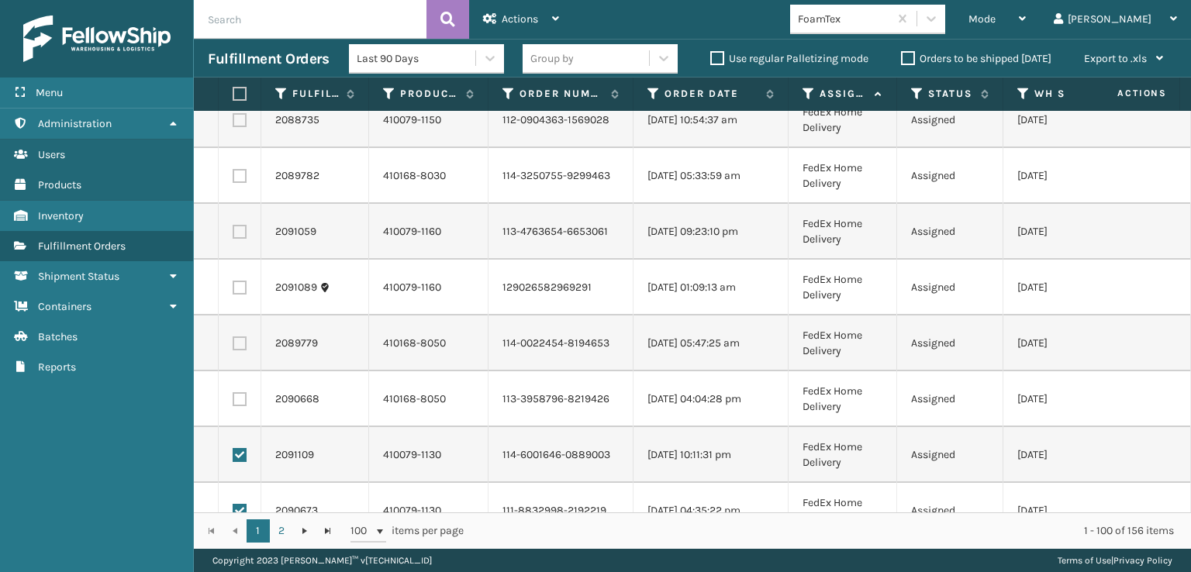
click at [236, 401] on label at bounding box center [240, 399] width 14 height 14
click at [233, 401] on input "checkbox" at bounding box center [233, 397] width 1 height 10
checkbox input "true"
click at [239, 342] on label at bounding box center [240, 343] width 14 height 14
click at [233, 342] on input "checkbox" at bounding box center [233, 341] width 1 height 10
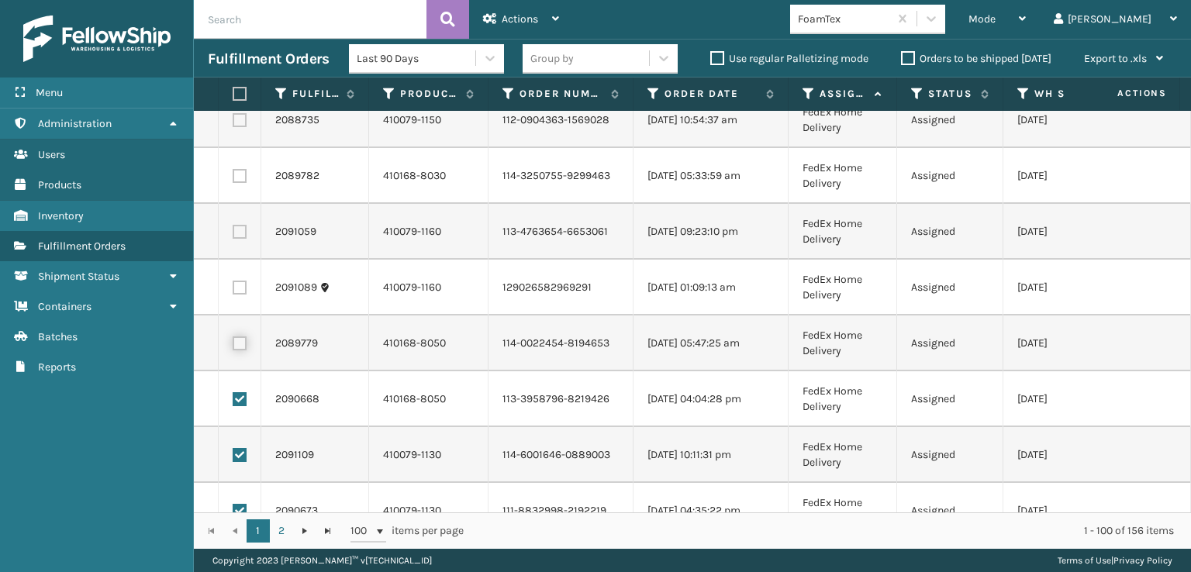
checkbox input "true"
click at [242, 289] on label at bounding box center [240, 288] width 14 height 14
click at [233, 289] on input "checkbox" at bounding box center [233, 286] width 1 height 10
checkbox input "true"
click at [237, 227] on label at bounding box center [240, 232] width 14 height 14
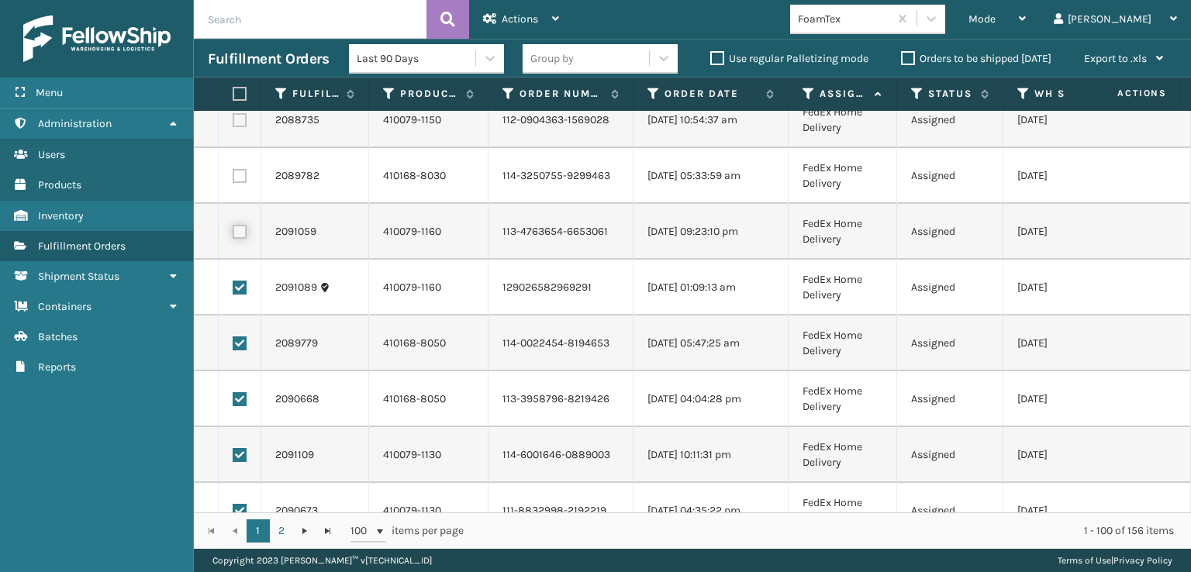
click at [233, 227] on input "checkbox" at bounding box center [233, 230] width 1 height 10
checkbox input "true"
click at [240, 169] on label at bounding box center [240, 176] width 14 height 14
click at [233, 169] on input "checkbox" at bounding box center [233, 174] width 1 height 10
checkbox input "true"
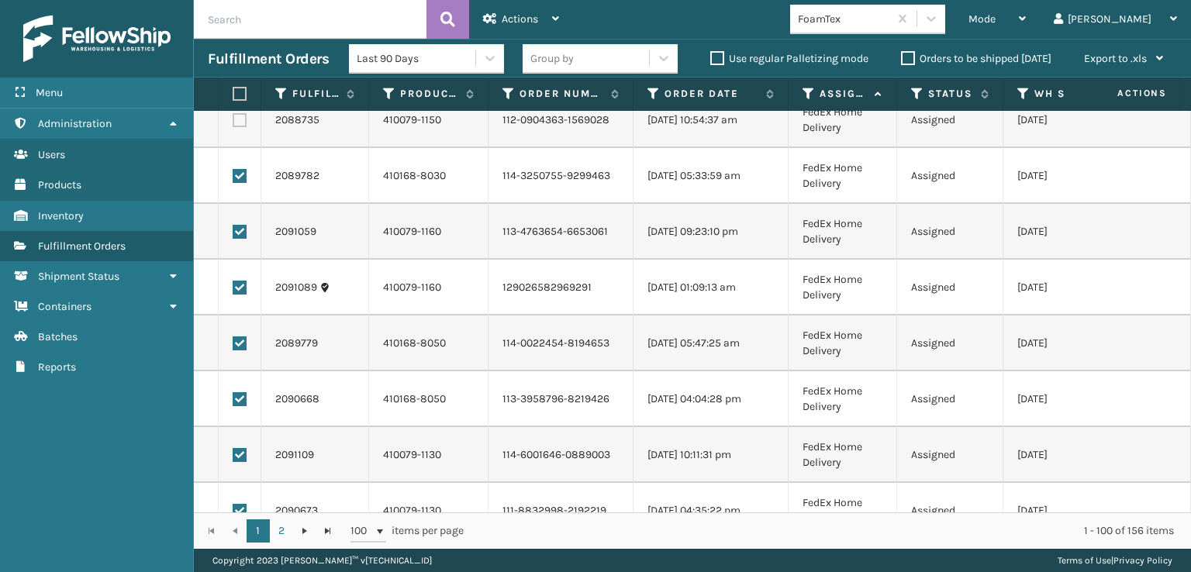
click at [240, 120] on label at bounding box center [240, 120] width 14 height 14
click at [233, 120] on input "checkbox" at bounding box center [233, 118] width 1 height 10
checkbox input "true"
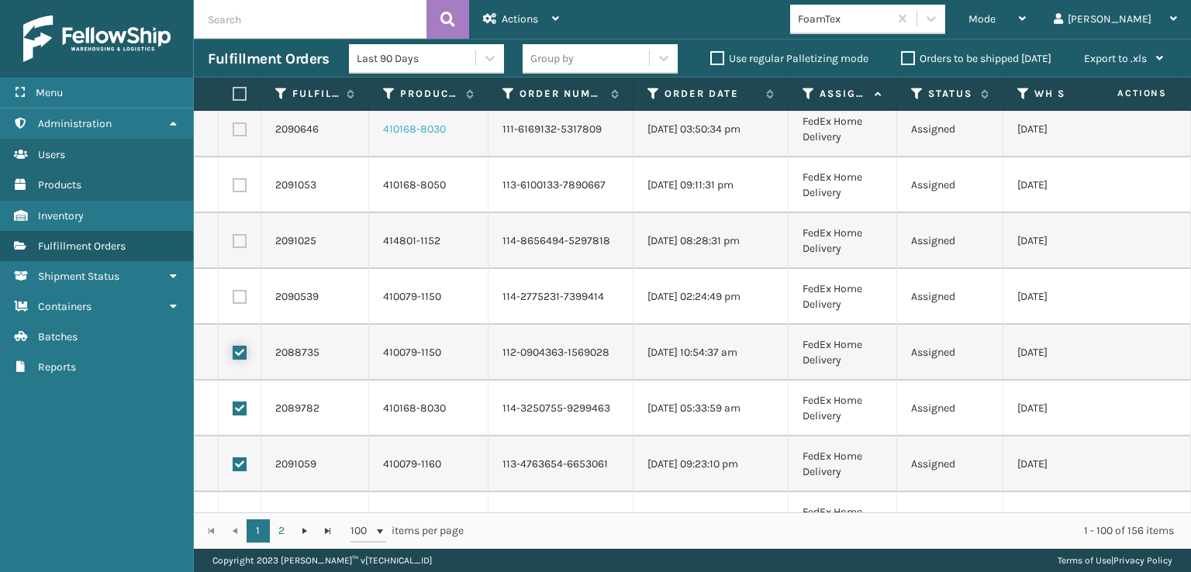
scroll to position [2555, 0]
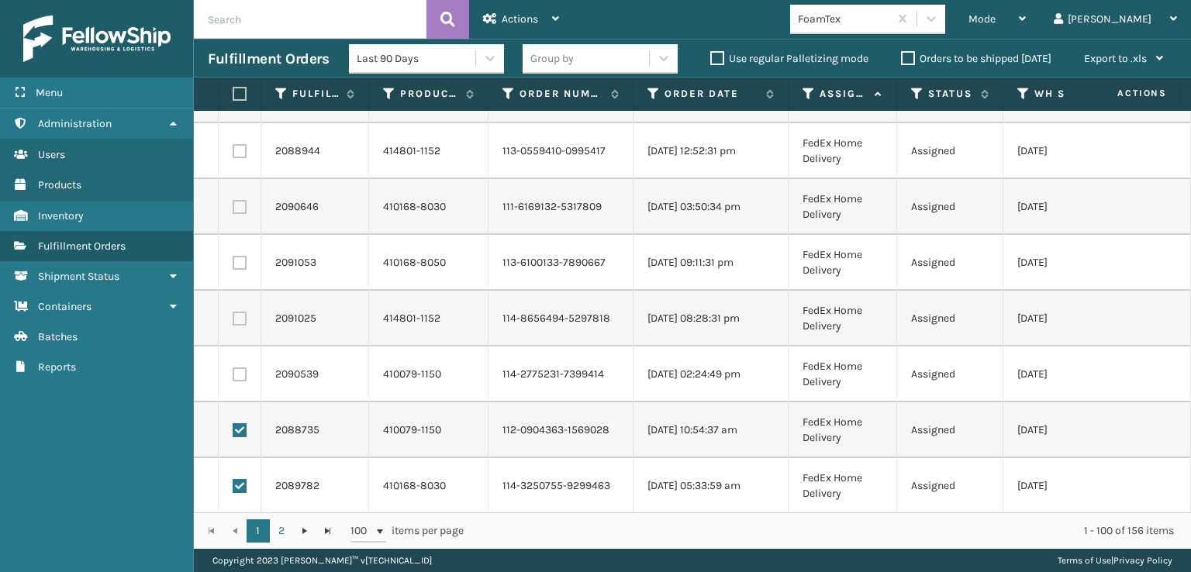
click at [238, 370] on label at bounding box center [240, 374] width 14 height 14
click at [233, 370] on input "checkbox" at bounding box center [233, 372] width 1 height 10
checkbox input "true"
click at [236, 317] on label at bounding box center [240, 319] width 14 height 14
click at [233, 317] on input "checkbox" at bounding box center [233, 317] width 1 height 10
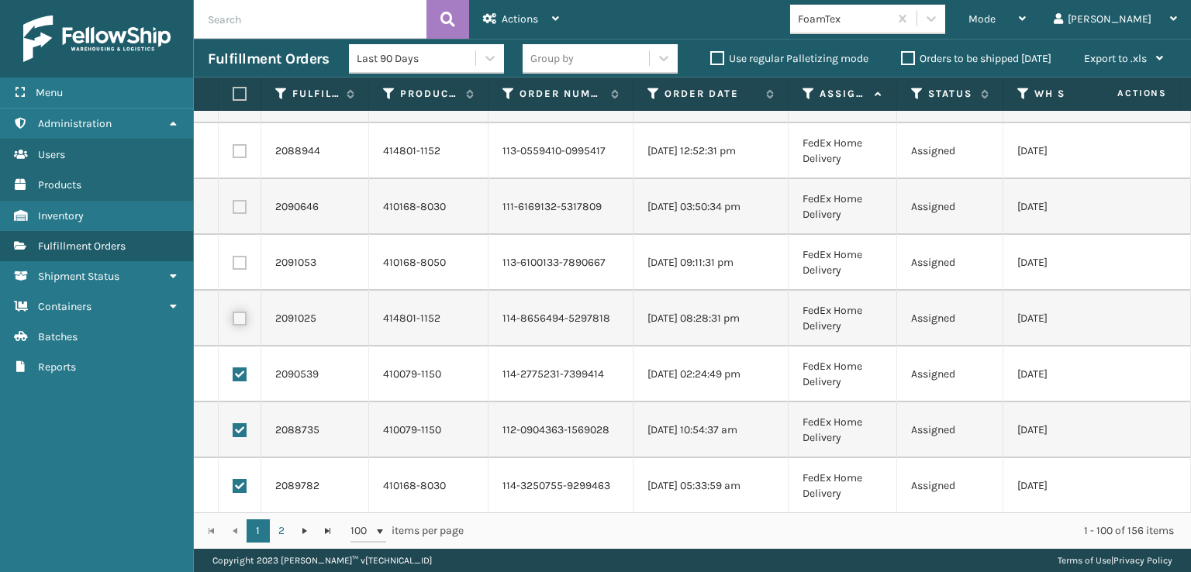
checkbox input "true"
click at [236, 260] on label at bounding box center [240, 263] width 14 height 14
click at [233, 260] on input "checkbox" at bounding box center [233, 261] width 1 height 10
checkbox input "true"
click at [236, 203] on label at bounding box center [240, 207] width 14 height 14
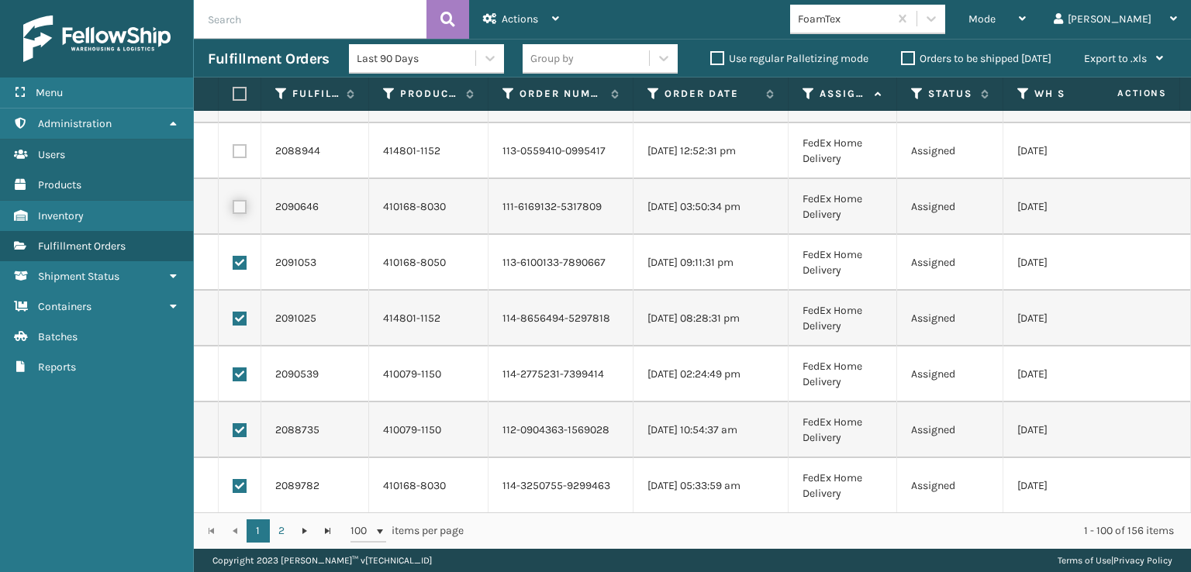
click at [233, 203] on input "checkbox" at bounding box center [233, 205] width 1 height 10
checkbox input "true"
click at [239, 147] on label at bounding box center [240, 151] width 14 height 14
click at [233, 147] on input "checkbox" at bounding box center [233, 149] width 1 height 10
checkbox input "true"
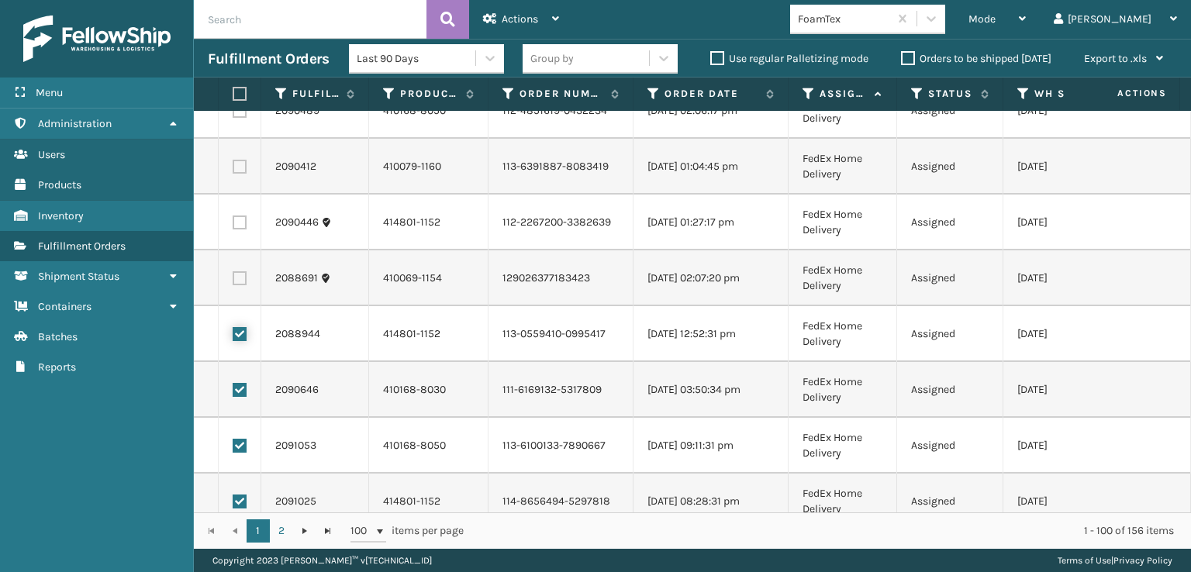
scroll to position [2322, 0]
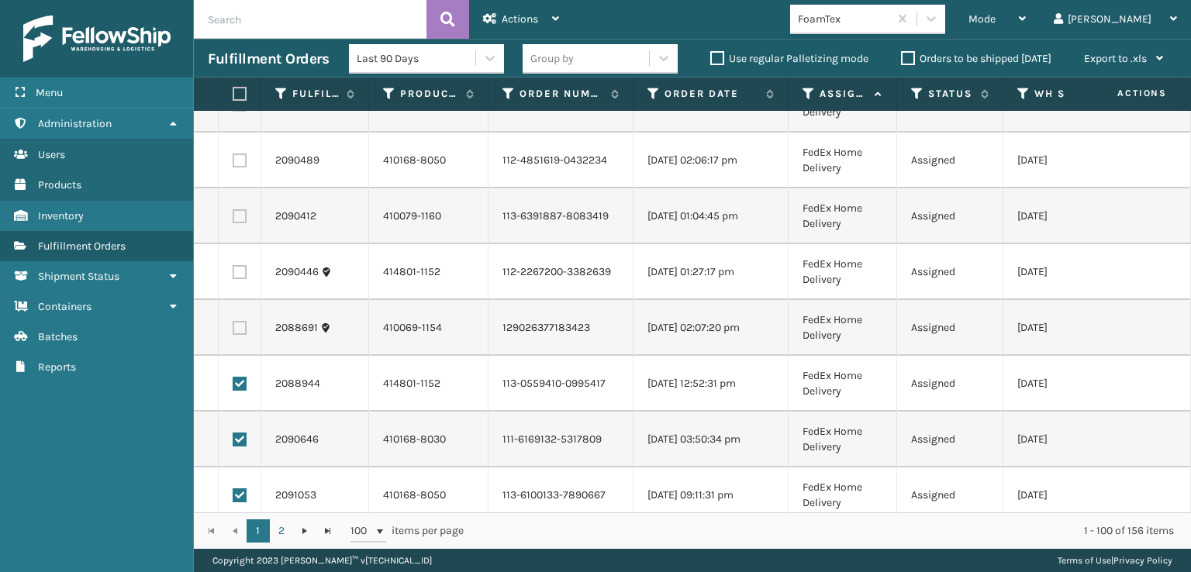
click at [236, 323] on label at bounding box center [240, 328] width 14 height 14
click at [233, 323] on input "checkbox" at bounding box center [233, 326] width 1 height 10
checkbox input "true"
click at [234, 269] on label at bounding box center [240, 272] width 14 height 14
click at [233, 269] on input "checkbox" at bounding box center [233, 270] width 1 height 10
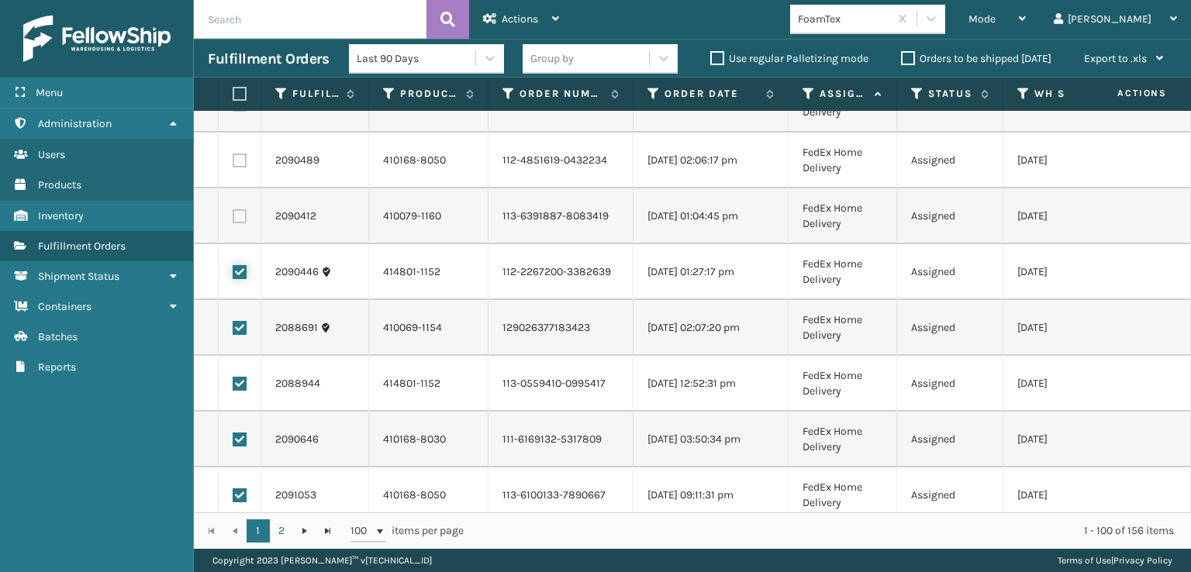
checkbox input "true"
click at [239, 216] on label at bounding box center [240, 216] width 14 height 14
click at [233, 216] on input "checkbox" at bounding box center [233, 214] width 1 height 10
checkbox input "true"
click at [239, 159] on label at bounding box center [240, 160] width 14 height 14
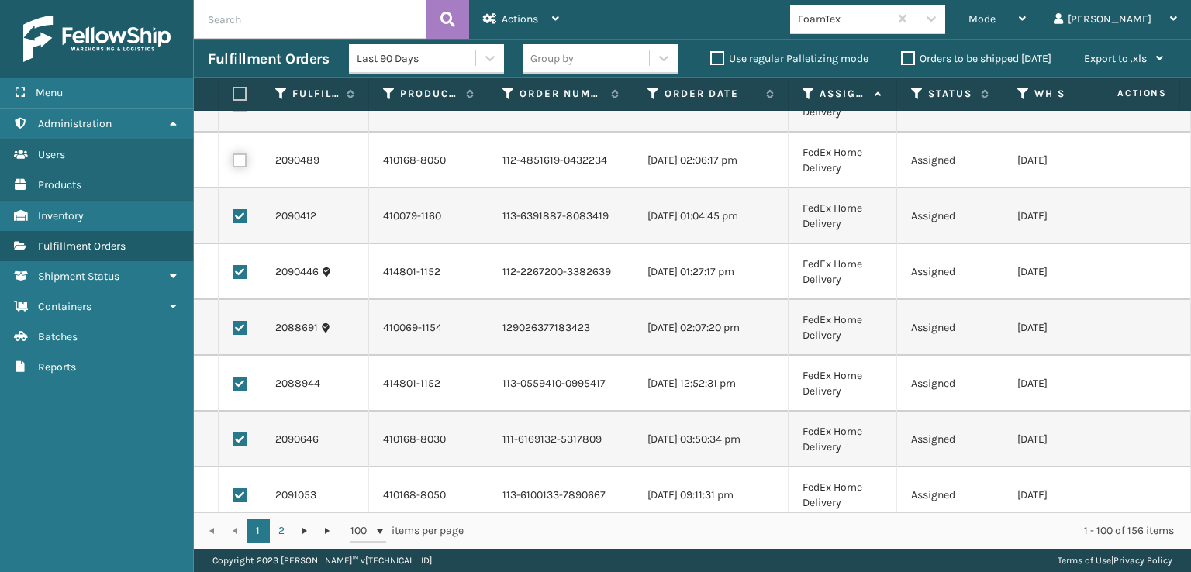
click at [233, 159] on input "checkbox" at bounding box center [233, 158] width 1 height 10
checkbox input "true"
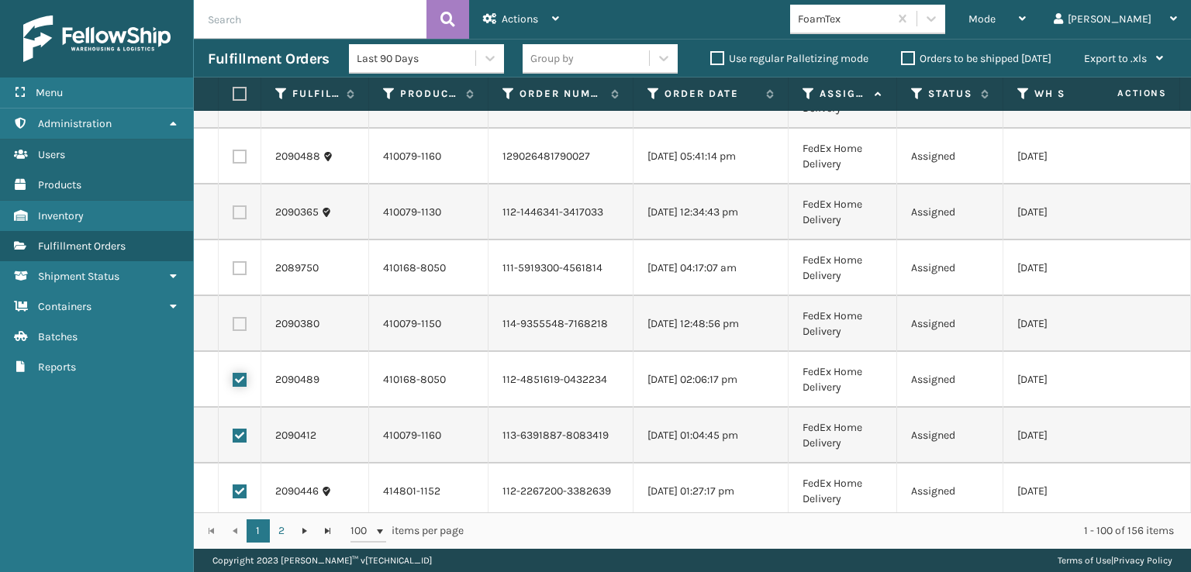
scroll to position [2090, 0]
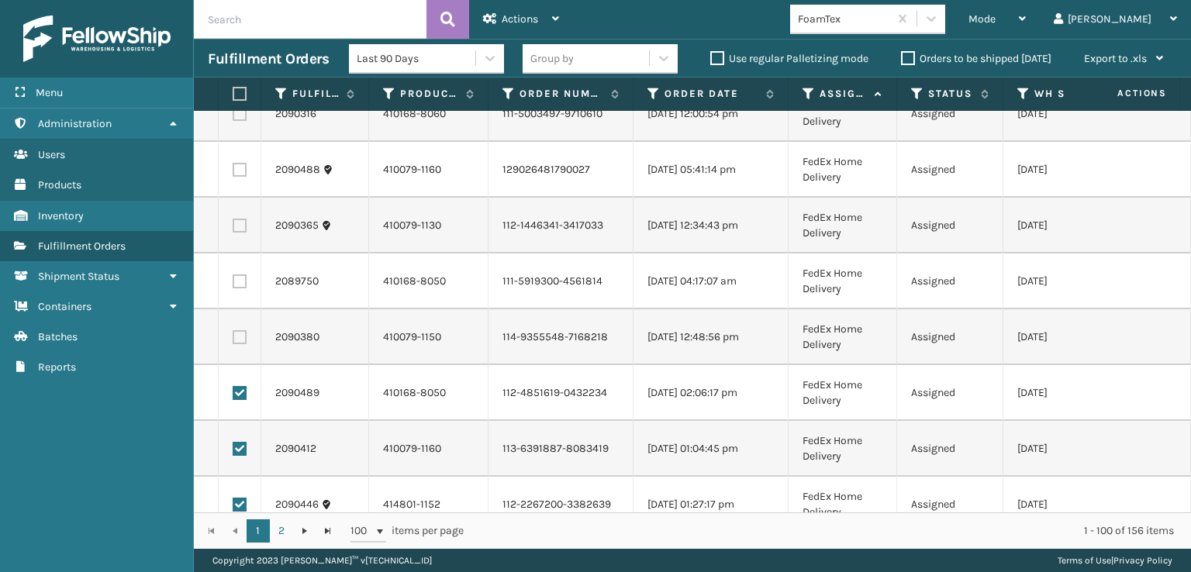
click at [239, 333] on label at bounding box center [240, 337] width 14 height 14
click at [233, 333] on input "checkbox" at bounding box center [233, 335] width 1 height 10
checkbox input "true"
click at [239, 281] on label at bounding box center [240, 281] width 14 height 14
click at [233, 281] on input "checkbox" at bounding box center [233, 279] width 1 height 10
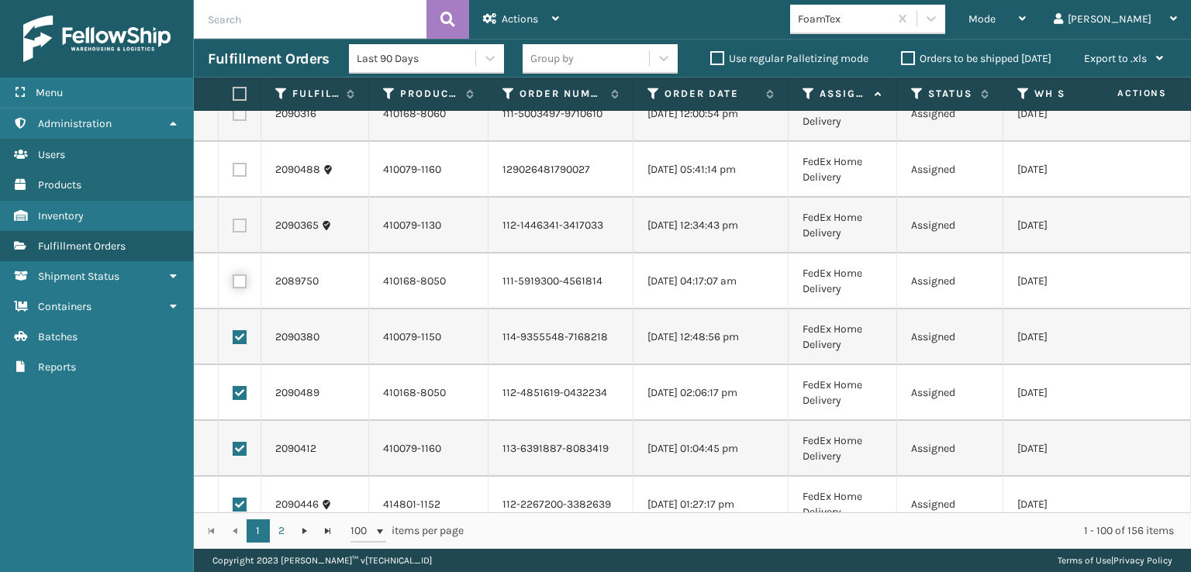
checkbox input "true"
click at [239, 225] on label at bounding box center [240, 226] width 14 height 14
click at [233, 225] on input "checkbox" at bounding box center [233, 224] width 1 height 10
checkbox input "true"
click at [236, 168] on label at bounding box center [240, 170] width 14 height 14
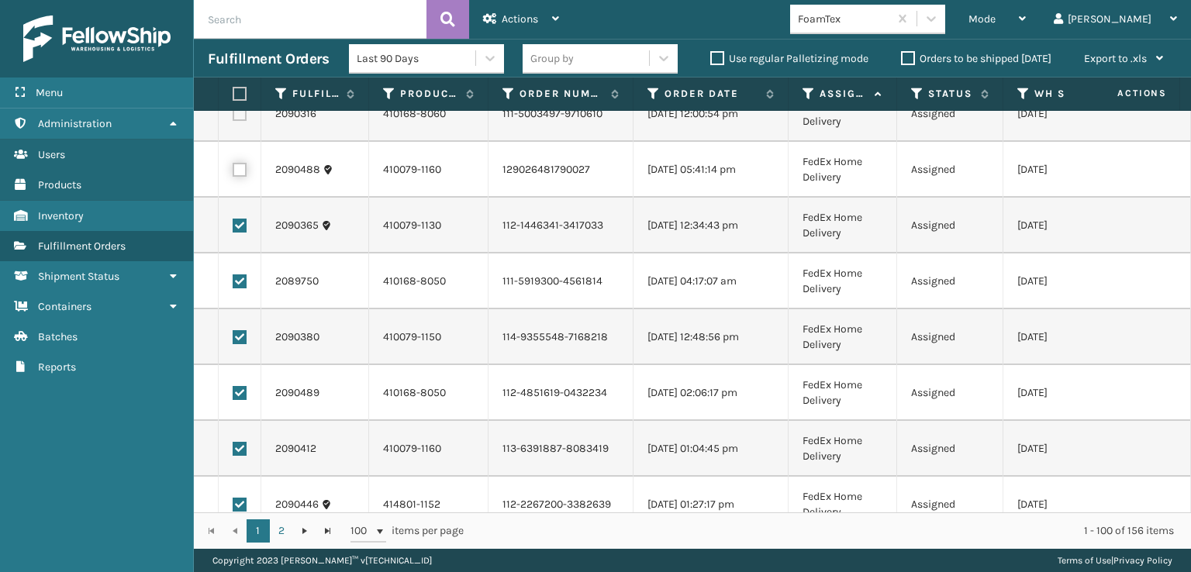
click at [233, 168] on input "checkbox" at bounding box center [233, 168] width 1 height 10
checkbox input "true"
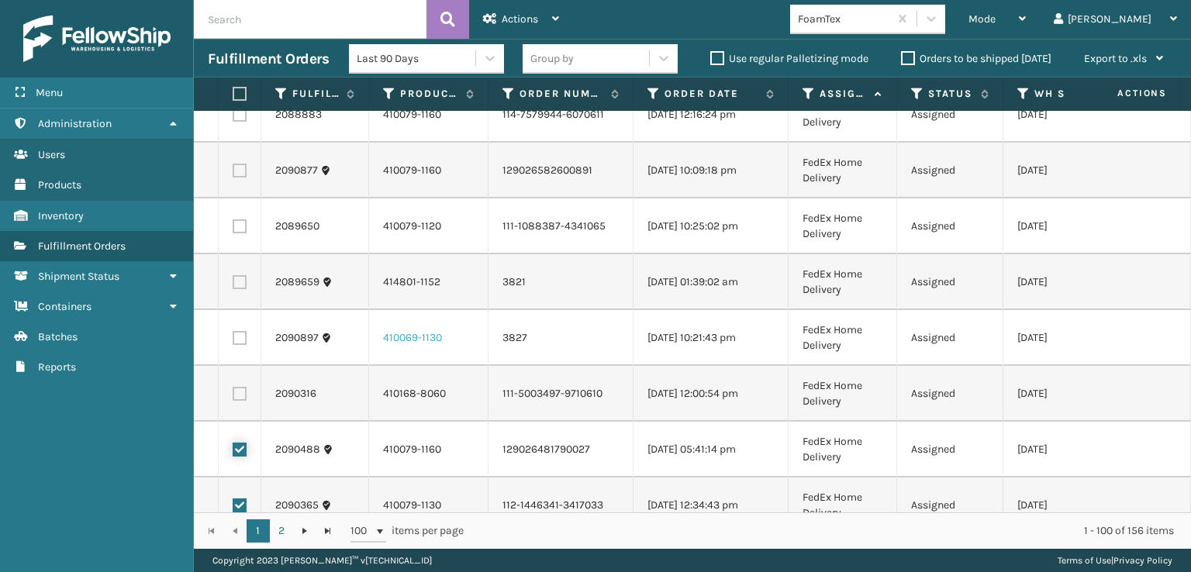
scroll to position [1780, 0]
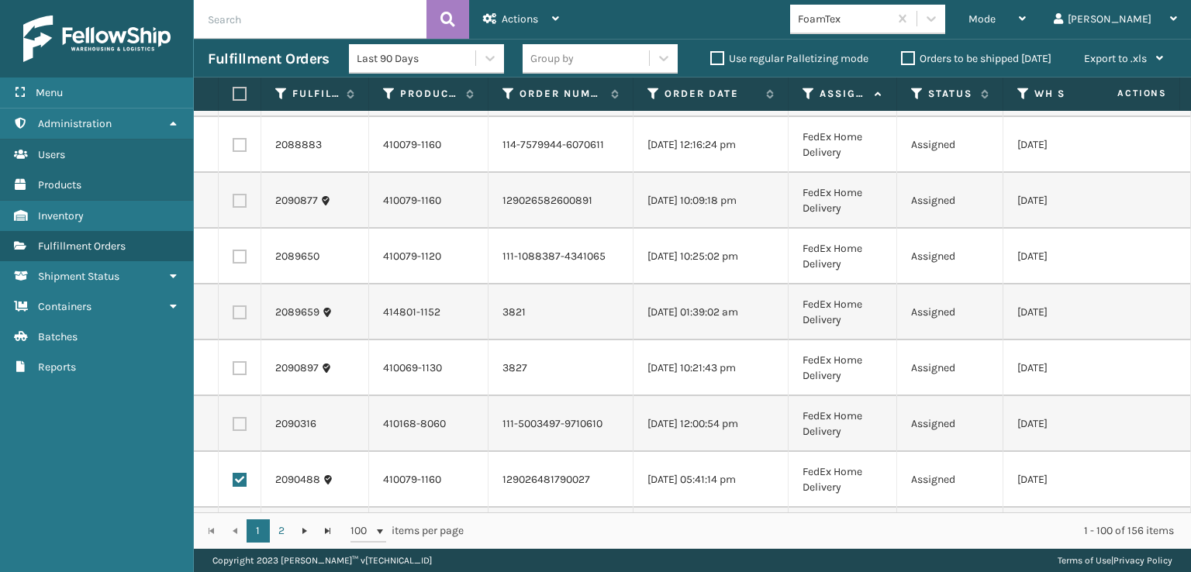
click at [239, 426] on label at bounding box center [240, 424] width 14 height 14
click at [233, 426] on input "checkbox" at bounding box center [233, 422] width 1 height 10
checkbox input "true"
click at [238, 370] on label at bounding box center [240, 368] width 14 height 14
click at [233, 370] on input "checkbox" at bounding box center [233, 366] width 1 height 10
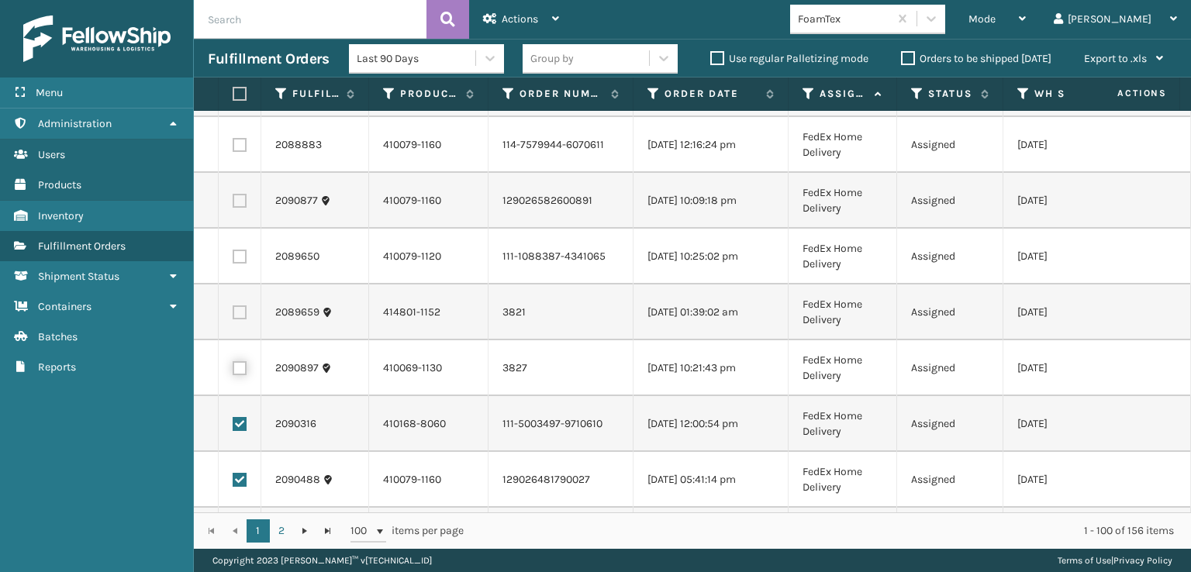
checkbox input "true"
click at [240, 312] on label at bounding box center [240, 312] width 14 height 14
click at [233, 312] on input "checkbox" at bounding box center [233, 310] width 1 height 10
checkbox input "true"
click at [241, 257] on label at bounding box center [240, 257] width 14 height 14
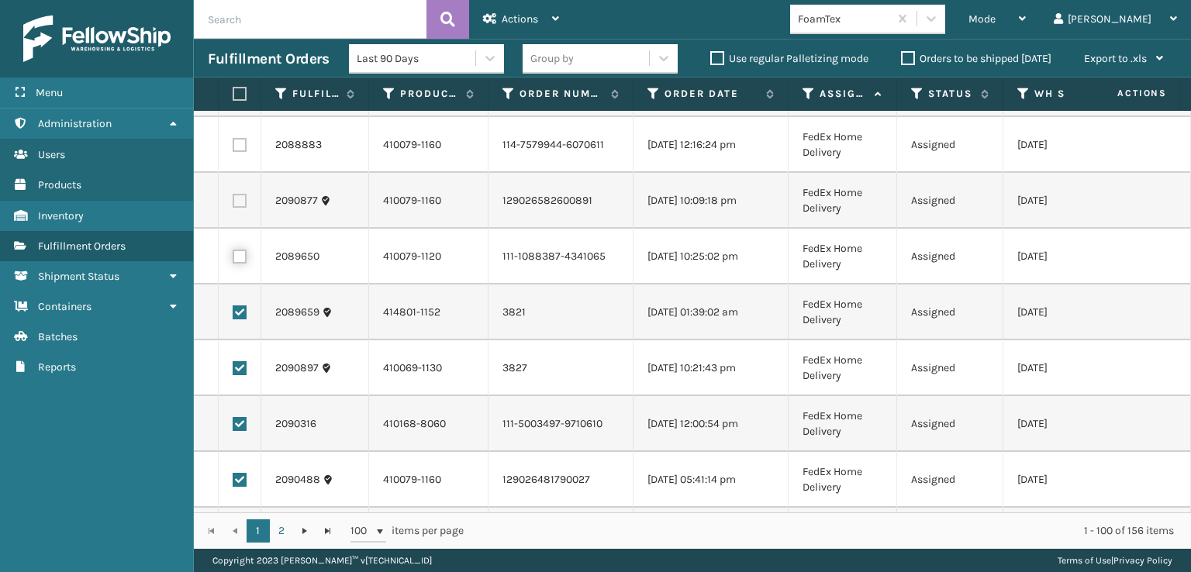
click at [233, 257] on input "checkbox" at bounding box center [233, 255] width 1 height 10
checkbox input "true"
click at [244, 199] on label at bounding box center [240, 201] width 14 height 14
click at [233, 199] on input "checkbox" at bounding box center [233, 199] width 1 height 10
checkbox input "true"
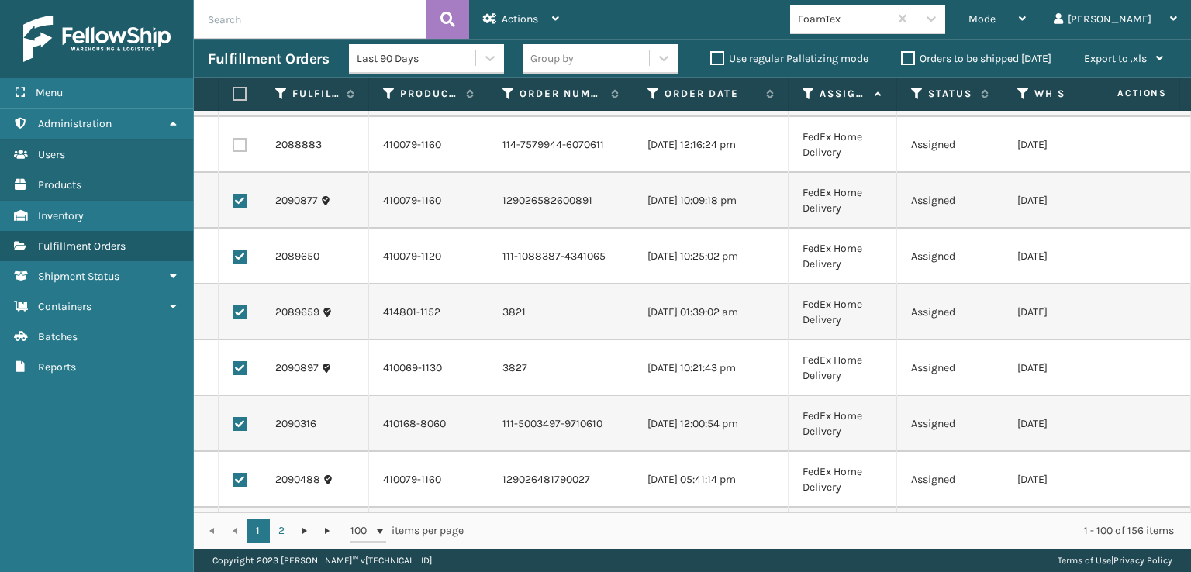
click at [245, 143] on label at bounding box center [240, 145] width 14 height 14
click at [233, 143] on input "checkbox" at bounding box center [233, 143] width 1 height 10
checkbox input "true"
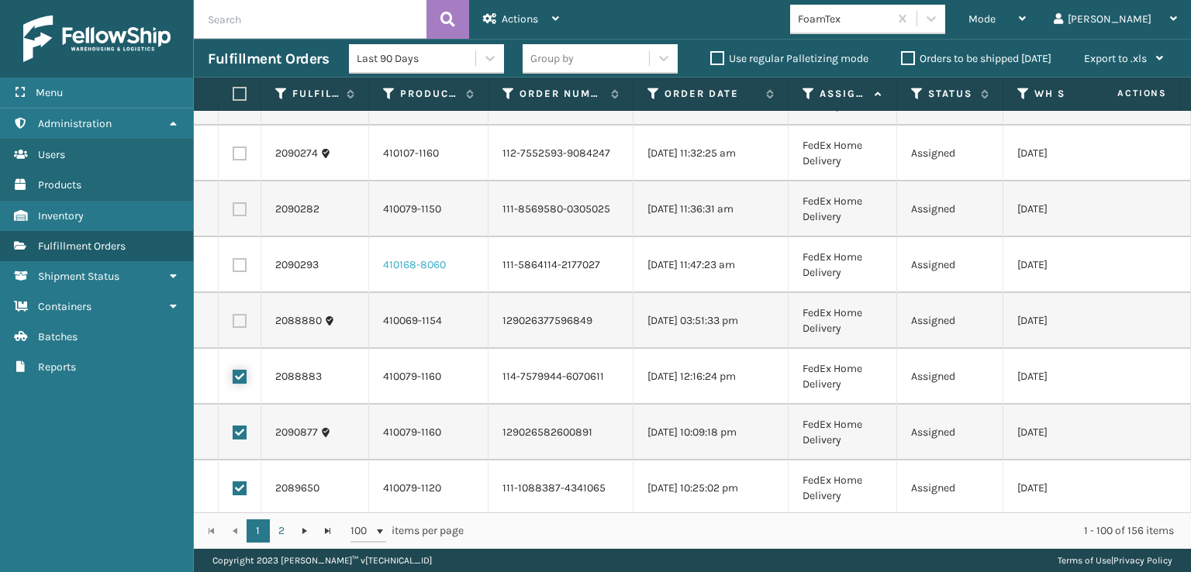
scroll to position [1547, 0]
click at [239, 317] on label at bounding box center [240, 322] width 14 height 14
click at [233, 317] on input "checkbox" at bounding box center [233, 320] width 1 height 10
checkbox input "true"
click at [237, 267] on label at bounding box center [240, 266] width 14 height 14
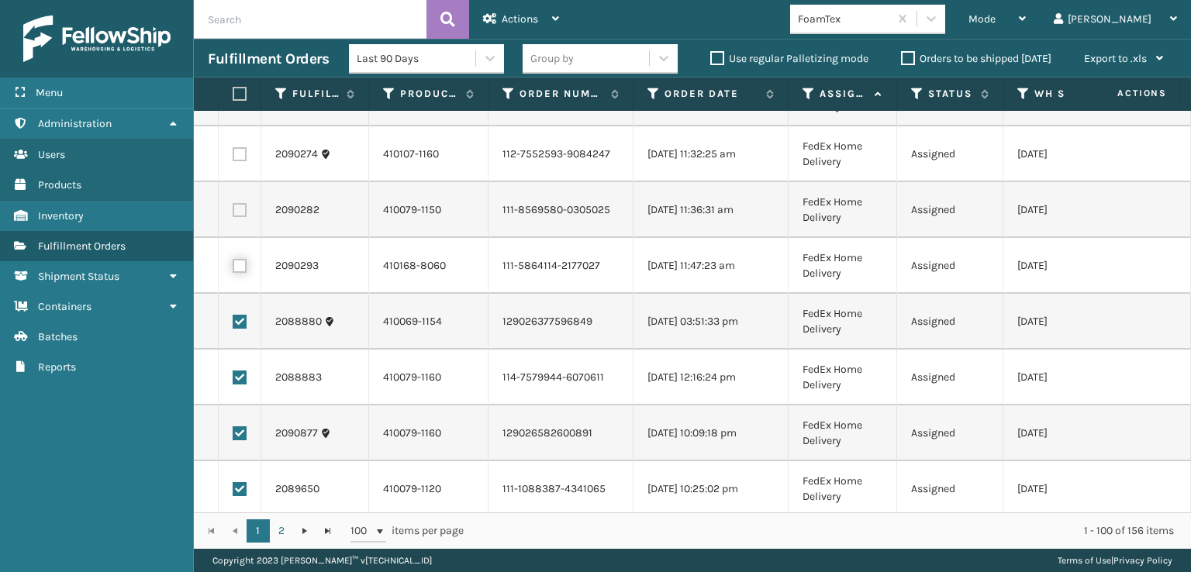
click at [233, 267] on input "checkbox" at bounding box center [233, 264] width 1 height 10
checkbox input "true"
click at [242, 209] on label at bounding box center [240, 210] width 14 height 14
click at [233, 209] on input "checkbox" at bounding box center [233, 208] width 1 height 10
checkbox input "true"
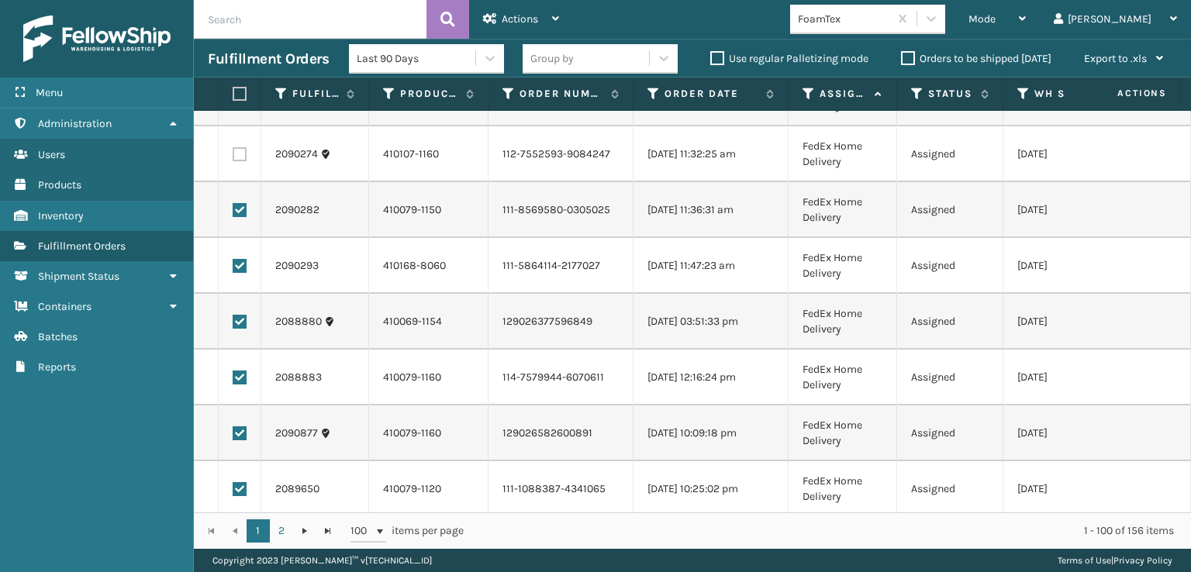
click at [240, 155] on label at bounding box center [240, 154] width 14 height 14
click at [233, 155] on input "checkbox" at bounding box center [233, 152] width 1 height 10
checkbox input "true"
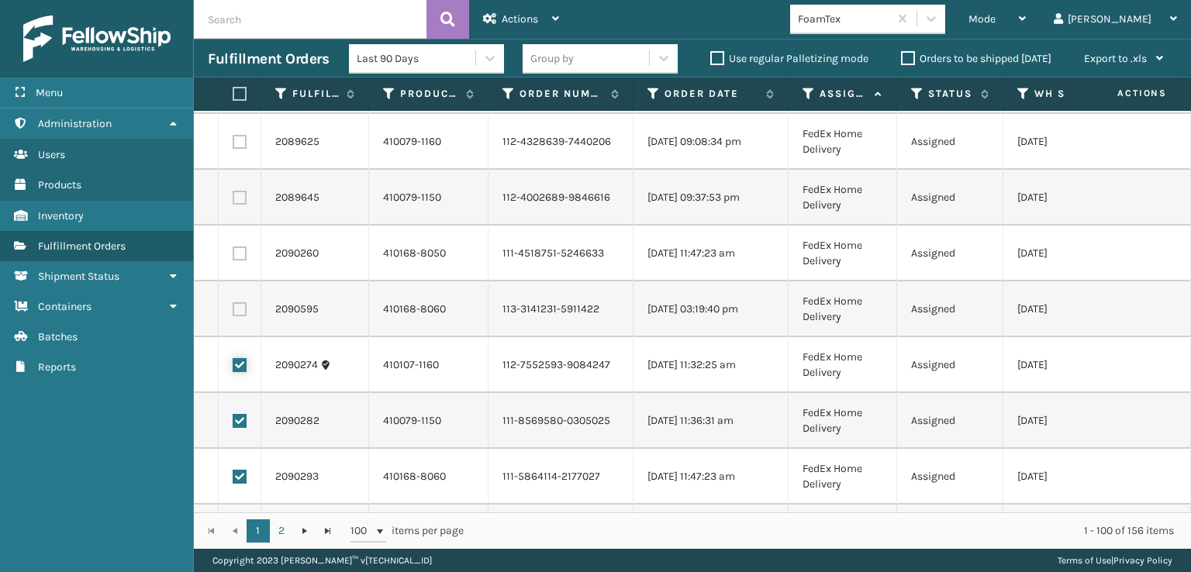
scroll to position [1315, 0]
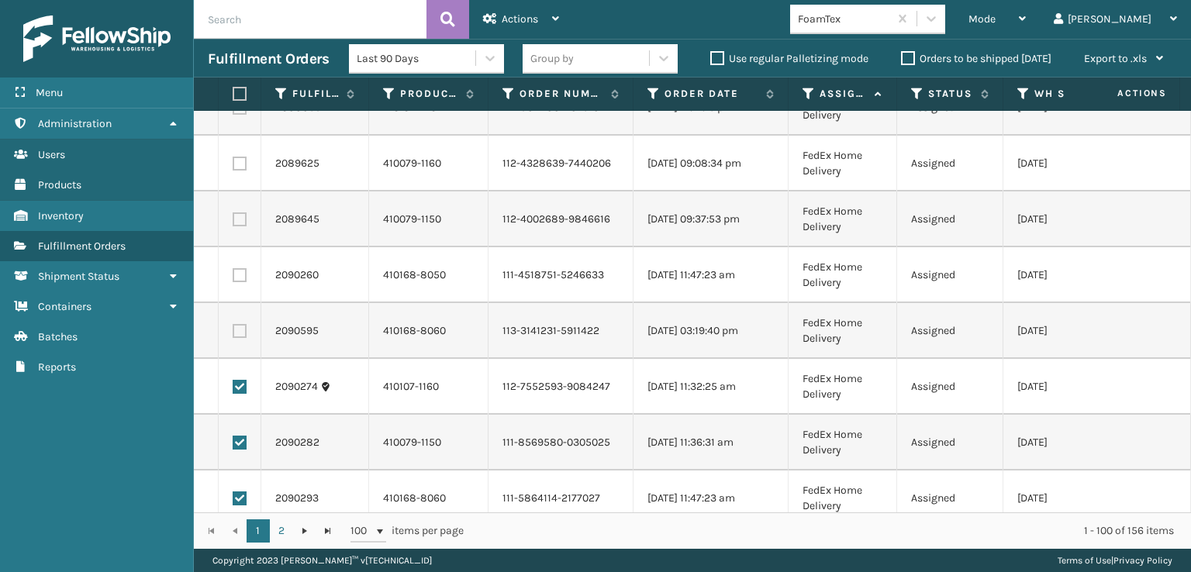
click at [236, 335] on label at bounding box center [240, 331] width 14 height 14
click at [233, 334] on input "checkbox" at bounding box center [233, 329] width 1 height 10
checkbox input "true"
click at [238, 281] on td at bounding box center [240, 275] width 43 height 56
click at [236, 271] on label at bounding box center [240, 275] width 14 height 14
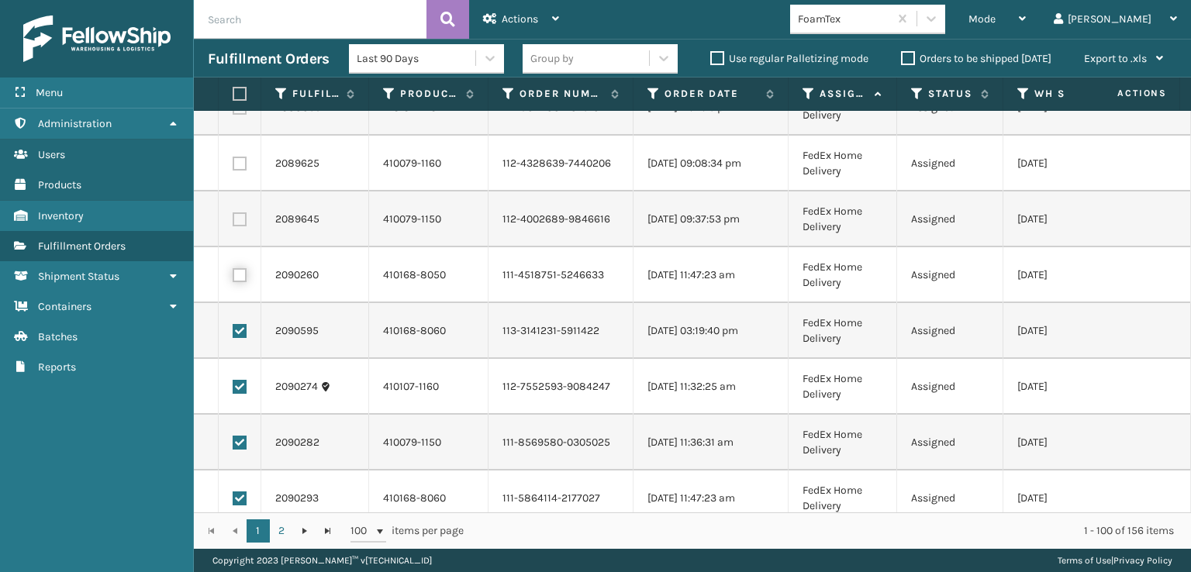
click at [233, 271] on input "checkbox" at bounding box center [233, 273] width 1 height 10
checkbox input "true"
click at [236, 220] on label at bounding box center [240, 219] width 14 height 14
click at [233, 220] on input "checkbox" at bounding box center [233, 217] width 1 height 10
checkbox input "true"
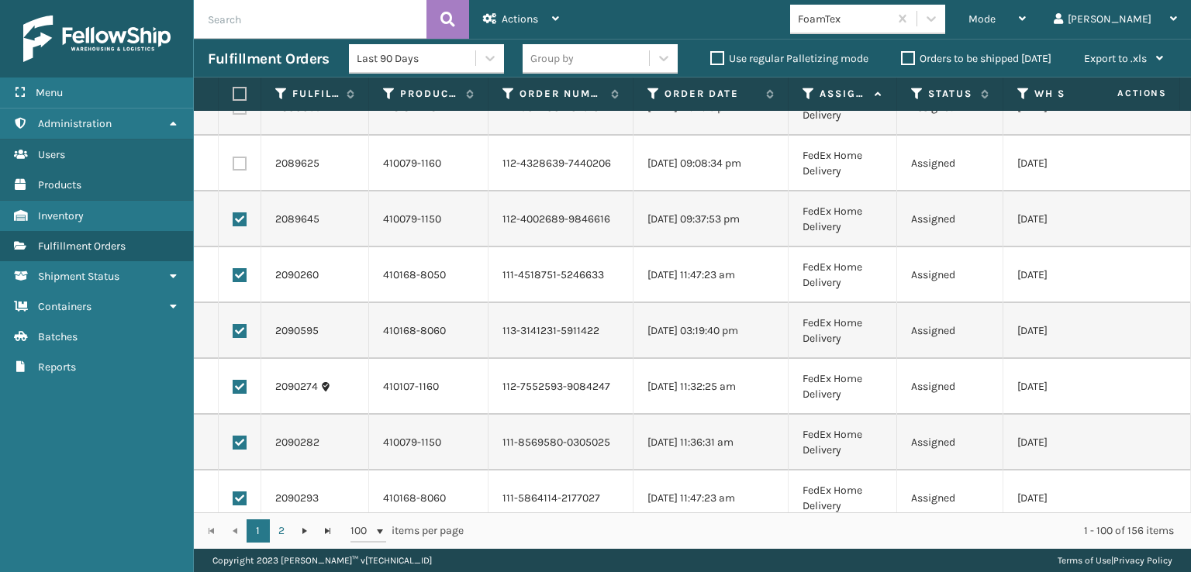
click at [236, 165] on label at bounding box center [240, 164] width 14 height 14
click at [233, 165] on input "checkbox" at bounding box center [233, 162] width 1 height 10
checkbox input "true"
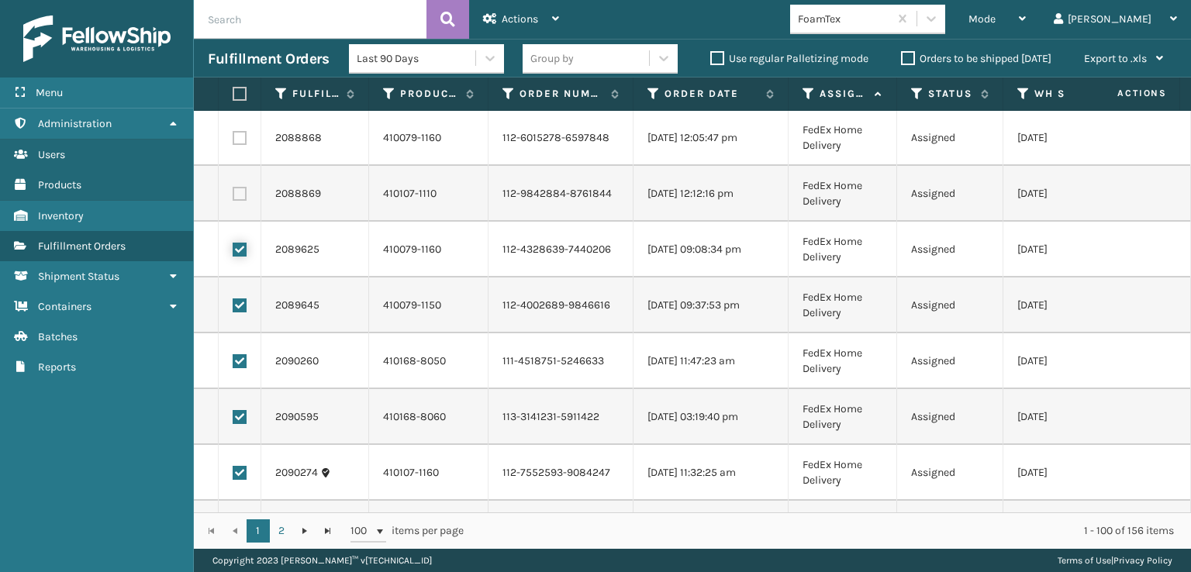
scroll to position [1005, 0]
click at [240, 413] on label at bounding box center [240, 418] width 14 height 14
click at [233, 413] on input "checkbox" at bounding box center [233, 416] width 1 height 10
checkbox input "true"
click at [240, 360] on label at bounding box center [240, 362] width 14 height 14
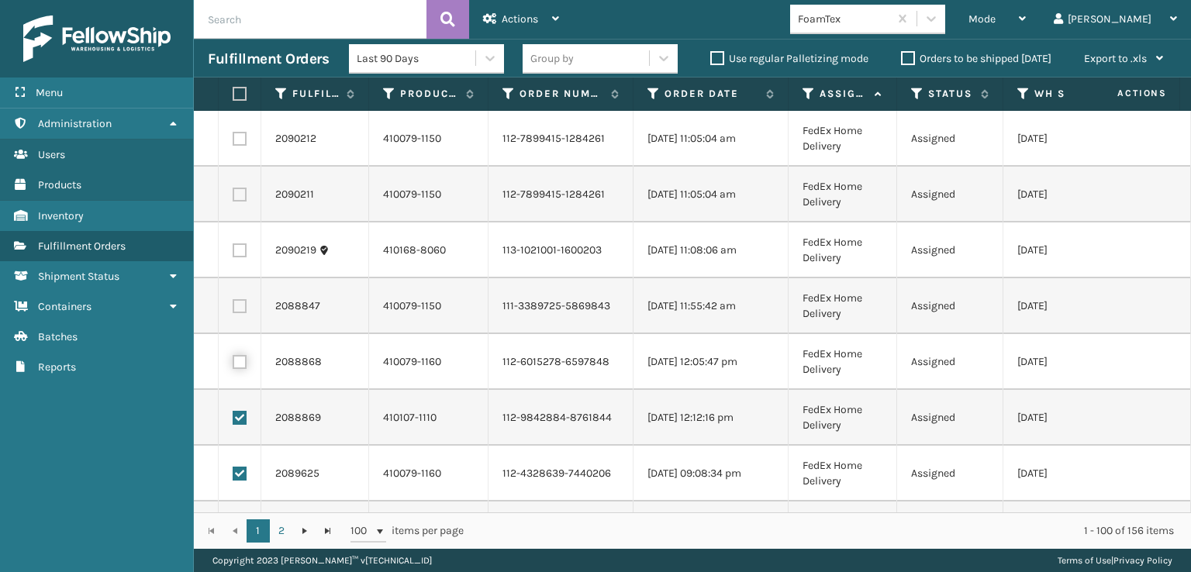
click at [233, 360] on input "checkbox" at bounding box center [233, 360] width 1 height 10
checkbox input "true"
click at [236, 304] on label at bounding box center [240, 306] width 14 height 14
click at [233, 304] on input "checkbox" at bounding box center [233, 304] width 1 height 10
checkbox input "true"
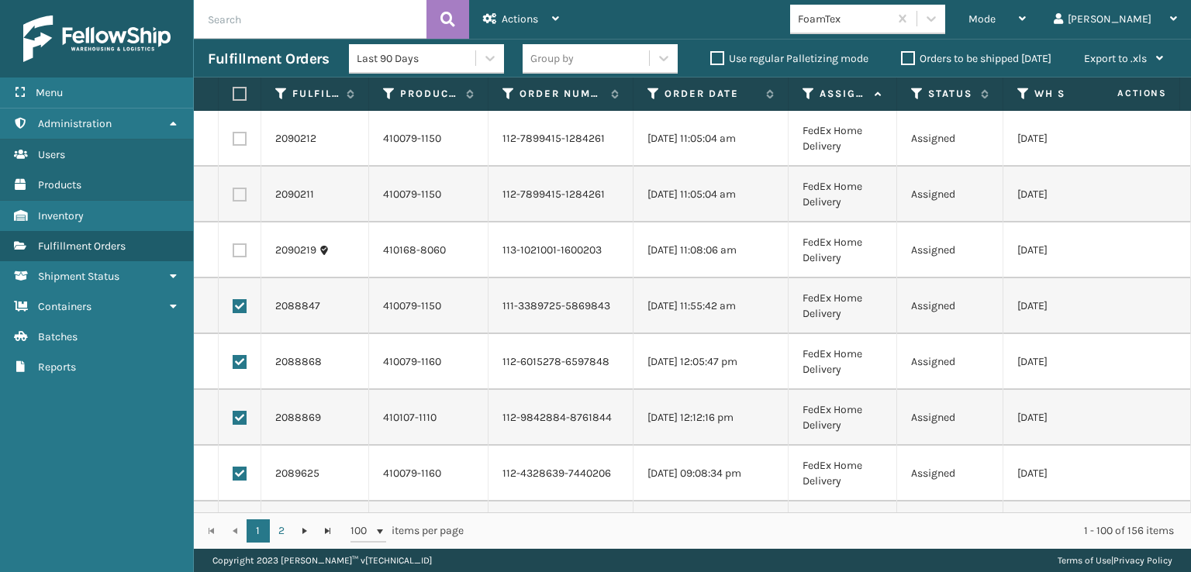
click at [236, 254] on label at bounding box center [240, 250] width 14 height 14
click at [233, 253] on input "checkbox" at bounding box center [233, 248] width 1 height 10
checkbox input "true"
click at [239, 193] on label at bounding box center [240, 195] width 14 height 14
click at [233, 193] on input "checkbox" at bounding box center [233, 193] width 1 height 10
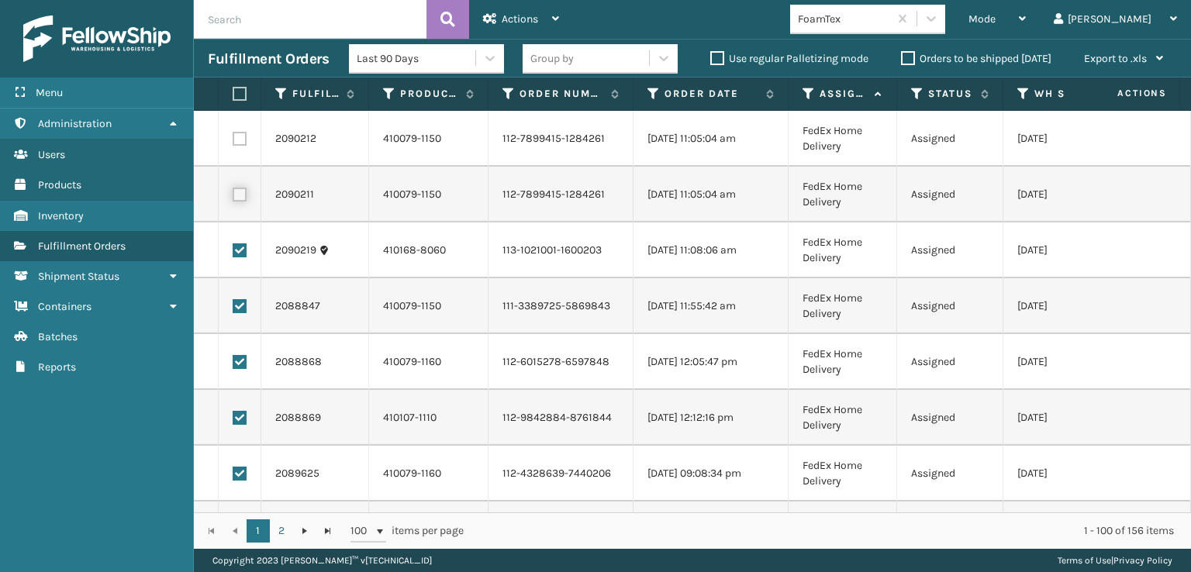
checkbox input "true"
click at [239, 133] on label at bounding box center [240, 139] width 14 height 14
click at [233, 133] on input "checkbox" at bounding box center [233, 137] width 1 height 10
checkbox input "true"
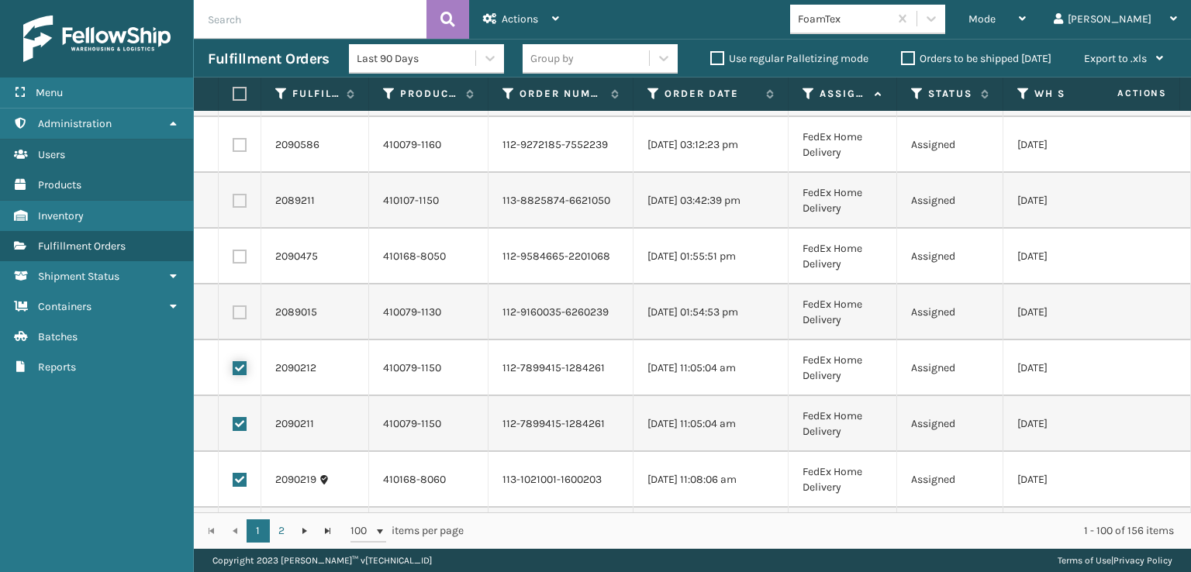
scroll to position [772, 0]
click at [240, 312] on label at bounding box center [240, 315] width 14 height 14
click at [233, 312] on input "checkbox" at bounding box center [233, 313] width 1 height 10
checkbox input "true"
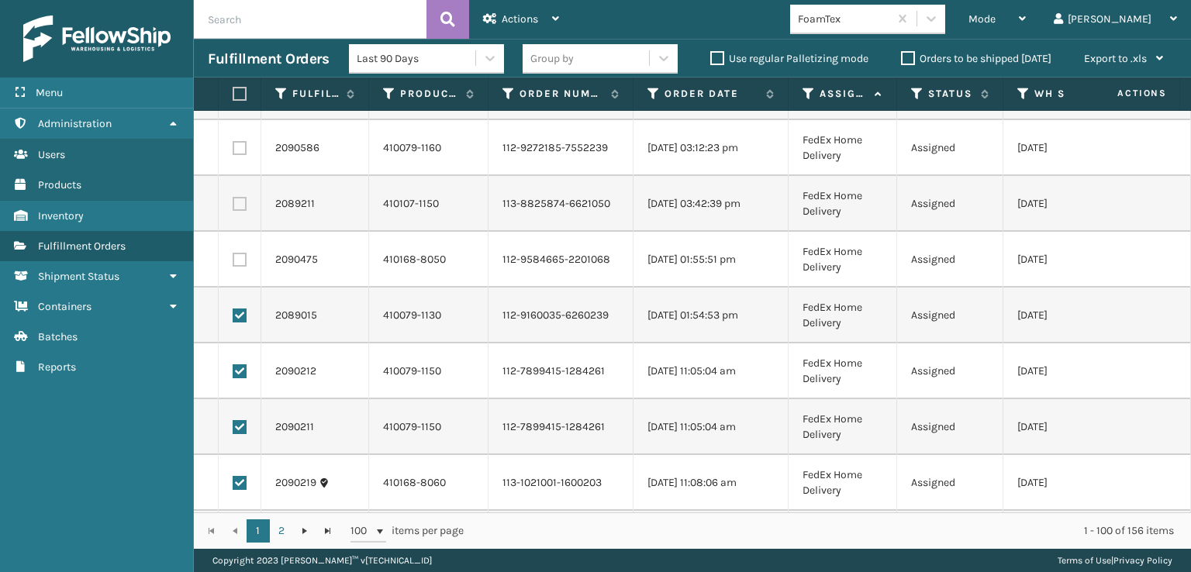
click at [236, 92] on label at bounding box center [237, 94] width 9 height 14
click at [233, 92] on input "checkbox" at bounding box center [233, 94] width 1 height 10
checkbox input "true"
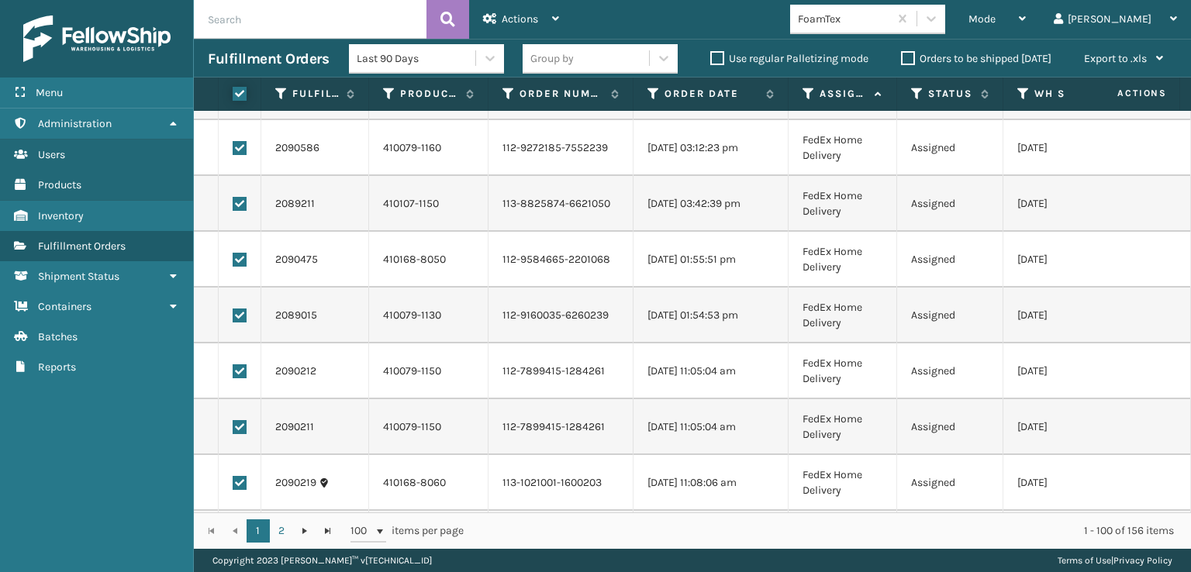
checkbox input "true"
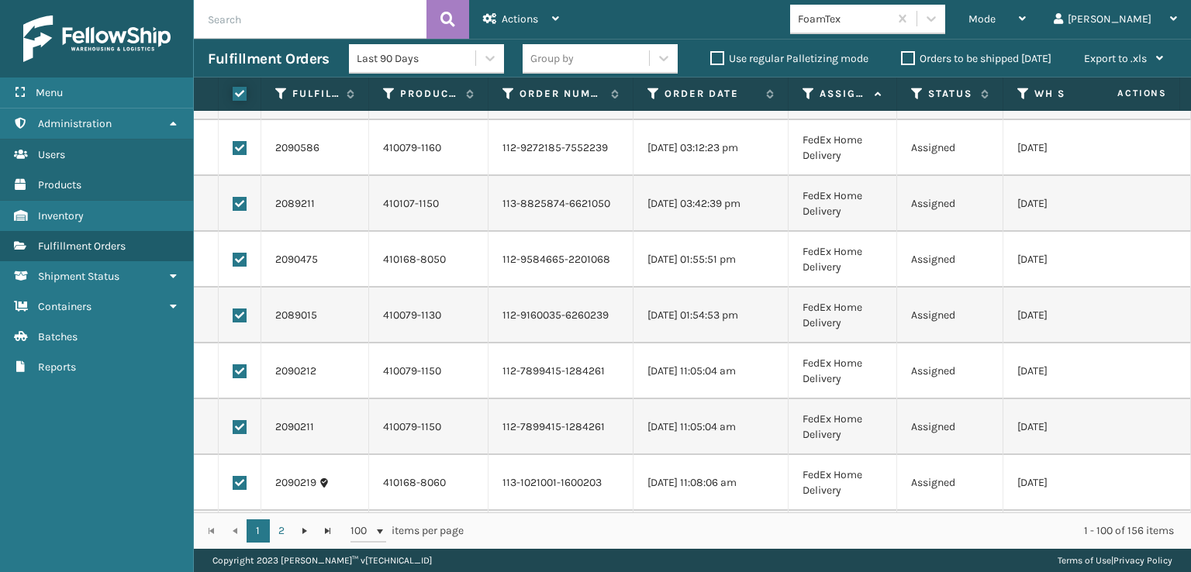
checkbox input "true"
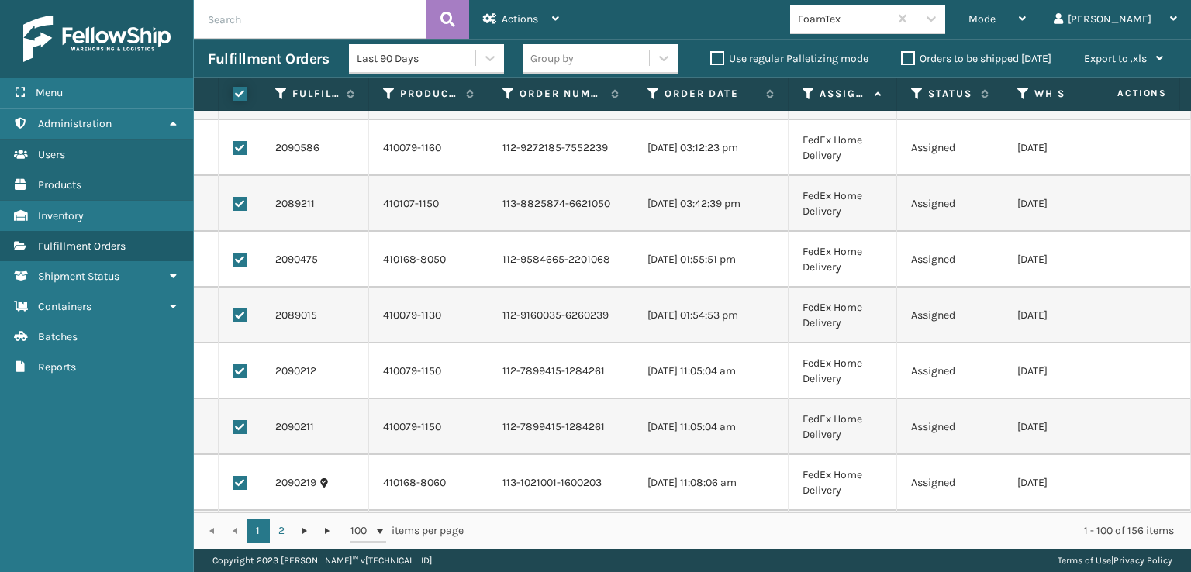
checkbox input "true"
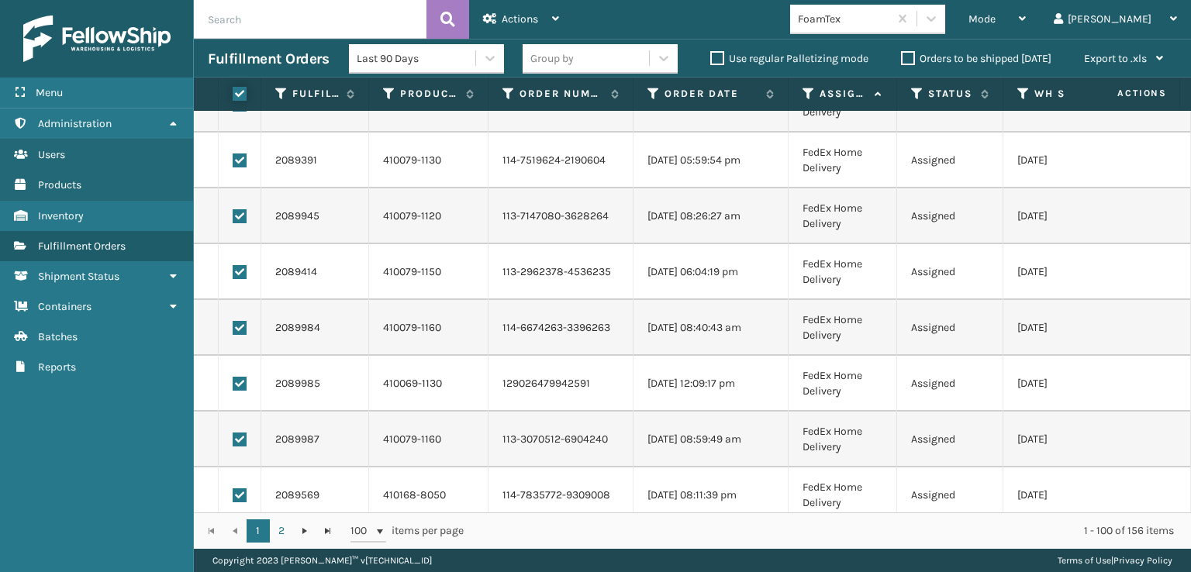
scroll to position [5190, 0]
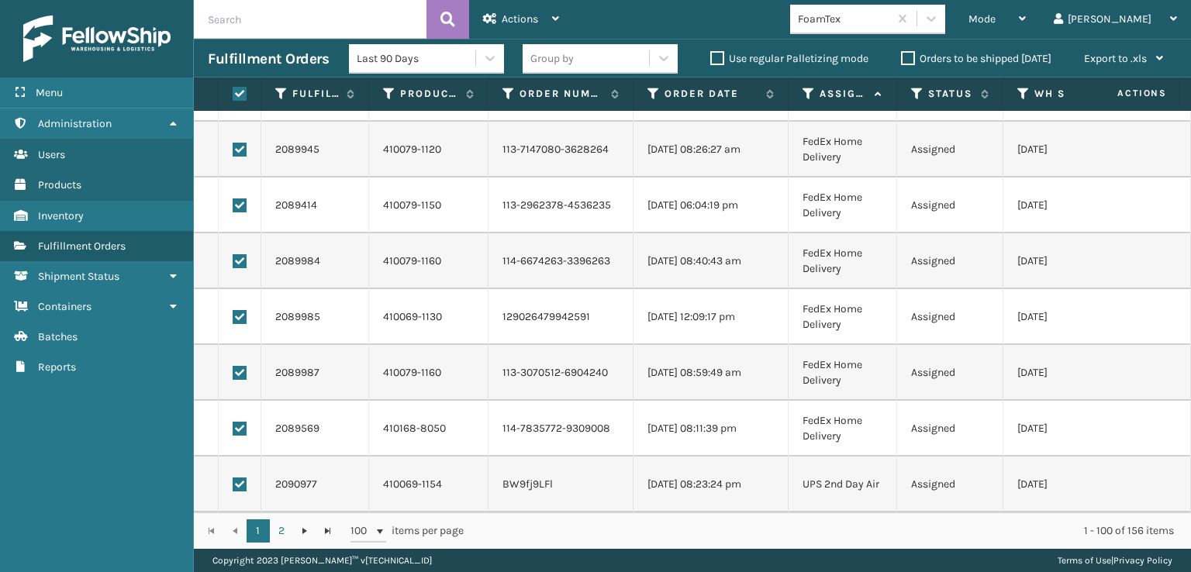
click at [227, 473] on td at bounding box center [240, 485] width 43 height 56
click at [237, 477] on label at bounding box center [240, 484] width 14 height 14
click at [233, 477] on input "checkbox" at bounding box center [233, 482] width 1 height 10
checkbox input "false"
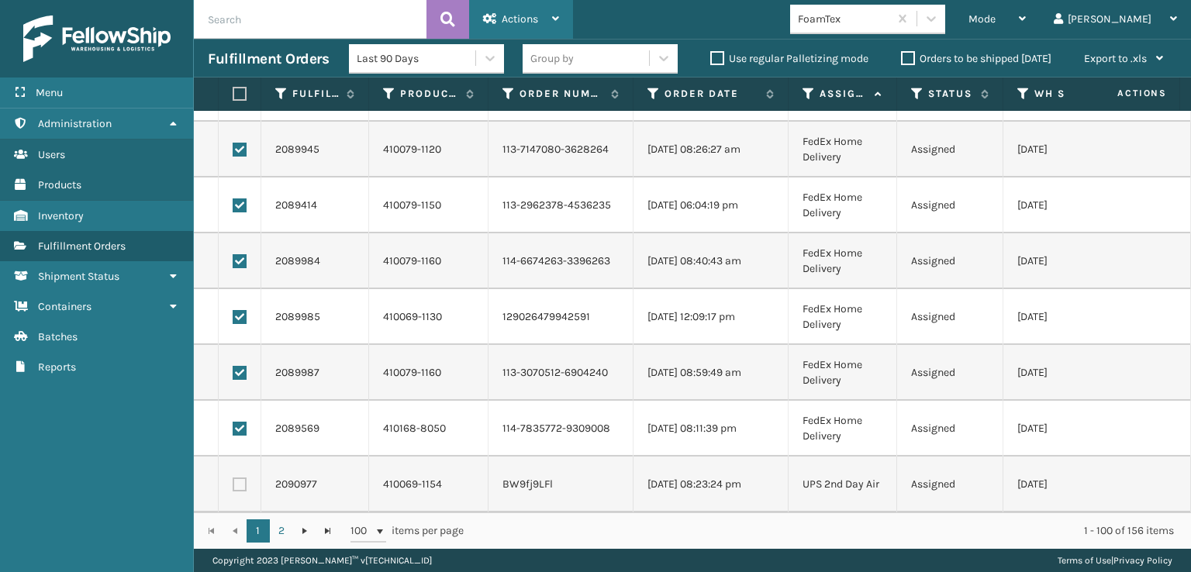
click at [526, 15] on span "Actions" at bounding box center [519, 18] width 36 height 13
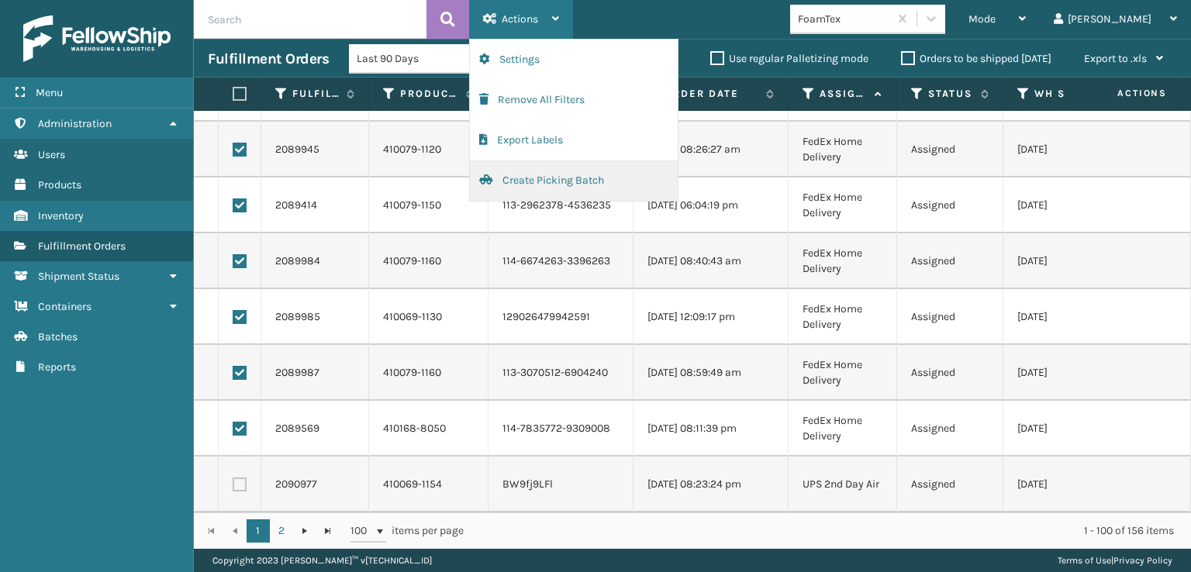
click at [539, 174] on button "Create Picking Batch" at bounding box center [574, 180] width 208 height 40
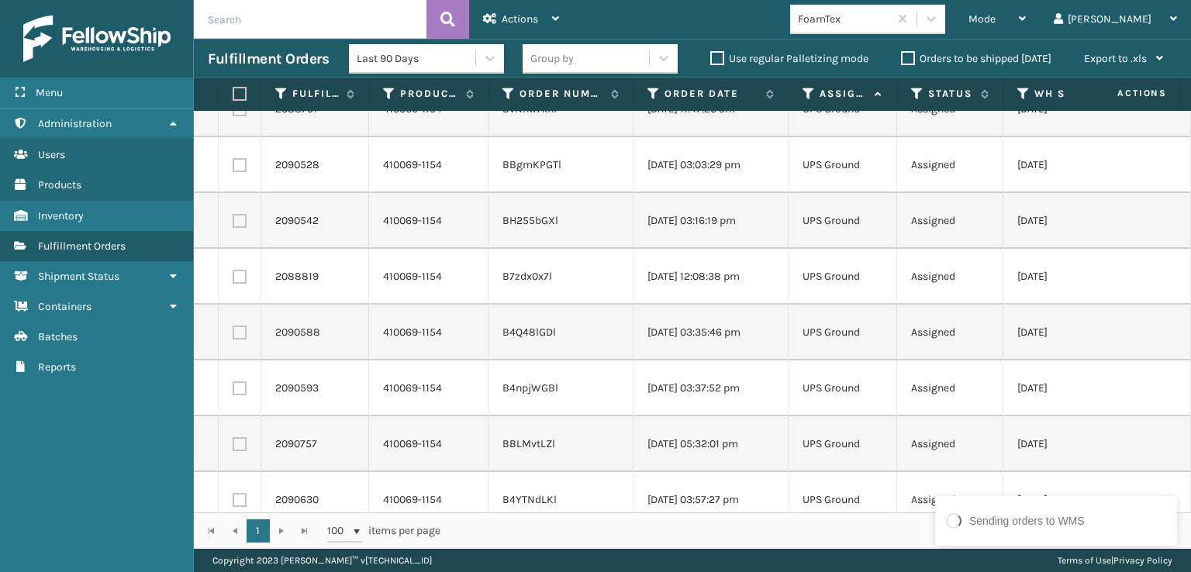
scroll to position [0, 0]
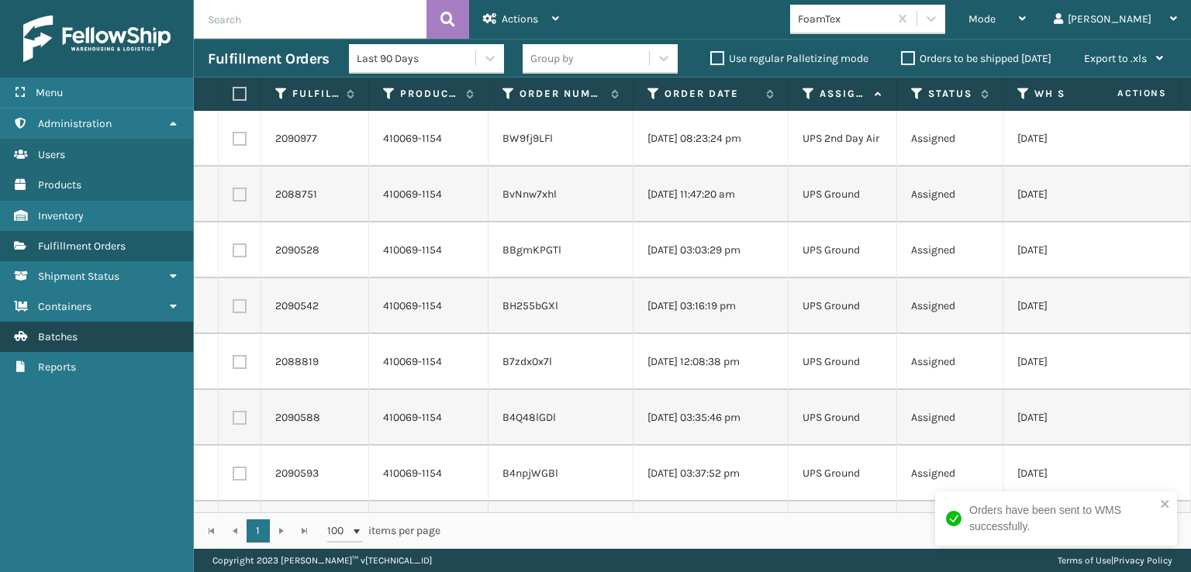
click at [62, 336] on span "Batches" at bounding box center [58, 336] width 40 height 13
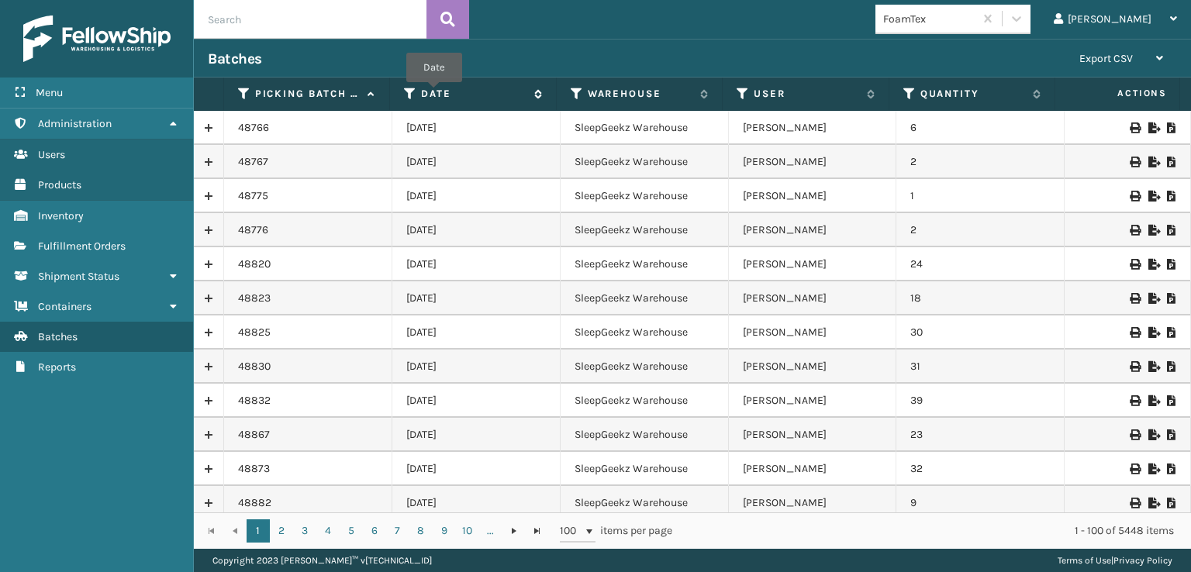
click at [433, 93] on label "Date" at bounding box center [473, 94] width 105 height 14
click at [1167, 126] on icon at bounding box center [1171, 127] width 9 height 11
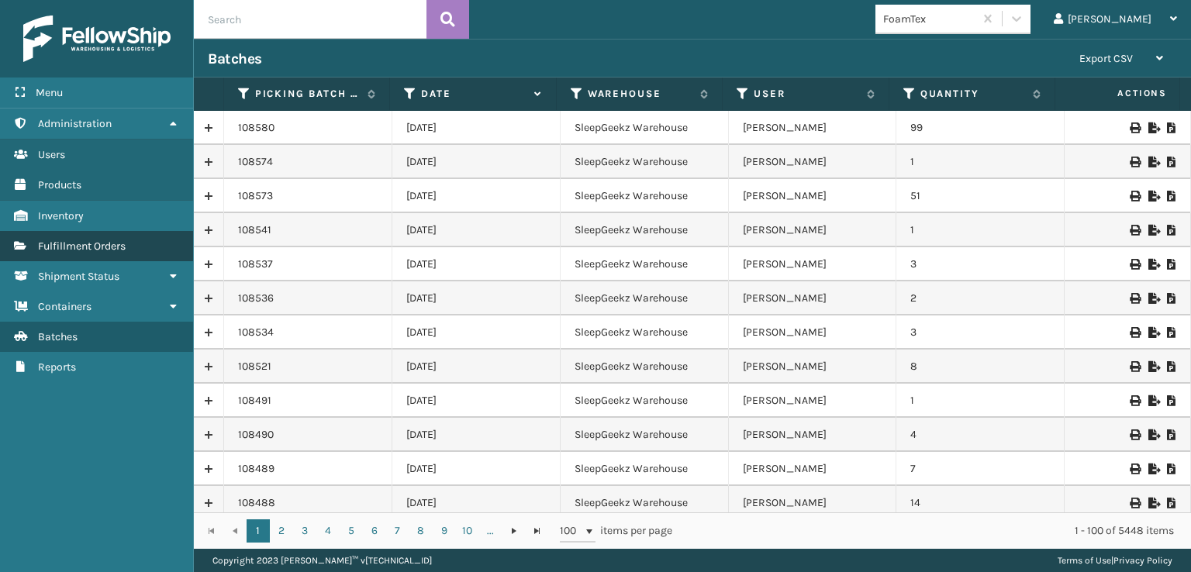
click at [81, 240] on span "Fulfillment Orders" at bounding box center [82, 246] width 88 height 13
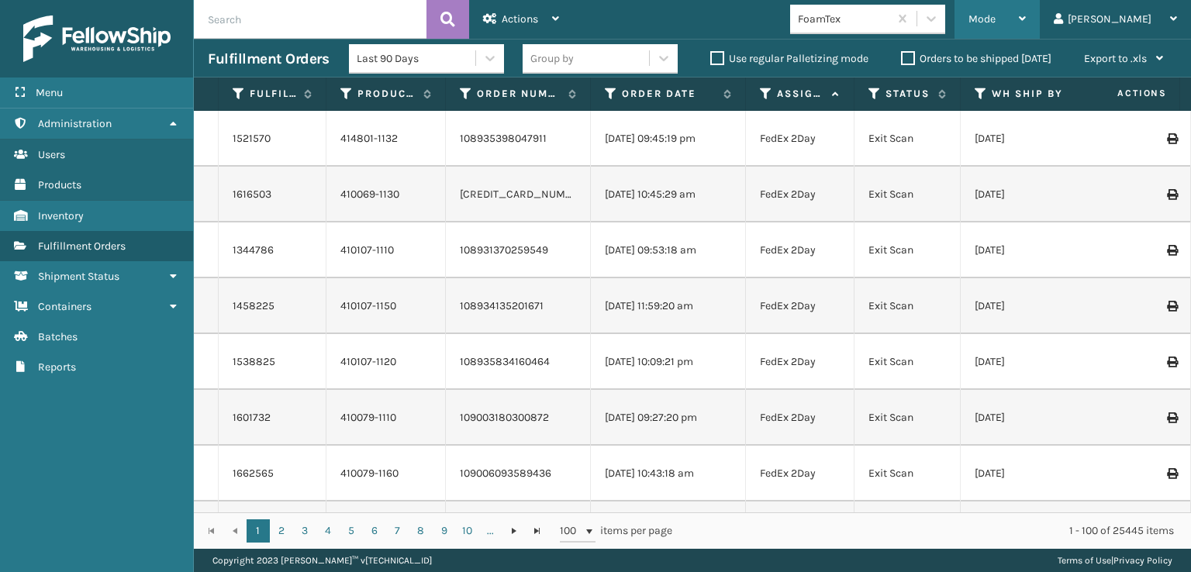
click at [995, 15] on span "Mode" at bounding box center [981, 18] width 27 height 13
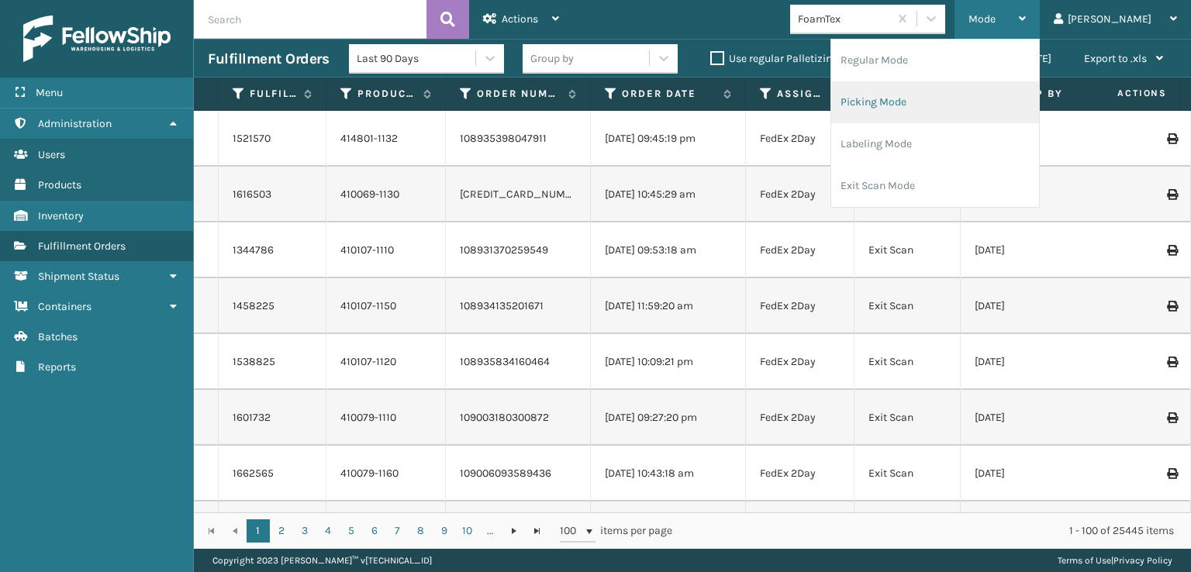
click at [928, 101] on li "Picking Mode" at bounding box center [935, 102] width 208 height 42
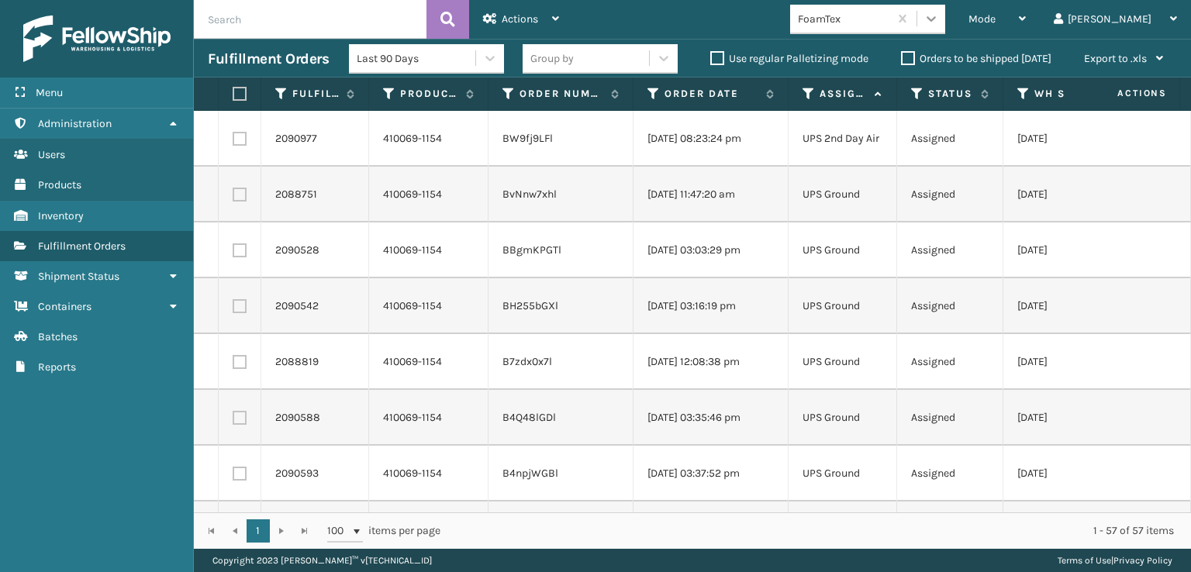
click at [939, 22] on icon at bounding box center [931, 19] width 16 height 16
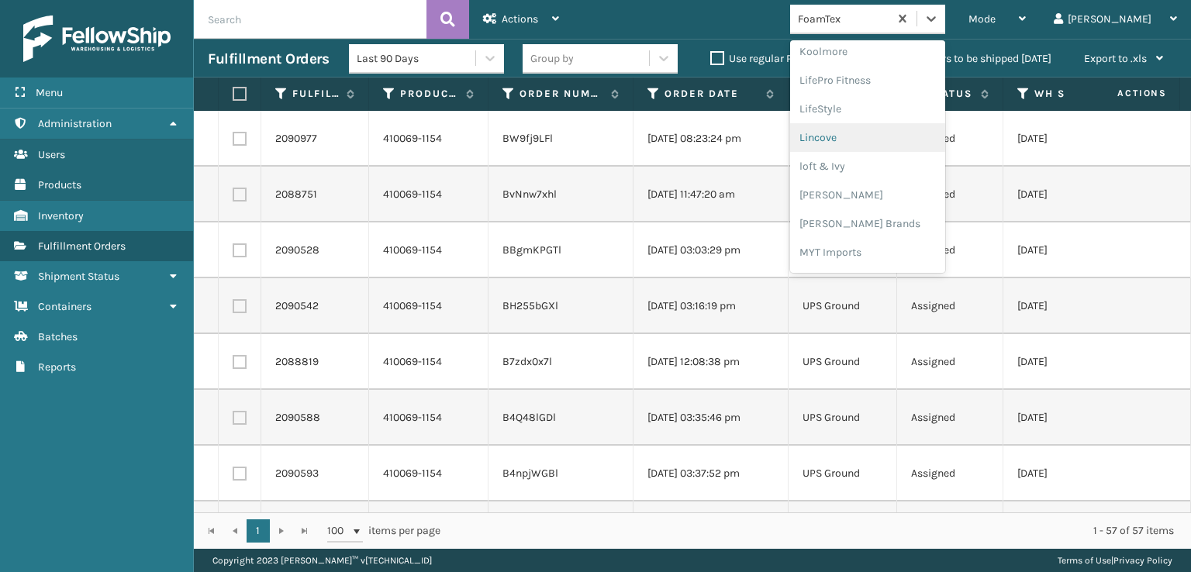
scroll to position [645, 0]
click at [882, 126] on div "[PERSON_NAME] Brands" at bounding box center [867, 129] width 155 height 29
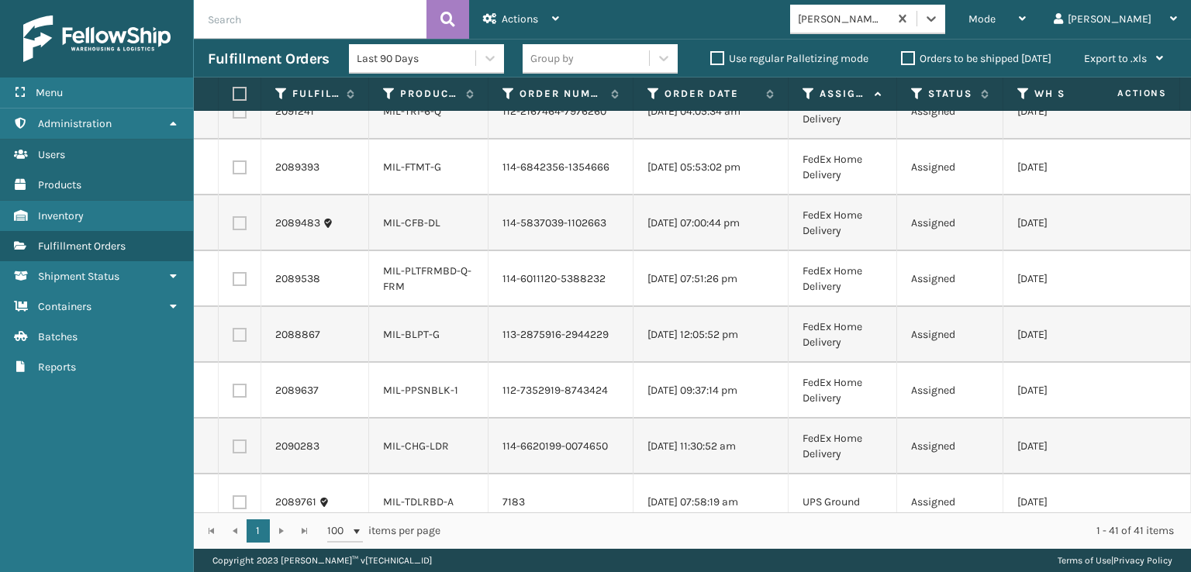
scroll to position [1665, 0]
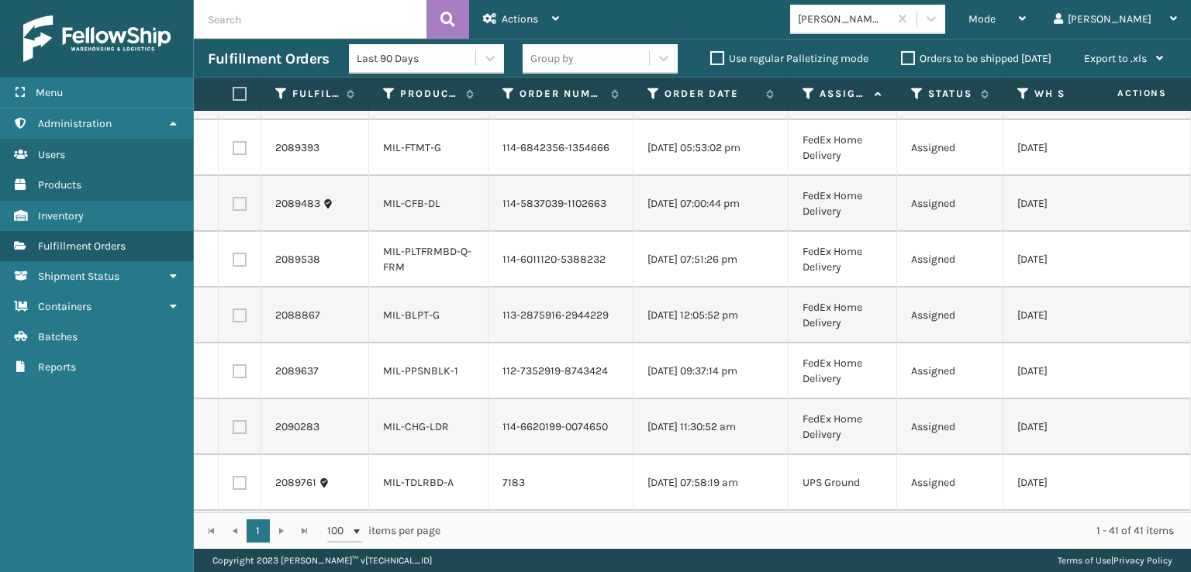
click at [236, 426] on label at bounding box center [240, 427] width 14 height 14
click at [233, 426] on input "checkbox" at bounding box center [233, 425] width 1 height 10
checkbox input "true"
click at [236, 372] on label at bounding box center [240, 371] width 14 height 14
click at [233, 372] on input "checkbox" at bounding box center [233, 369] width 1 height 10
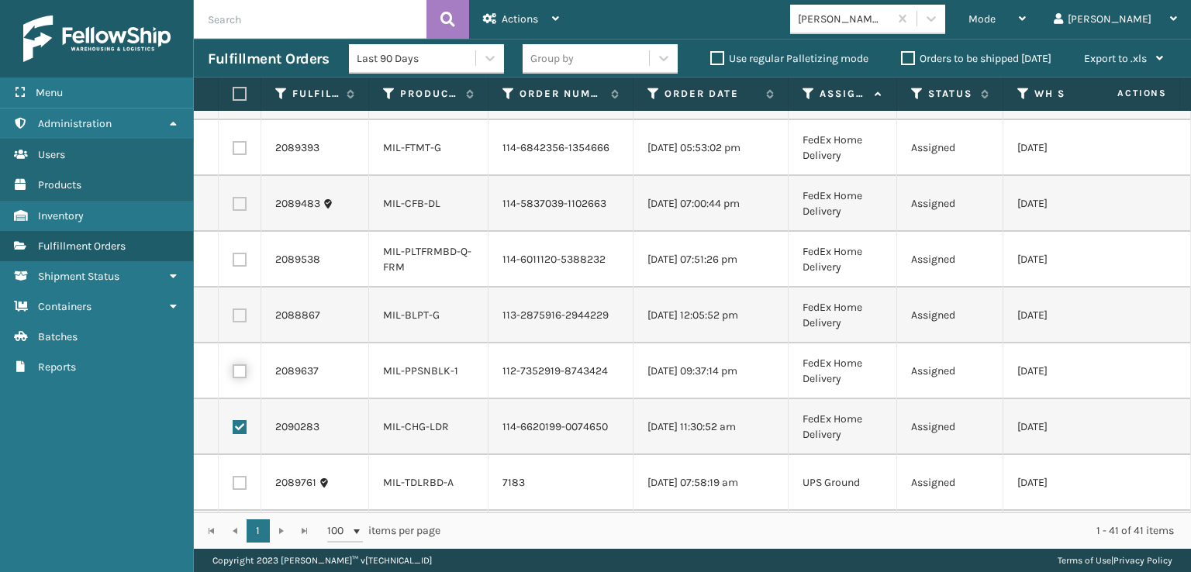
checkbox input "true"
drag, startPoint x: 234, startPoint y: 316, endPoint x: 234, endPoint y: 305, distance: 11.6
click at [234, 315] on label at bounding box center [240, 315] width 14 height 14
click at [233, 315] on input "checkbox" at bounding box center [233, 313] width 1 height 10
checkbox input "true"
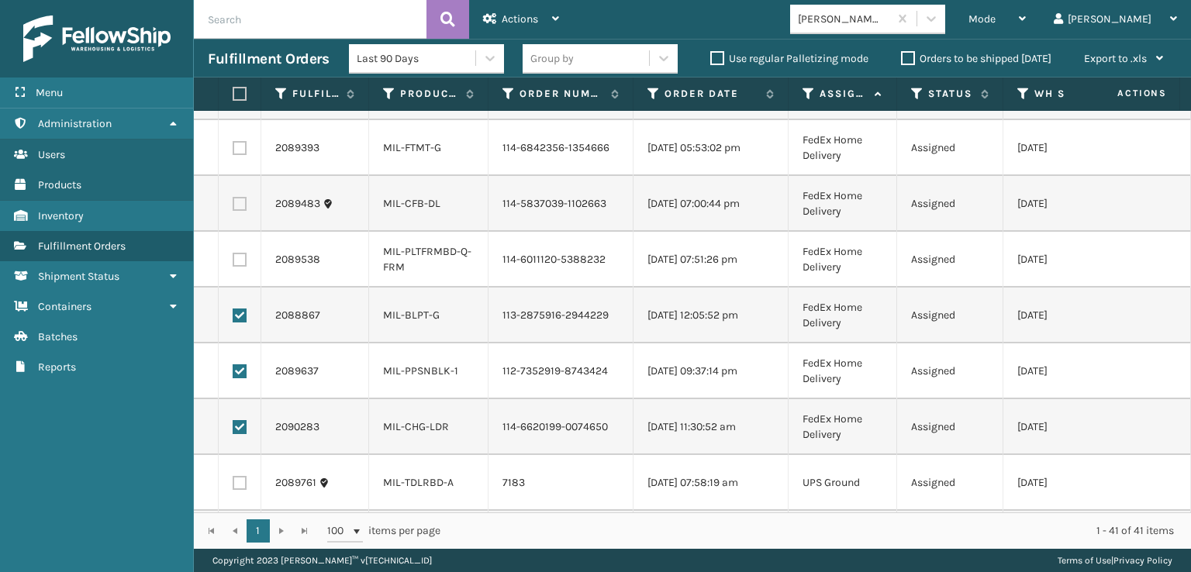
click at [234, 262] on label at bounding box center [240, 260] width 14 height 14
click at [233, 262] on input "checkbox" at bounding box center [233, 258] width 1 height 10
checkbox input "true"
click at [236, 199] on label at bounding box center [240, 204] width 14 height 14
click at [233, 199] on input "checkbox" at bounding box center [233, 202] width 1 height 10
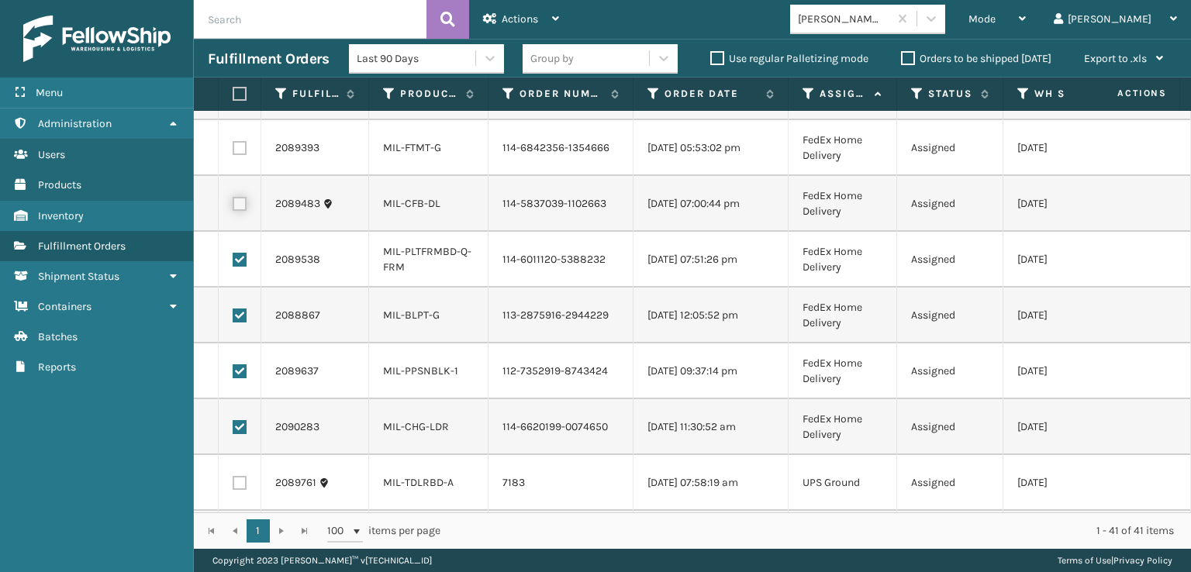
checkbox input "true"
click at [240, 143] on label at bounding box center [240, 148] width 14 height 14
click at [233, 143] on input "checkbox" at bounding box center [233, 146] width 1 height 10
checkbox input "true"
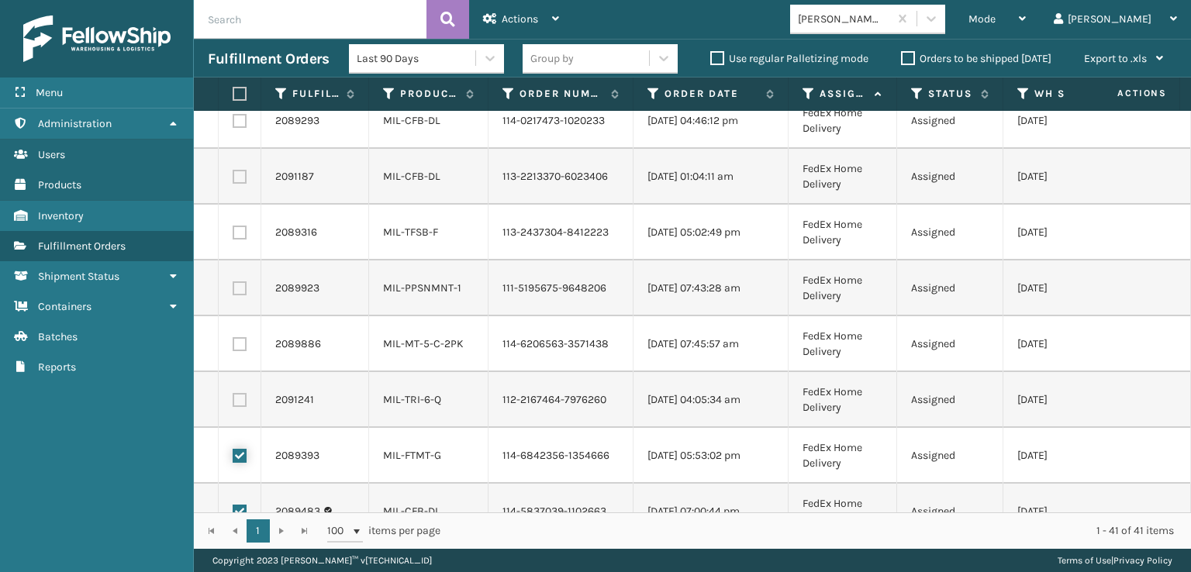
scroll to position [1355, 0]
click at [239, 401] on label at bounding box center [240, 402] width 14 height 14
click at [233, 401] on input "checkbox" at bounding box center [233, 400] width 1 height 10
checkbox input "true"
click at [239, 342] on label at bounding box center [240, 346] width 14 height 14
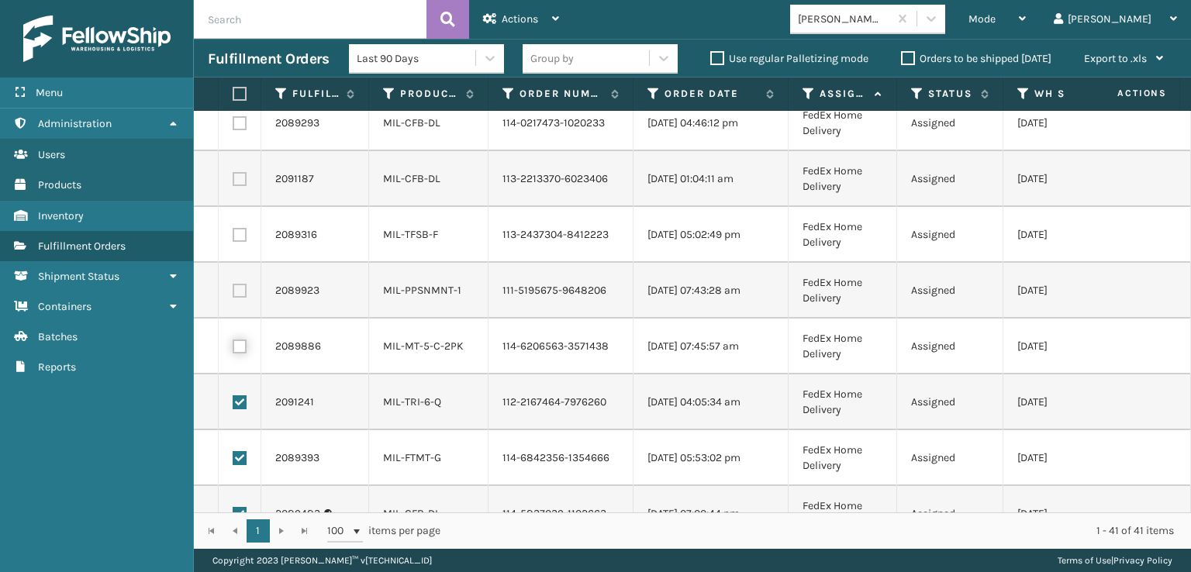
click at [233, 342] on input "checkbox" at bounding box center [233, 344] width 1 height 10
checkbox input "true"
click at [236, 287] on label at bounding box center [240, 291] width 14 height 14
click at [233, 287] on input "checkbox" at bounding box center [233, 289] width 1 height 10
checkbox input "true"
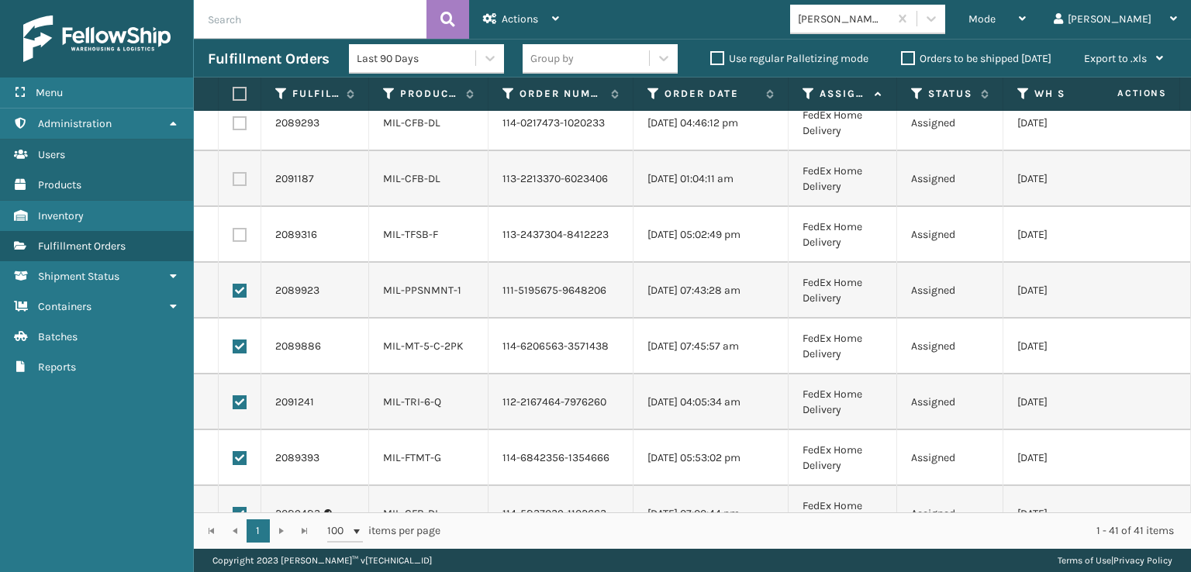
click at [238, 228] on label at bounding box center [240, 235] width 14 height 14
click at [233, 228] on input "checkbox" at bounding box center [233, 233] width 1 height 10
checkbox input "true"
click at [238, 183] on label at bounding box center [240, 179] width 14 height 14
click at [233, 182] on input "checkbox" at bounding box center [233, 177] width 1 height 10
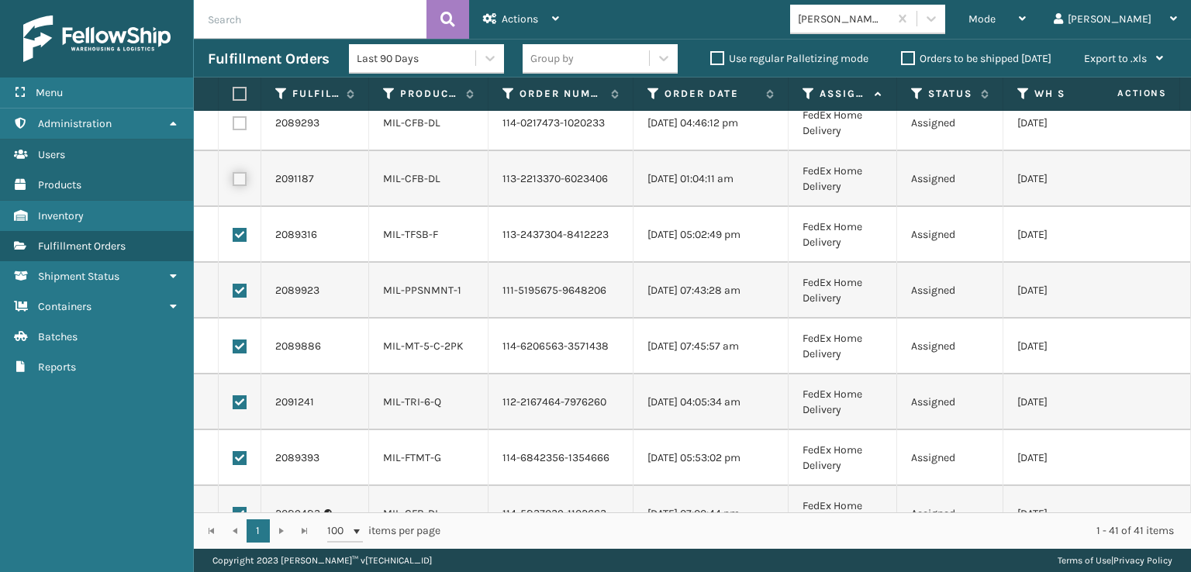
checkbox input "true"
click at [241, 119] on label at bounding box center [240, 123] width 14 height 14
click at [233, 119] on input "checkbox" at bounding box center [233, 121] width 1 height 10
checkbox input "true"
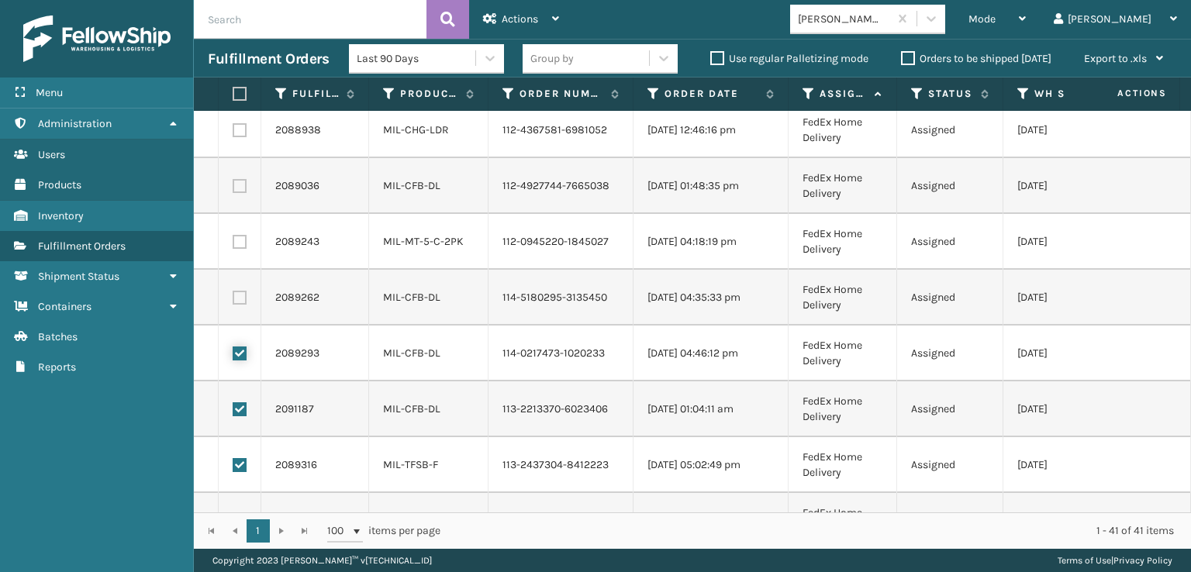
scroll to position [1045, 0]
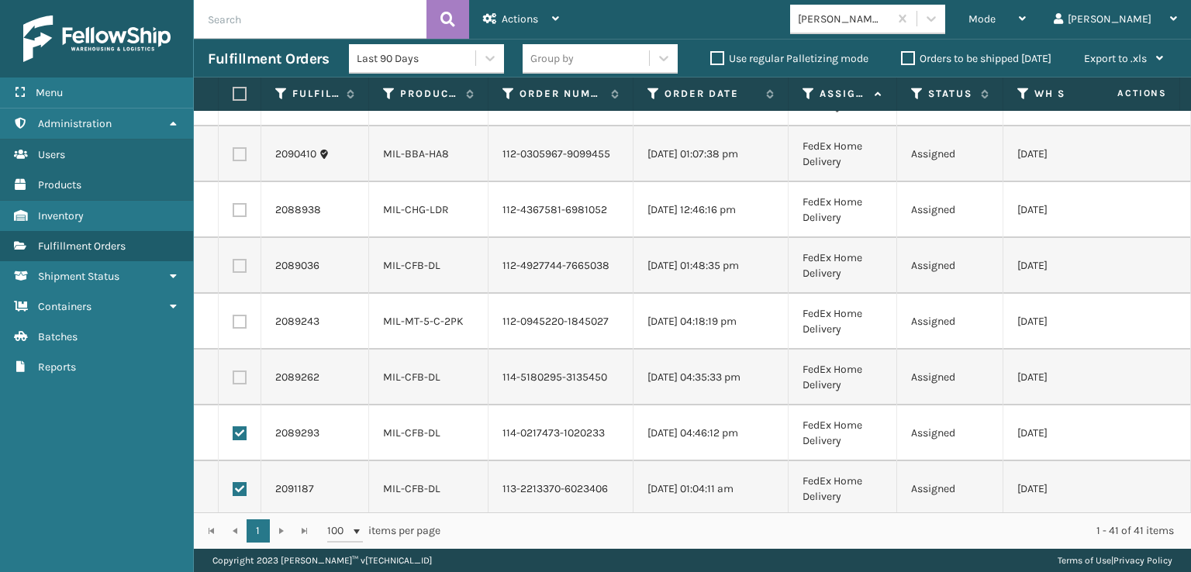
click at [240, 377] on label at bounding box center [240, 377] width 14 height 14
click at [233, 377] on input "checkbox" at bounding box center [233, 375] width 1 height 10
checkbox input "true"
drag, startPoint x: 235, startPoint y: 319, endPoint x: 235, endPoint y: 305, distance: 14.7
click at [235, 319] on label at bounding box center [240, 322] width 14 height 14
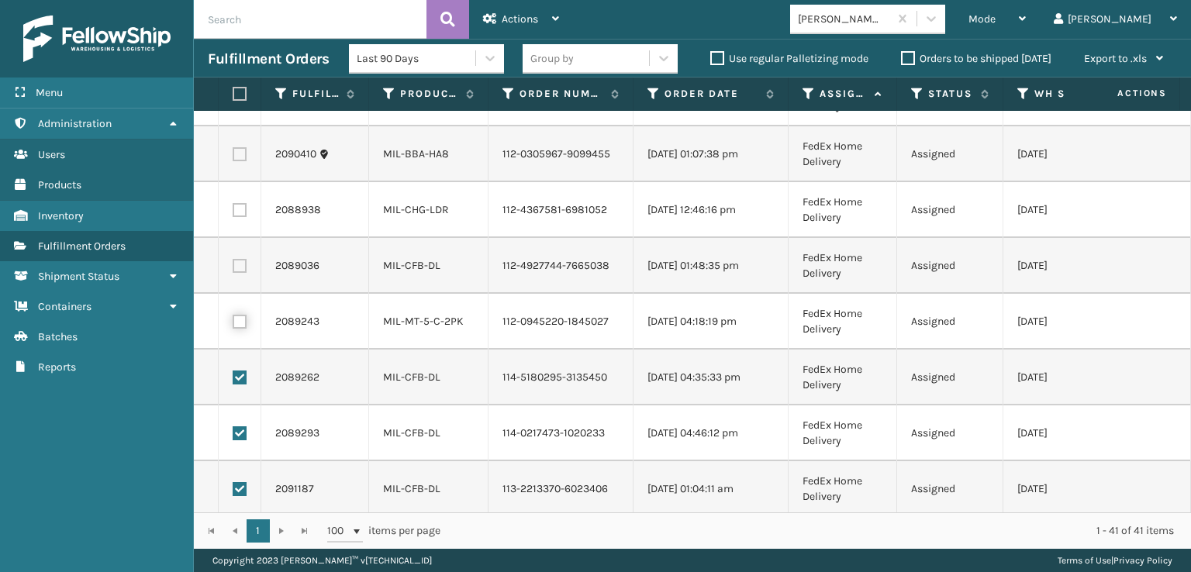
click at [233, 319] on input "checkbox" at bounding box center [233, 320] width 1 height 10
checkbox input "true"
drag, startPoint x: 235, startPoint y: 268, endPoint x: 235, endPoint y: 233, distance: 34.9
click at [235, 267] on label at bounding box center [240, 266] width 14 height 14
click at [233, 267] on input "checkbox" at bounding box center [233, 264] width 1 height 10
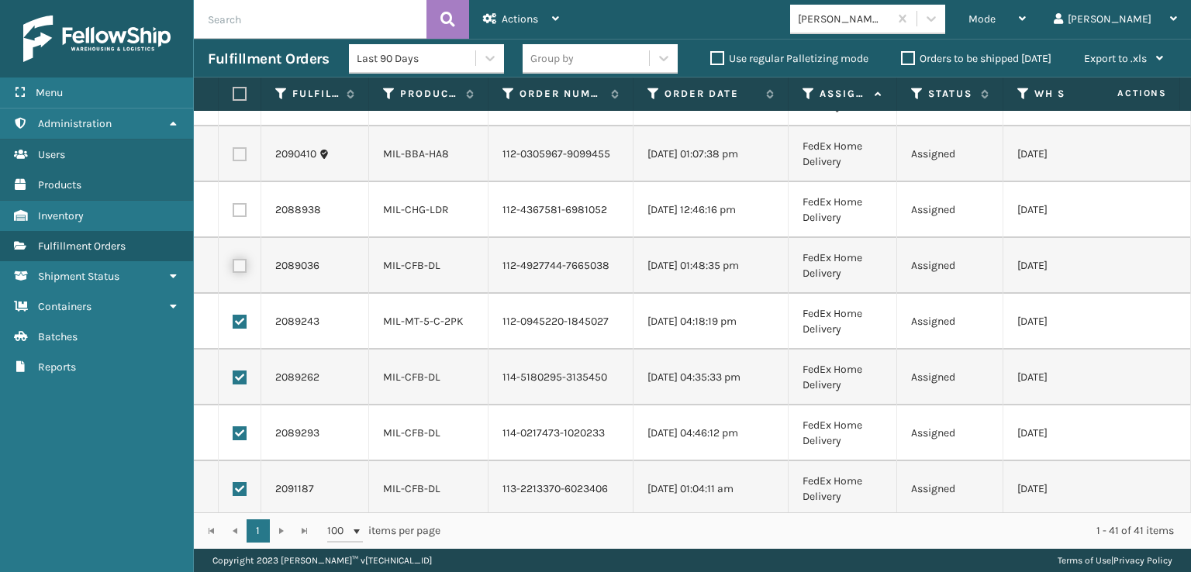
checkbox input "true"
click at [236, 209] on label at bounding box center [240, 210] width 14 height 14
click at [233, 209] on input "checkbox" at bounding box center [233, 208] width 1 height 10
checkbox input "true"
click at [237, 154] on label at bounding box center [240, 154] width 14 height 14
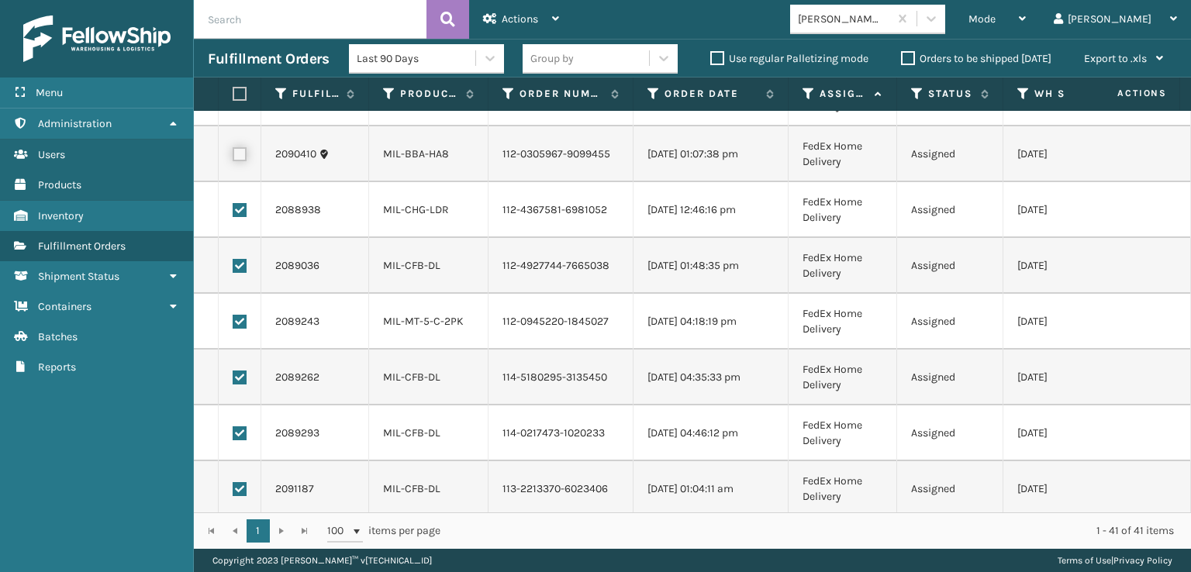
click at [233, 154] on input "checkbox" at bounding box center [233, 152] width 1 height 10
checkbox input "true"
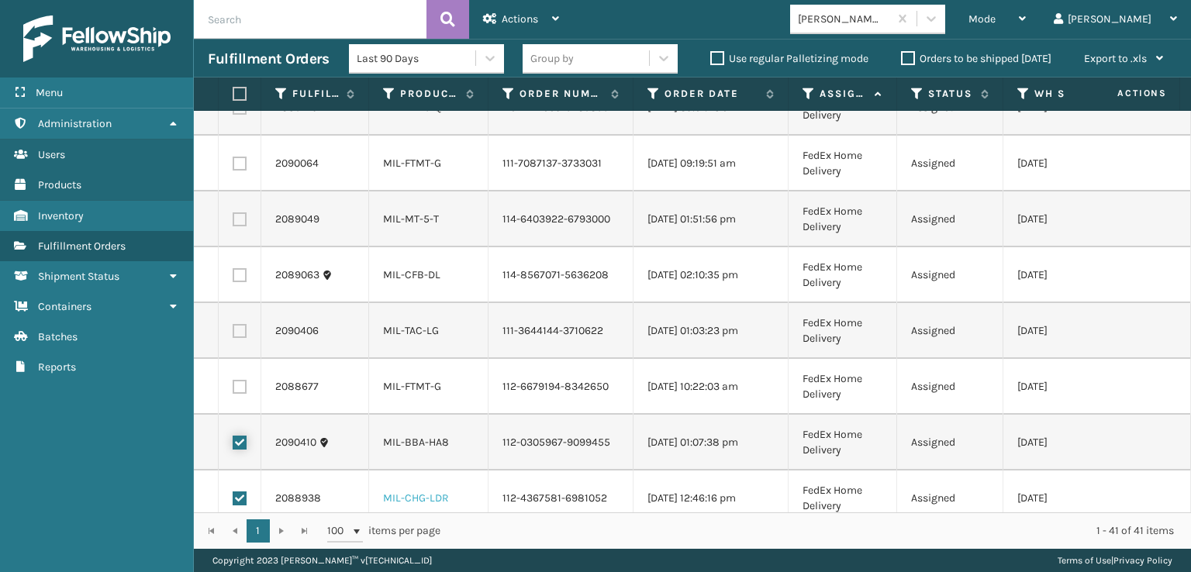
scroll to position [735, 0]
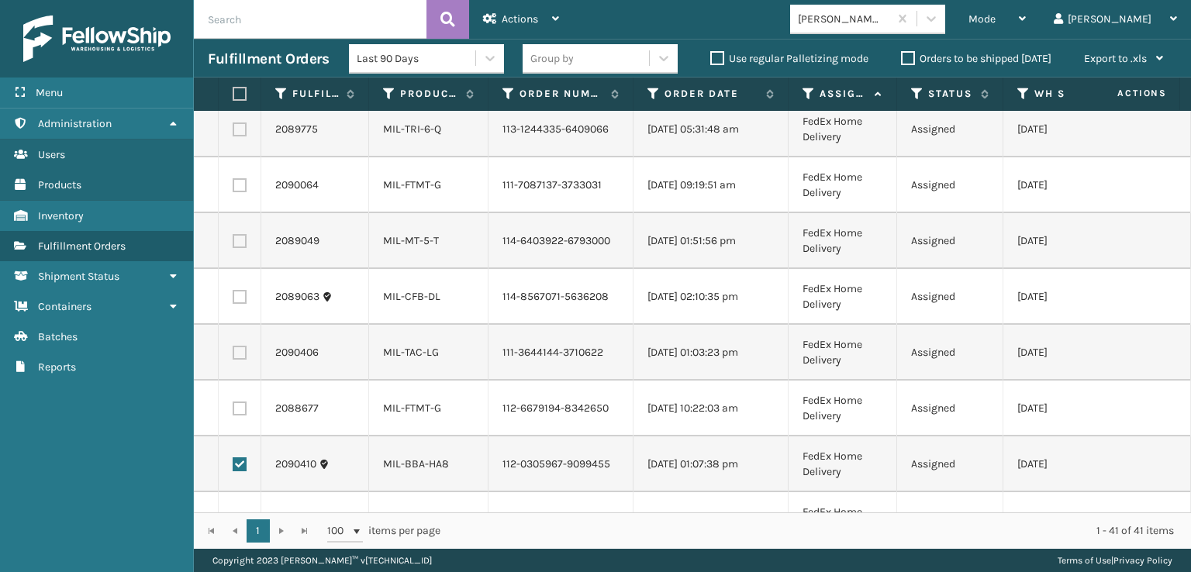
click at [237, 407] on label at bounding box center [240, 409] width 14 height 14
click at [233, 407] on input "checkbox" at bounding box center [233, 407] width 1 height 10
checkbox input "true"
click at [236, 352] on label at bounding box center [240, 353] width 14 height 14
click at [233, 352] on input "checkbox" at bounding box center [233, 351] width 1 height 10
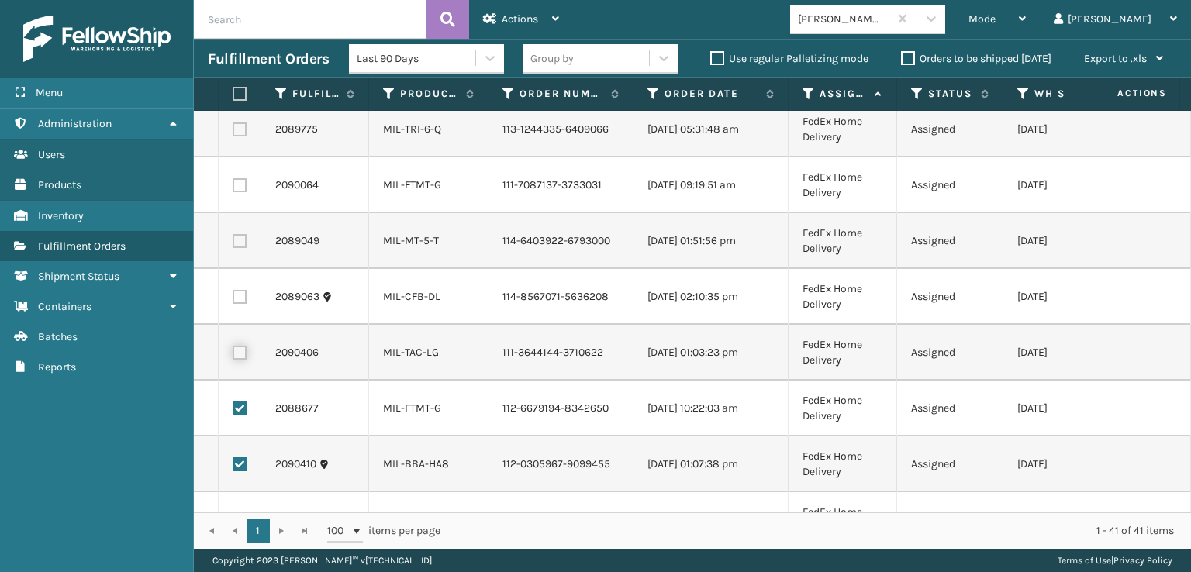
checkbox input "true"
click at [238, 290] on label at bounding box center [240, 297] width 14 height 14
click at [233, 290] on input "checkbox" at bounding box center [233, 295] width 1 height 10
checkbox input "true"
click at [236, 240] on label at bounding box center [240, 241] width 14 height 14
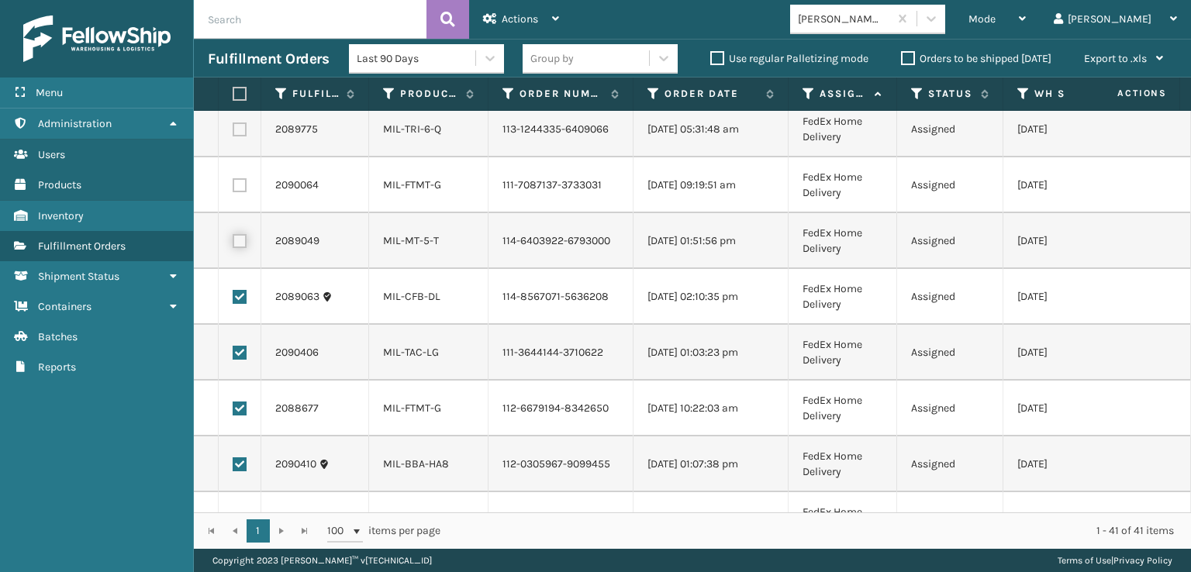
click at [233, 240] on input "checkbox" at bounding box center [233, 239] width 1 height 10
checkbox input "true"
click at [236, 184] on label at bounding box center [240, 185] width 14 height 14
click at [233, 184] on input "checkbox" at bounding box center [233, 183] width 1 height 10
checkbox input "true"
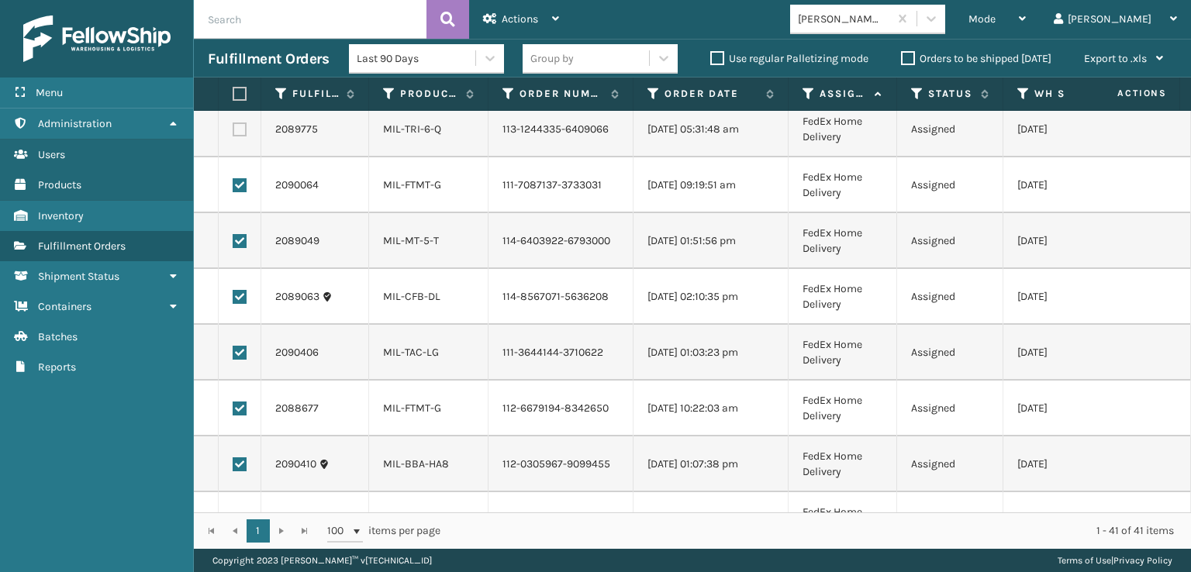
click at [240, 131] on label at bounding box center [240, 129] width 14 height 14
click at [233, 131] on input "checkbox" at bounding box center [233, 127] width 1 height 10
checkbox input "true"
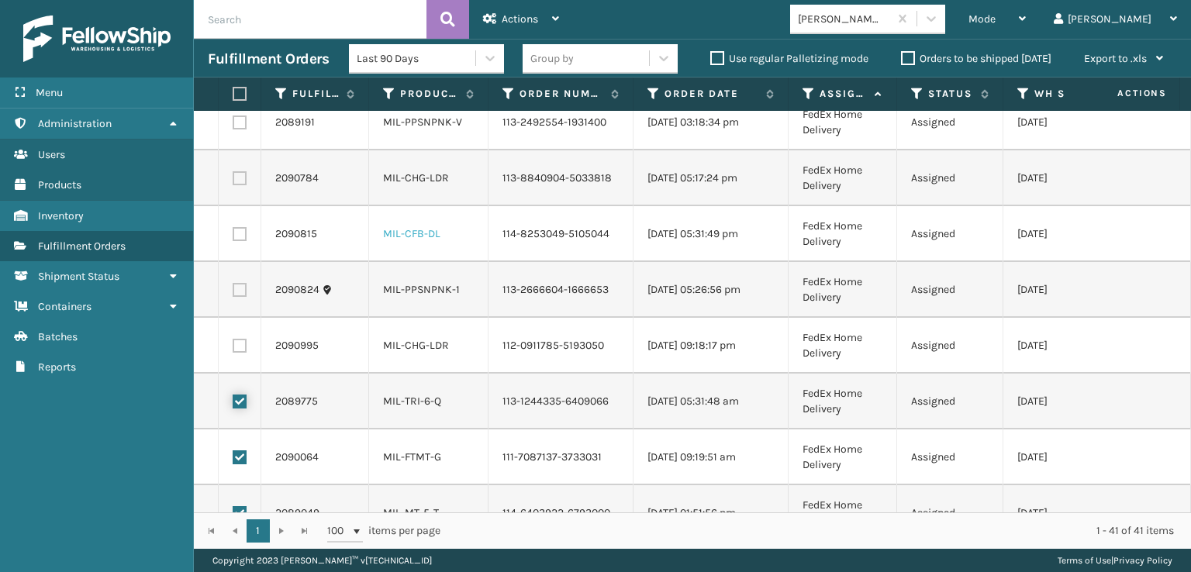
scroll to position [425, 0]
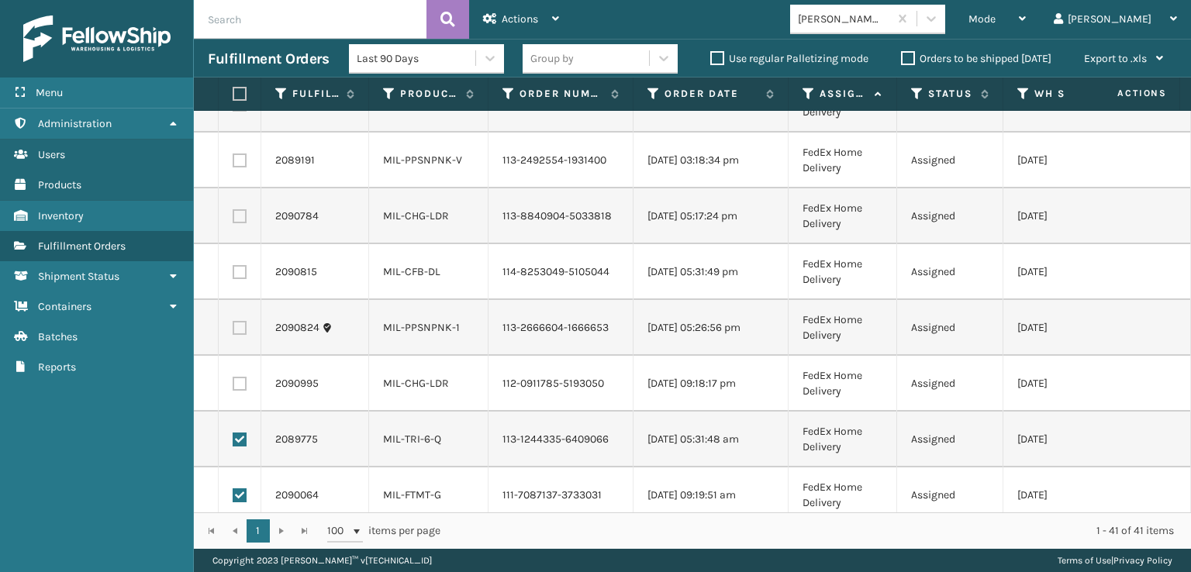
click at [241, 384] on label at bounding box center [240, 384] width 14 height 14
click at [233, 384] on input "checkbox" at bounding box center [233, 382] width 1 height 10
checkbox input "true"
drag, startPoint x: 236, startPoint y: 330, endPoint x: 236, endPoint y: 286, distance: 44.2
click at [236, 329] on label at bounding box center [240, 328] width 14 height 14
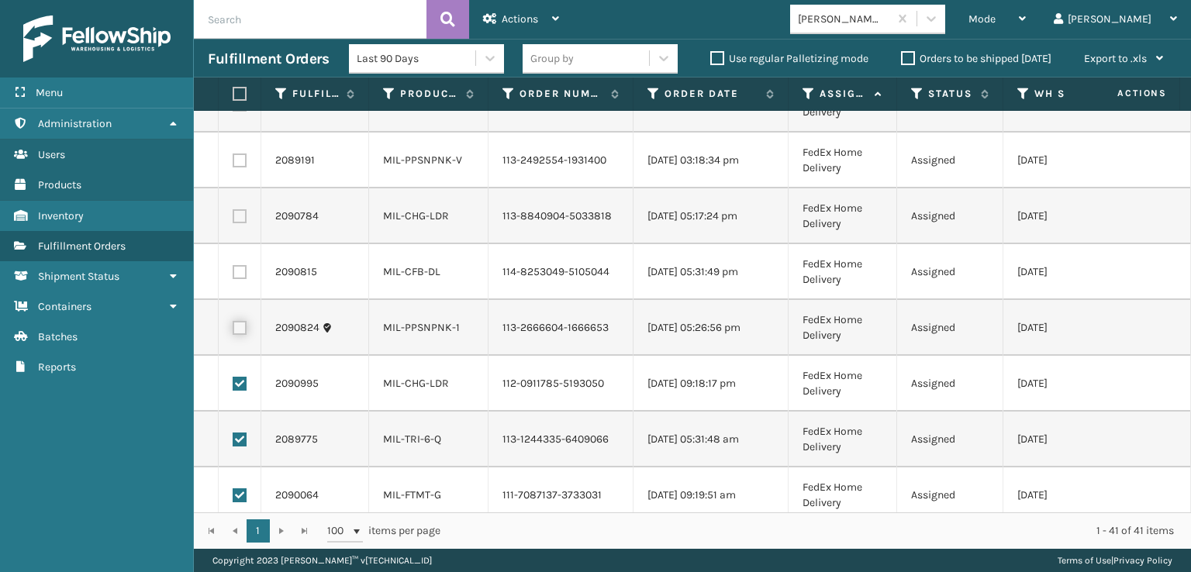
click at [233, 329] on input "checkbox" at bounding box center [233, 326] width 1 height 10
checkbox input "true"
click at [236, 271] on label at bounding box center [240, 272] width 14 height 14
click at [233, 271] on input "checkbox" at bounding box center [233, 270] width 1 height 10
checkbox input "true"
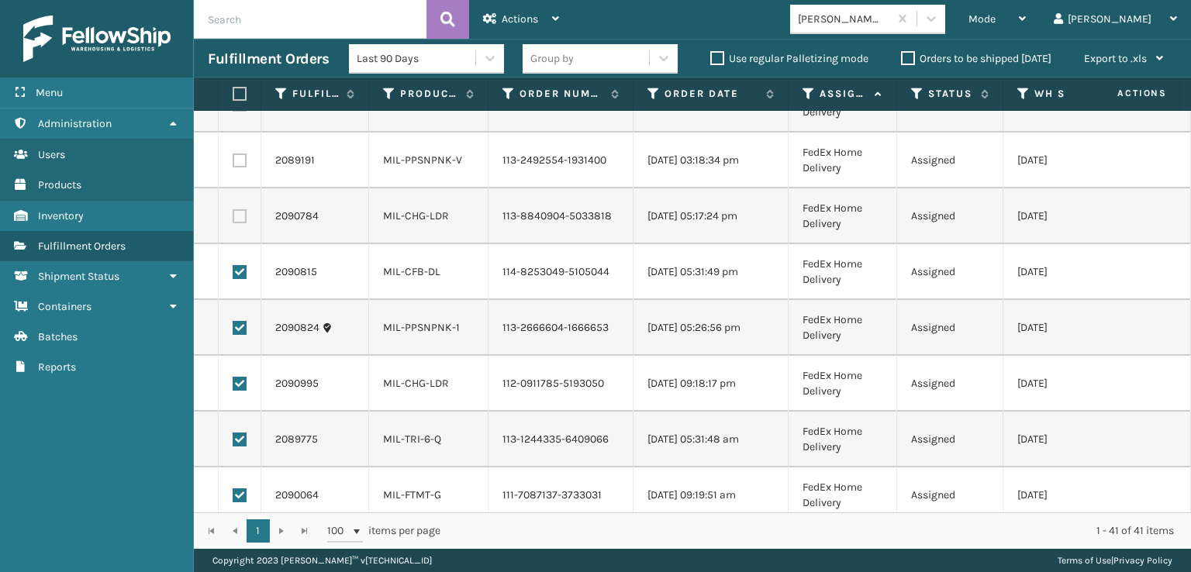
drag, startPoint x: 239, startPoint y: 212, endPoint x: 242, endPoint y: 189, distance: 23.5
click at [239, 212] on label at bounding box center [240, 216] width 14 height 14
click at [233, 212] on input "checkbox" at bounding box center [233, 214] width 1 height 10
checkbox input "true"
click at [243, 160] on label at bounding box center [240, 160] width 14 height 14
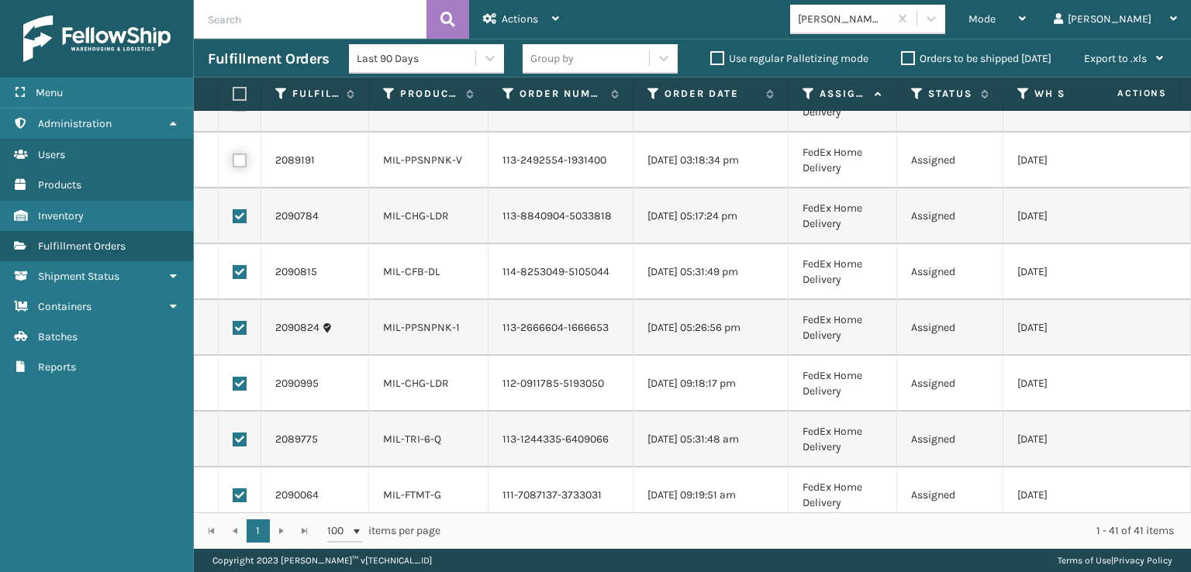
click at [233, 160] on input "checkbox" at bounding box center [233, 158] width 1 height 10
checkbox input "true"
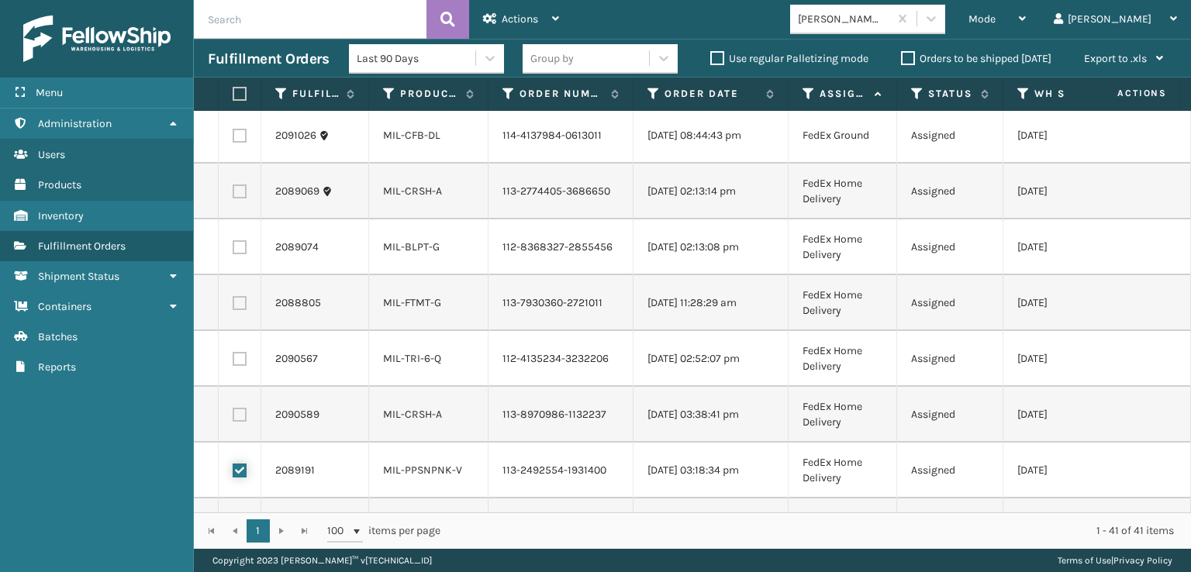
scroll to position [192, 0]
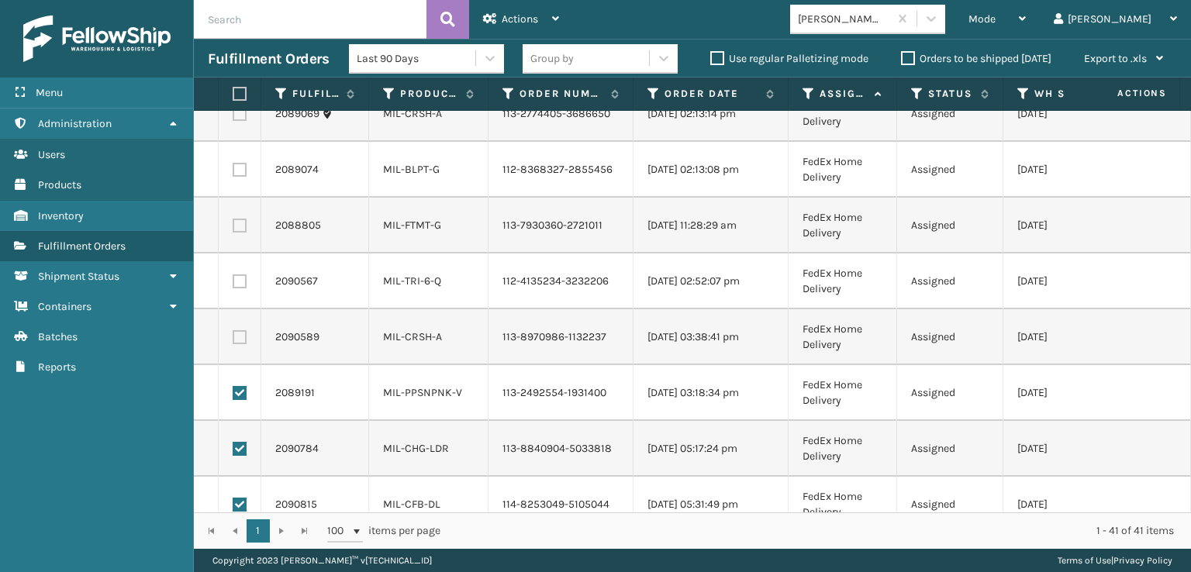
click at [239, 337] on label at bounding box center [240, 337] width 14 height 14
click at [233, 337] on input "checkbox" at bounding box center [233, 335] width 1 height 10
checkbox input "true"
click at [236, 280] on label at bounding box center [240, 281] width 14 height 14
click at [233, 280] on input "checkbox" at bounding box center [233, 279] width 1 height 10
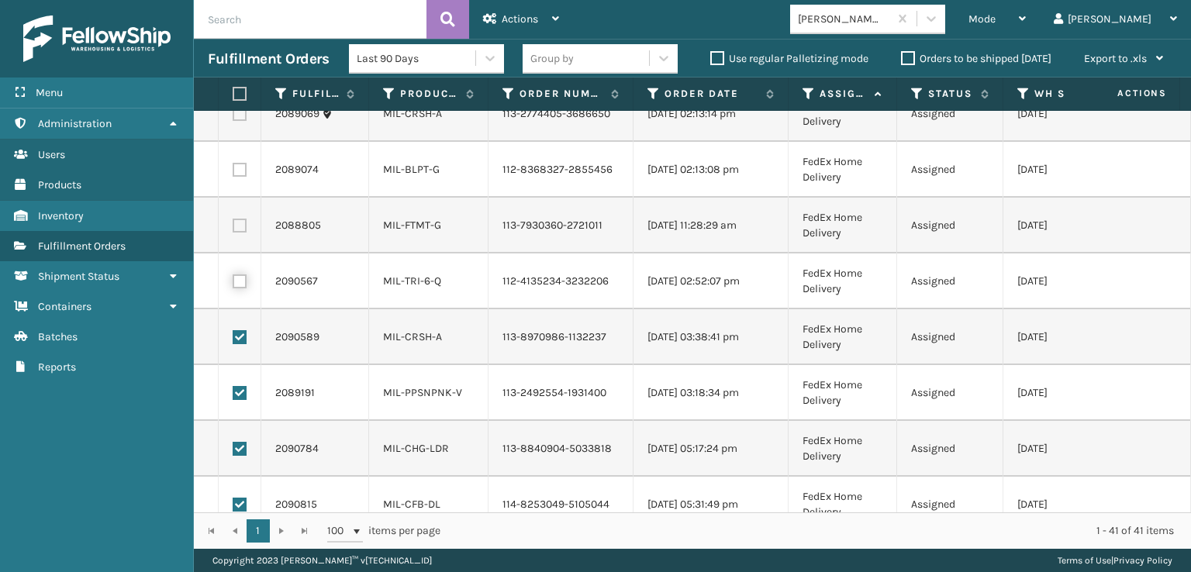
checkbox input "true"
drag, startPoint x: 236, startPoint y: 224, endPoint x: 236, endPoint y: 206, distance: 17.8
click at [236, 223] on label at bounding box center [240, 226] width 14 height 14
click at [233, 223] on input "checkbox" at bounding box center [233, 224] width 1 height 10
checkbox input "true"
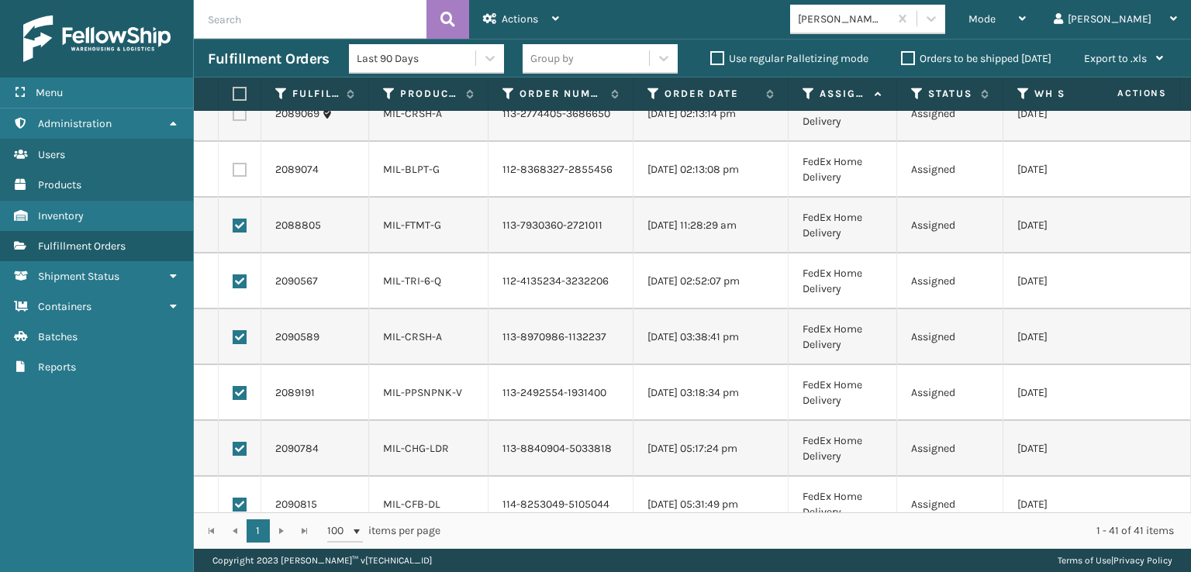
click at [236, 168] on label at bounding box center [240, 170] width 14 height 14
click at [233, 168] on input "checkbox" at bounding box center [233, 168] width 1 height 10
checkbox input "true"
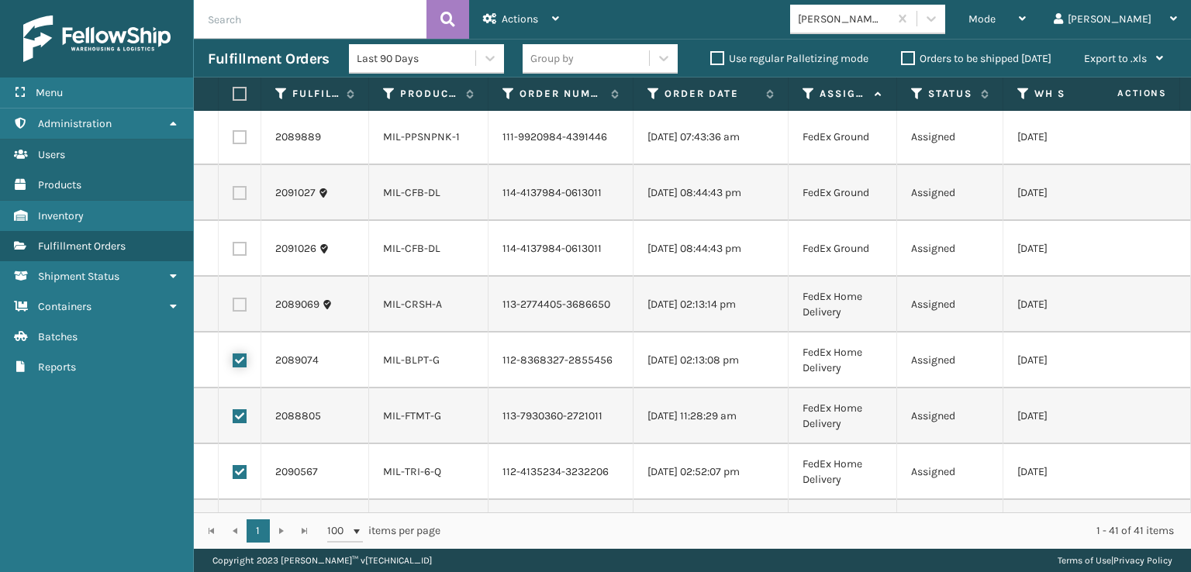
scroll to position [0, 0]
click at [236, 306] on label at bounding box center [240, 306] width 14 height 14
click at [233, 306] on input "checkbox" at bounding box center [233, 304] width 1 height 10
checkbox input "true"
click at [240, 243] on label at bounding box center [240, 250] width 14 height 14
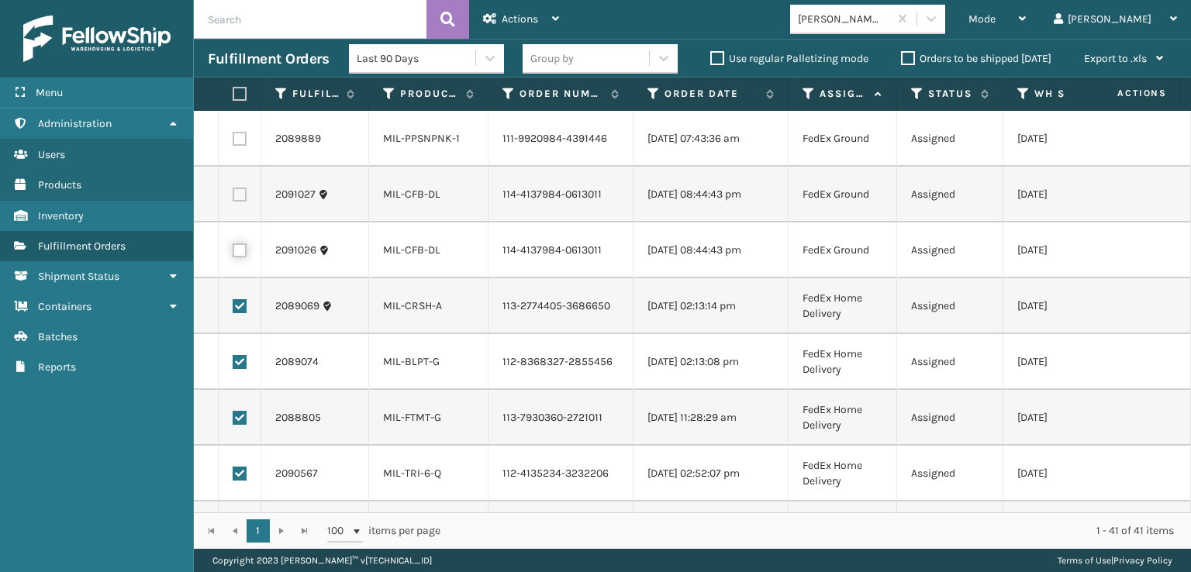
click at [233, 243] on input "checkbox" at bounding box center [233, 248] width 1 height 10
checkbox input "true"
click at [239, 194] on label at bounding box center [240, 195] width 14 height 14
click at [233, 194] on input "checkbox" at bounding box center [233, 193] width 1 height 10
checkbox input "true"
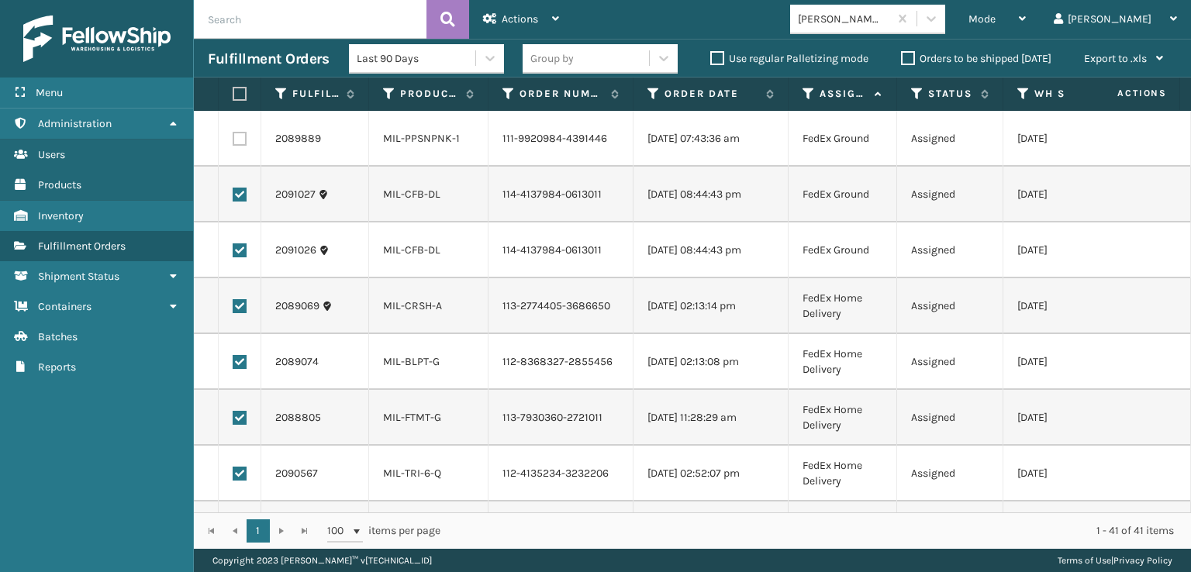
click at [244, 138] on label at bounding box center [240, 139] width 14 height 14
click at [233, 138] on input "checkbox" at bounding box center [233, 137] width 1 height 10
checkbox input "true"
click at [524, 17] on span "Actions" at bounding box center [519, 18] width 36 height 13
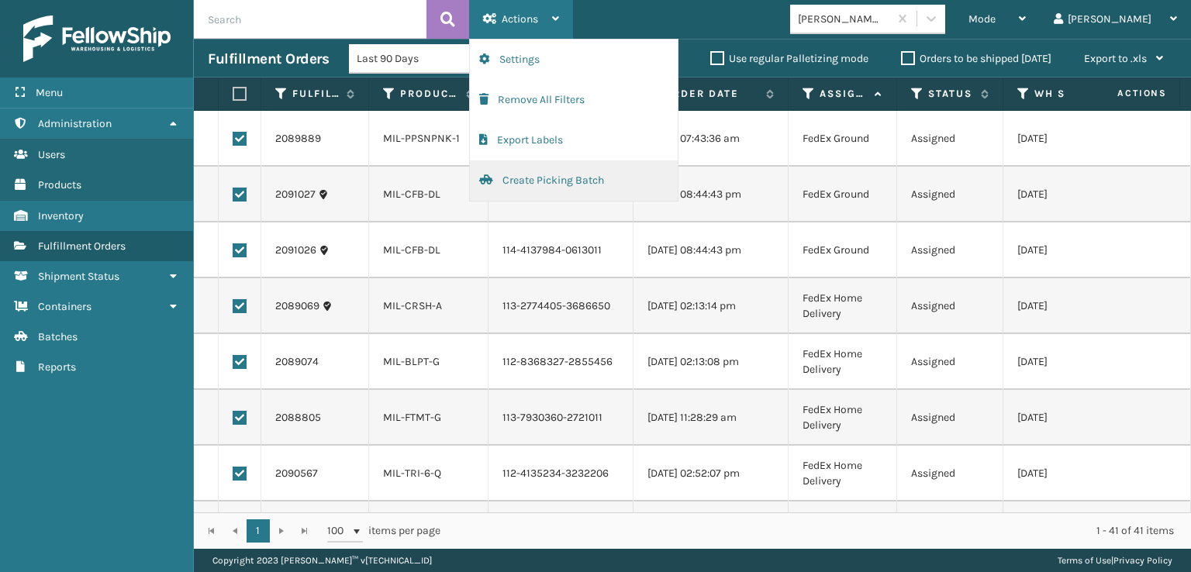
click at [526, 177] on button "Create Picking Batch" at bounding box center [574, 180] width 208 height 40
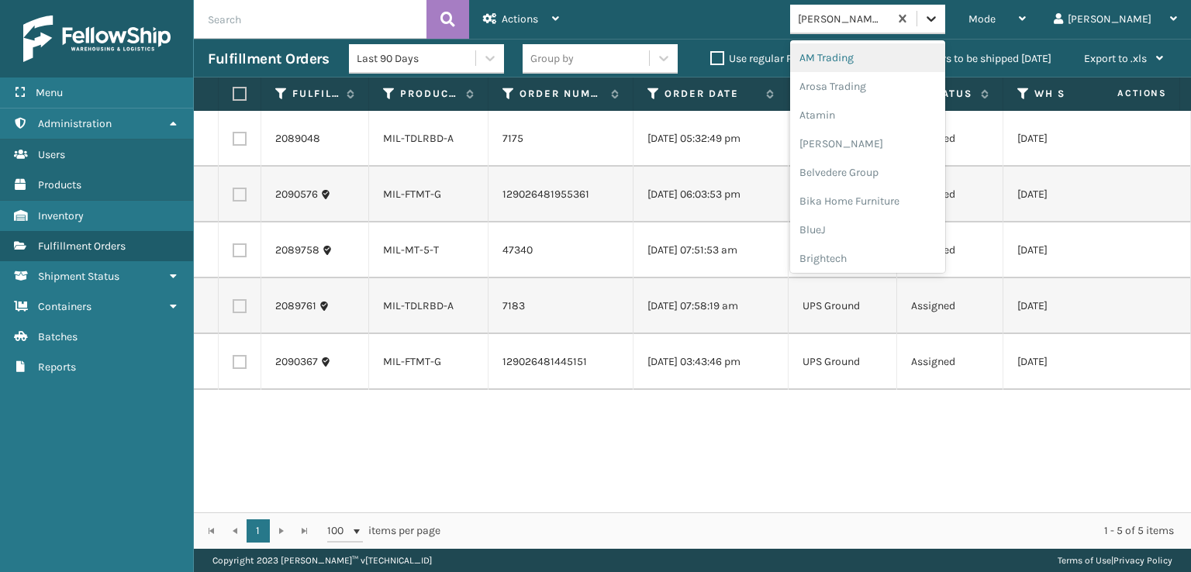
click at [939, 24] on icon at bounding box center [931, 19] width 16 height 16
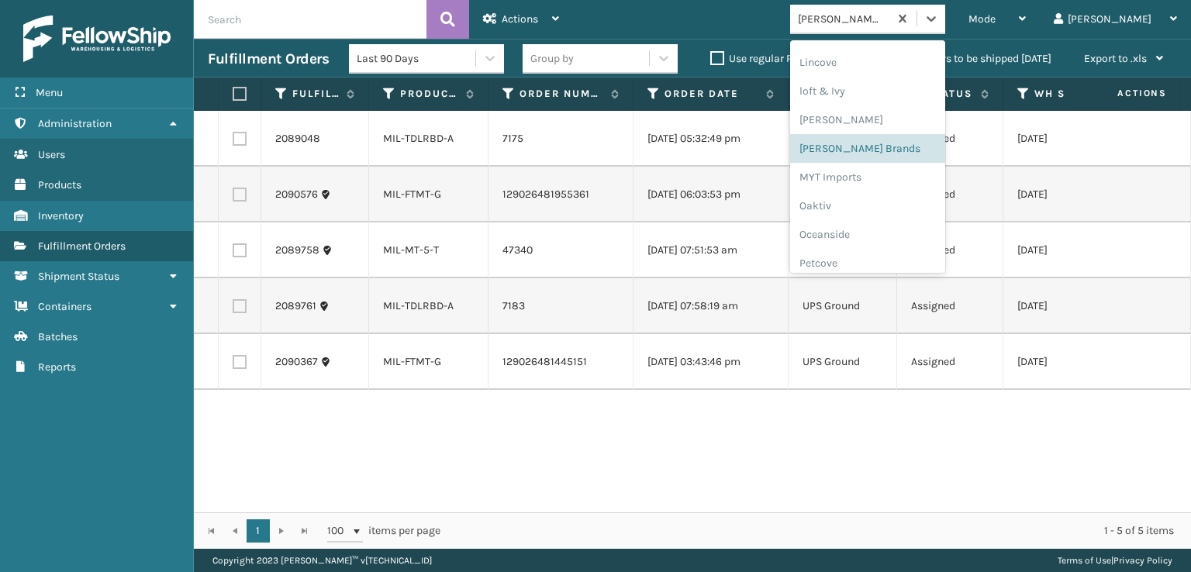
scroll to position [777, 0]
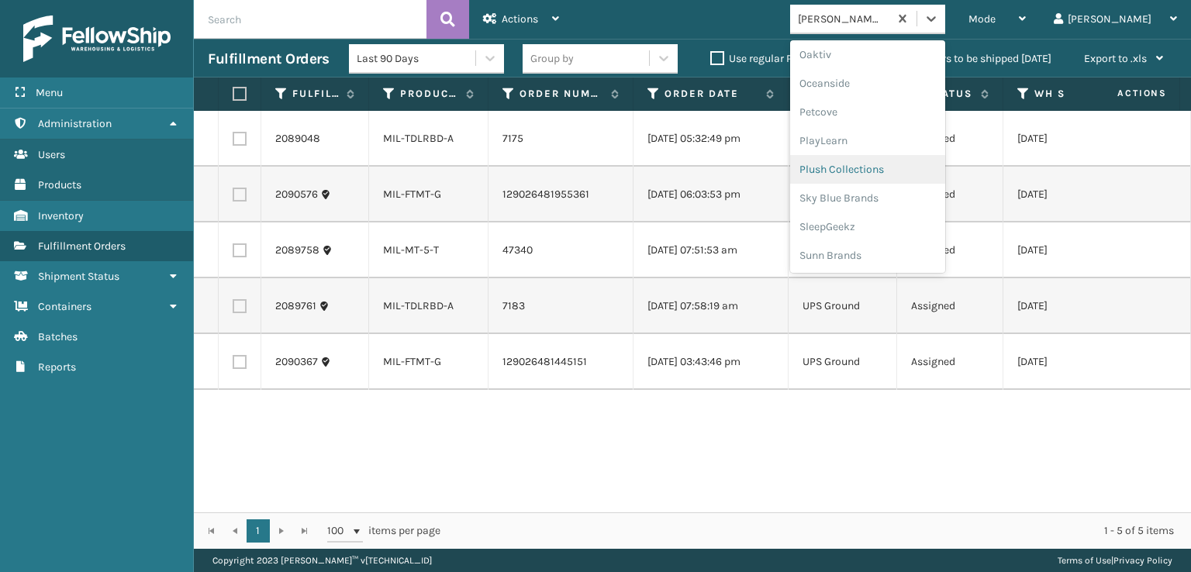
click at [874, 167] on div "Plush Collections" at bounding box center [867, 169] width 155 height 29
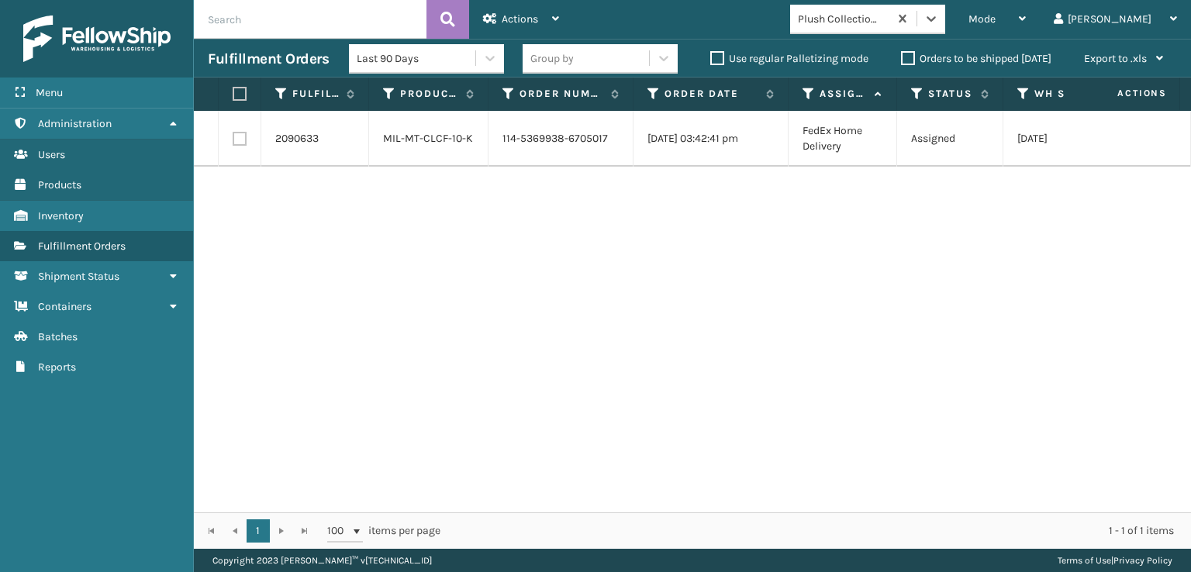
click at [242, 137] on label at bounding box center [240, 139] width 14 height 14
click at [233, 137] on input "checkbox" at bounding box center [233, 137] width 1 height 10
checkbox input "true"
click at [550, 294] on div "2090633 MIL-MT-CLCF-10-K 114-5369938-6705017 [DATE] 03:42:41 pm FedEx Home Deli…" at bounding box center [692, 312] width 997 height 402
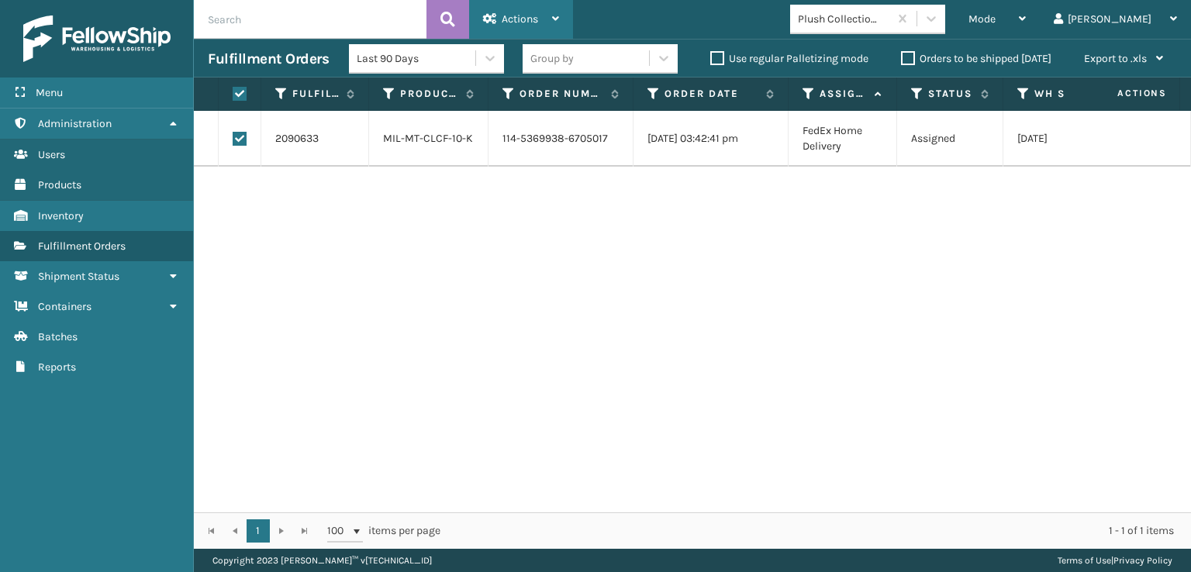
click at [519, 22] on span "Actions" at bounding box center [519, 18] width 36 height 13
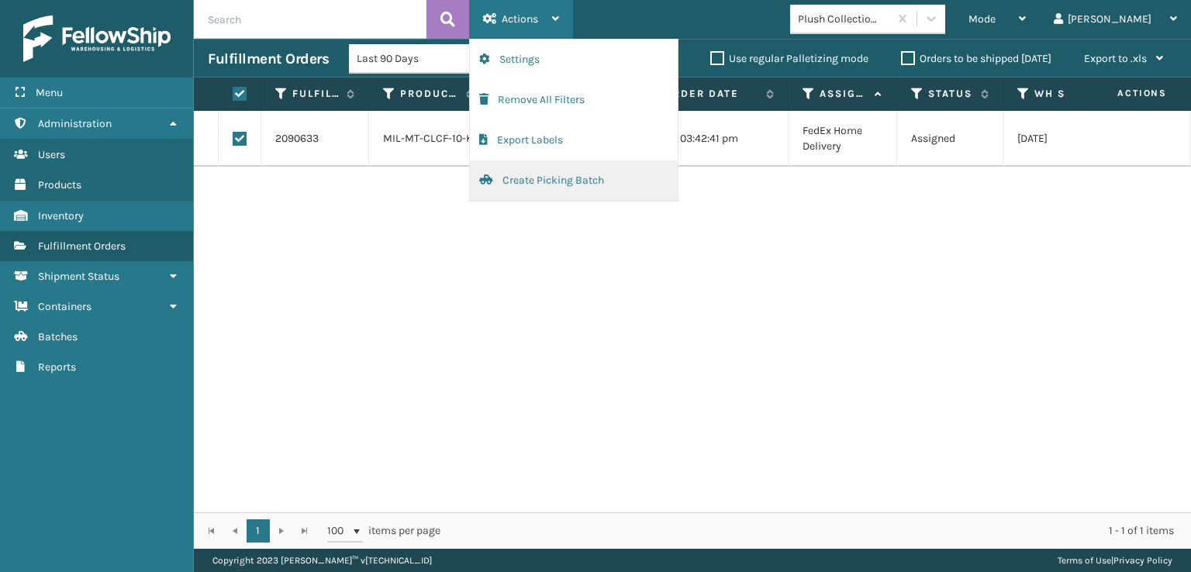
click at [512, 182] on button "Create Picking Batch" at bounding box center [574, 180] width 208 height 40
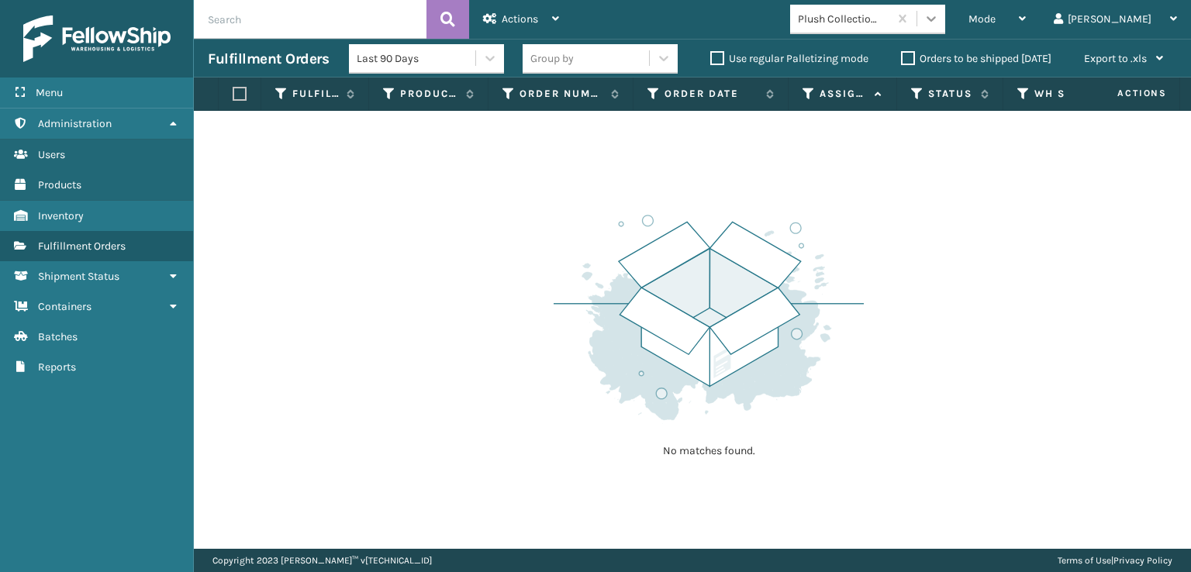
click at [939, 21] on icon at bounding box center [931, 19] width 16 height 16
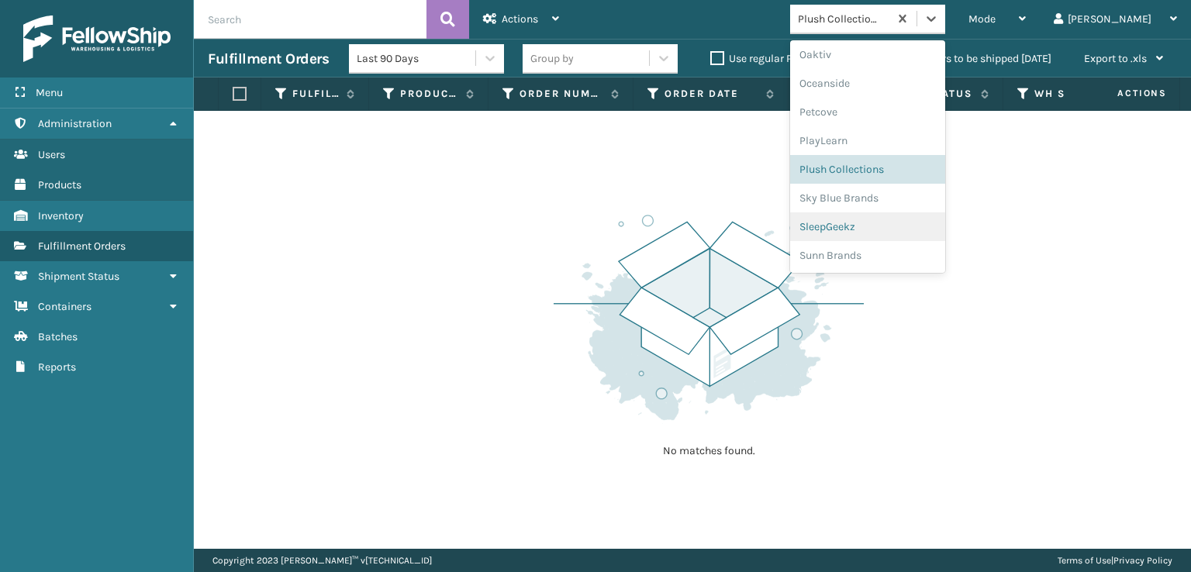
click at [896, 224] on div "SleepGeekz" at bounding box center [867, 226] width 155 height 29
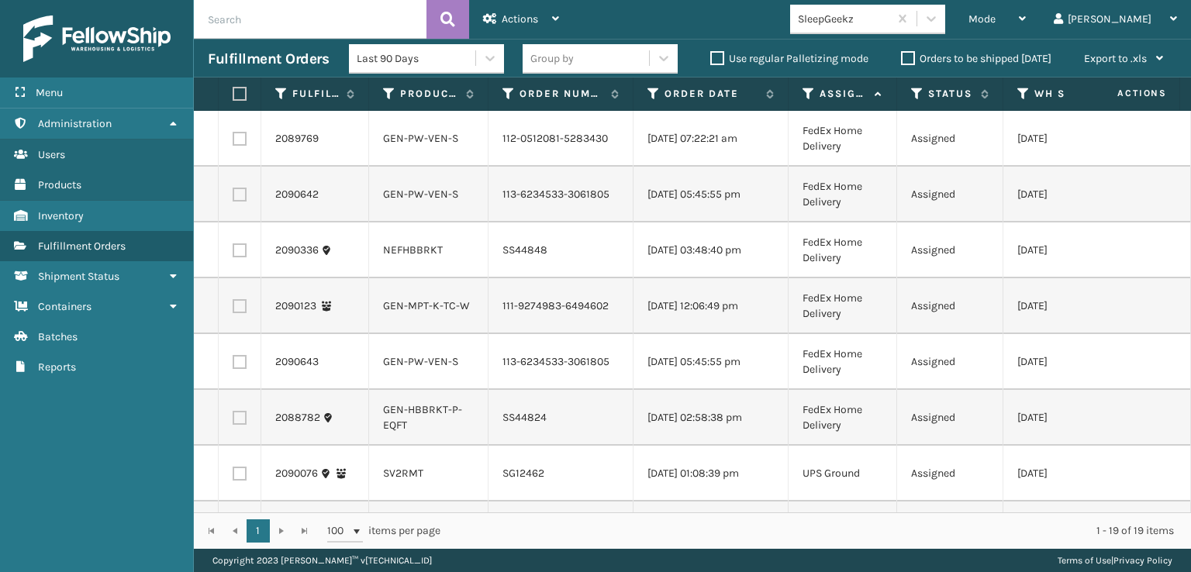
click at [238, 143] on label at bounding box center [240, 139] width 14 height 14
click at [233, 142] on input "checkbox" at bounding box center [233, 137] width 1 height 10
checkbox input "true"
click at [242, 202] on label at bounding box center [240, 195] width 14 height 14
click at [233, 198] on input "checkbox" at bounding box center [233, 193] width 1 height 10
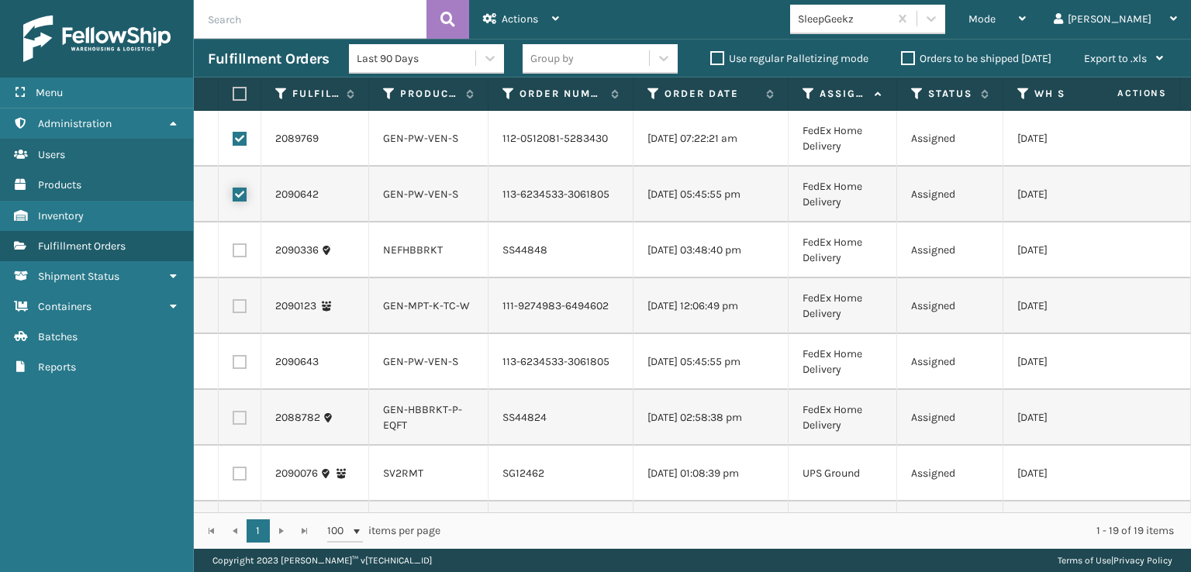
checkbox input "true"
click at [236, 313] on label at bounding box center [240, 306] width 14 height 14
click at [233, 309] on input "checkbox" at bounding box center [233, 304] width 1 height 10
checkbox input "true"
click at [240, 369] on label at bounding box center [240, 362] width 14 height 14
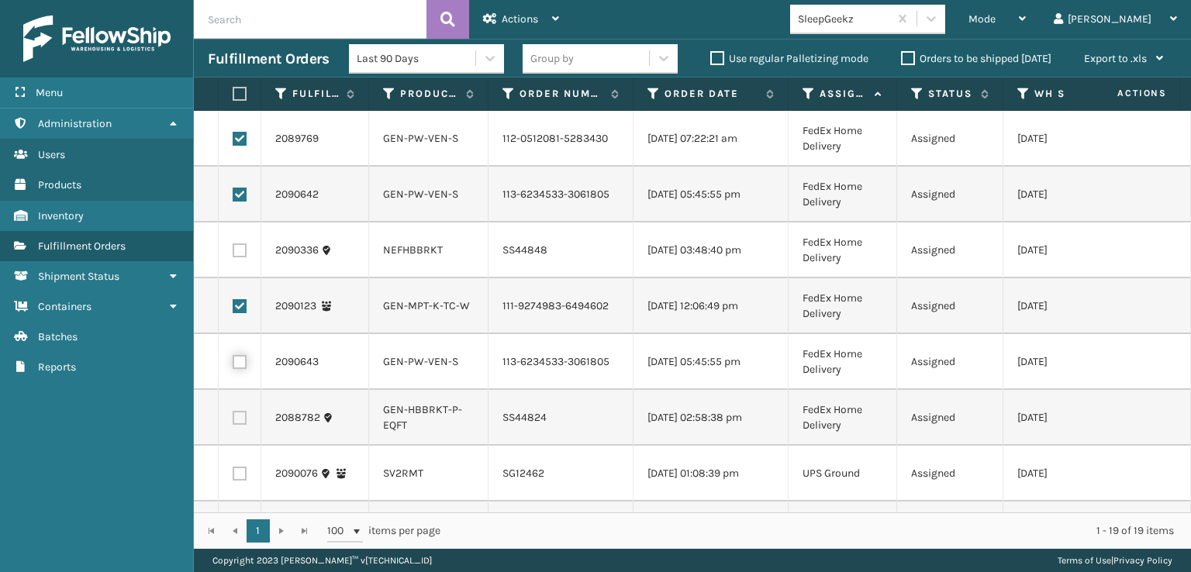
click at [233, 365] on input "checkbox" at bounding box center [233, 360] width 1 height 10
checkbox input "true"
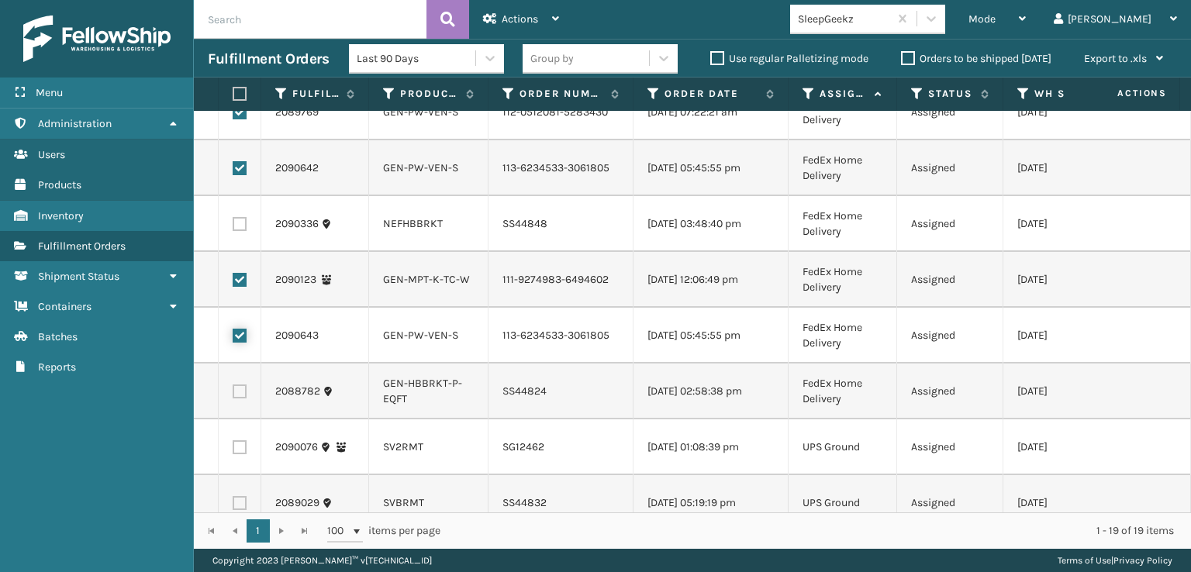
scroll to position [0, 0]
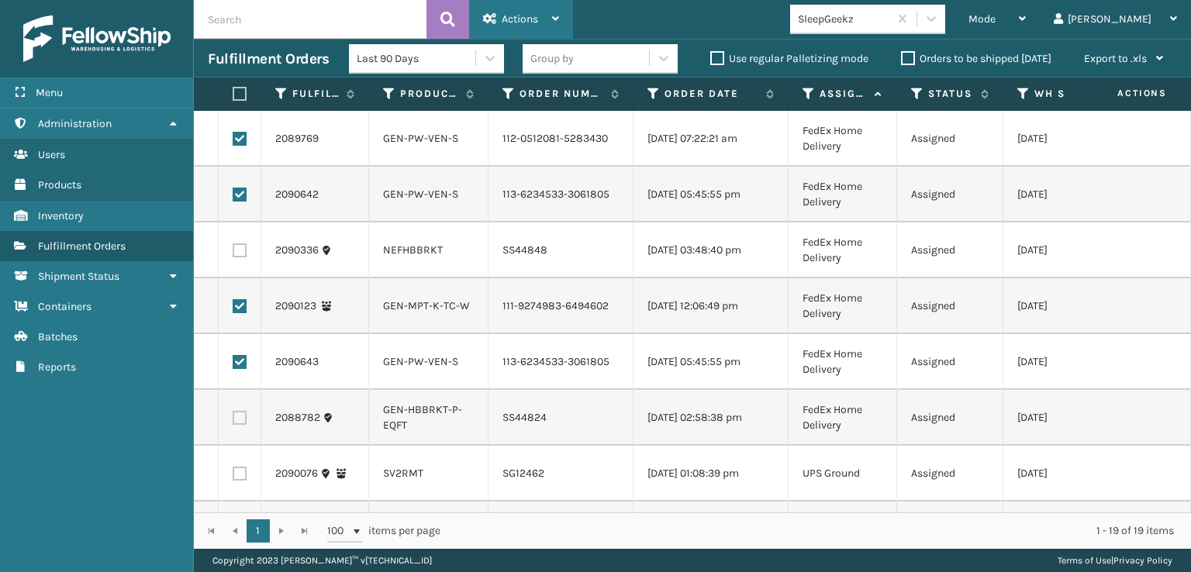
click at [499, 16] on div "Actions" at bounding box center [521, 19] width 76 height 39
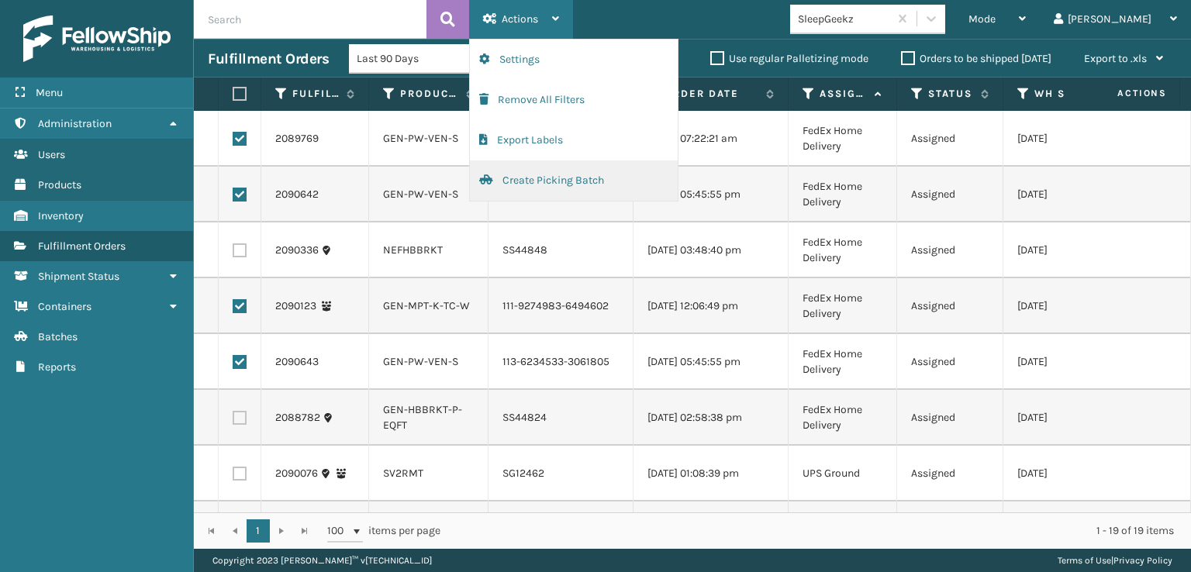
click at [526, 175] on button "Create Picking Batch" at bounding box center [574, 180] width 208 height 40
